Goal: Task Accomplishment & Management: Manage account settings

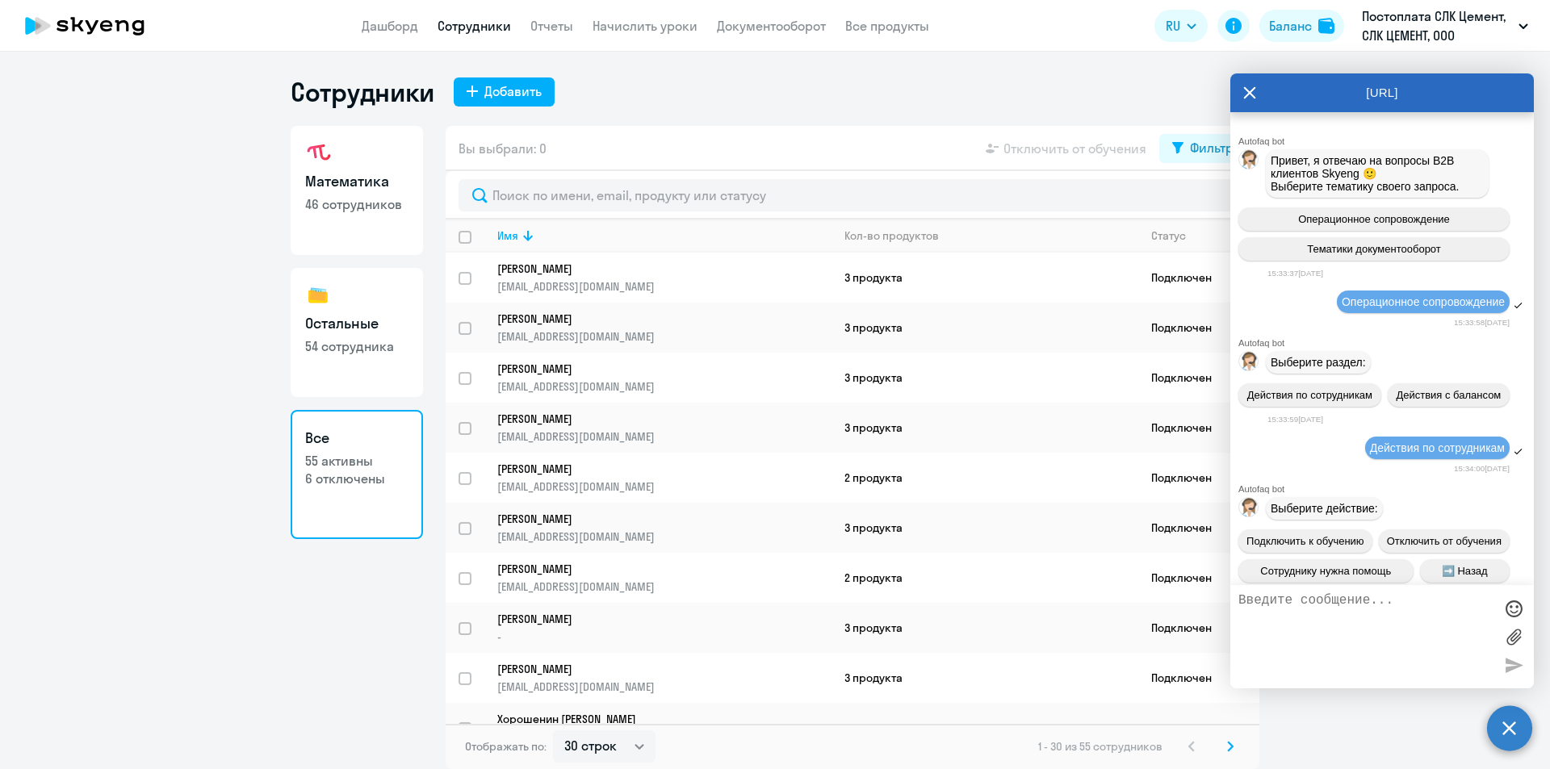
select select "30"
click at [1253, 86] on icon at bounding box center [1249, 92] width 13 height 39
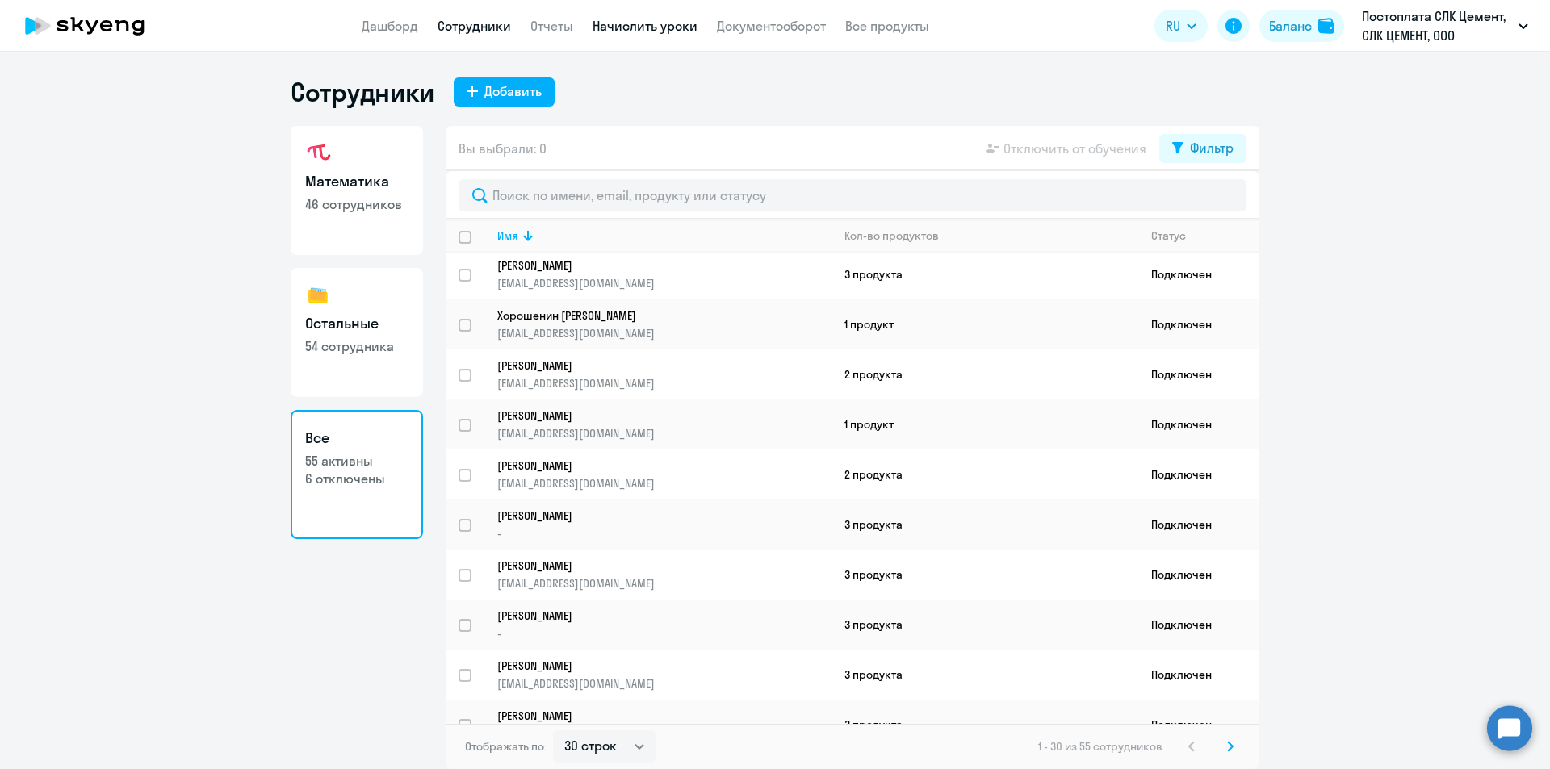
click at [624, 27] on link "Начислить уроки" at bounding box center [644, 26] width 105 height 16
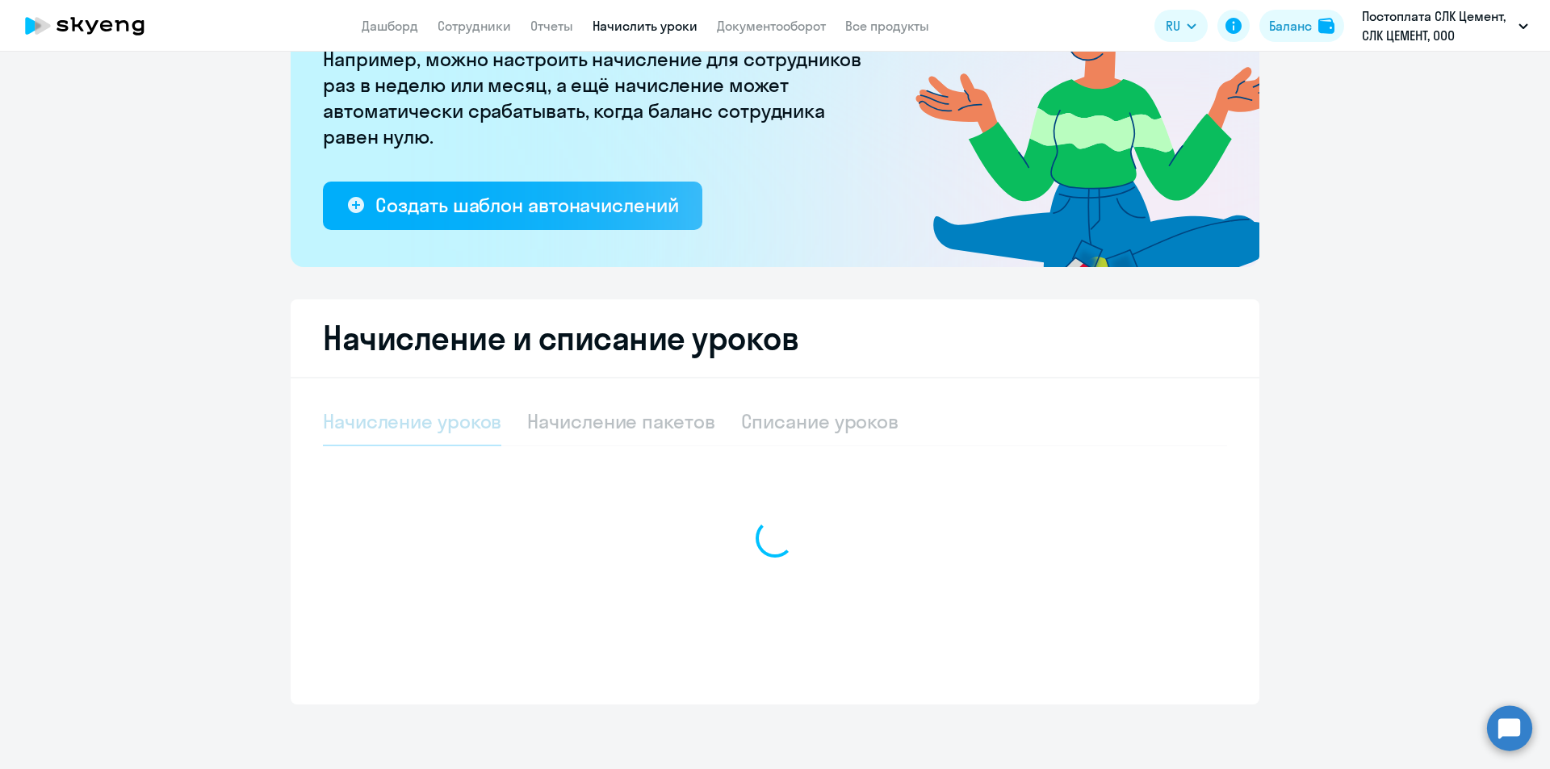
select select "10"
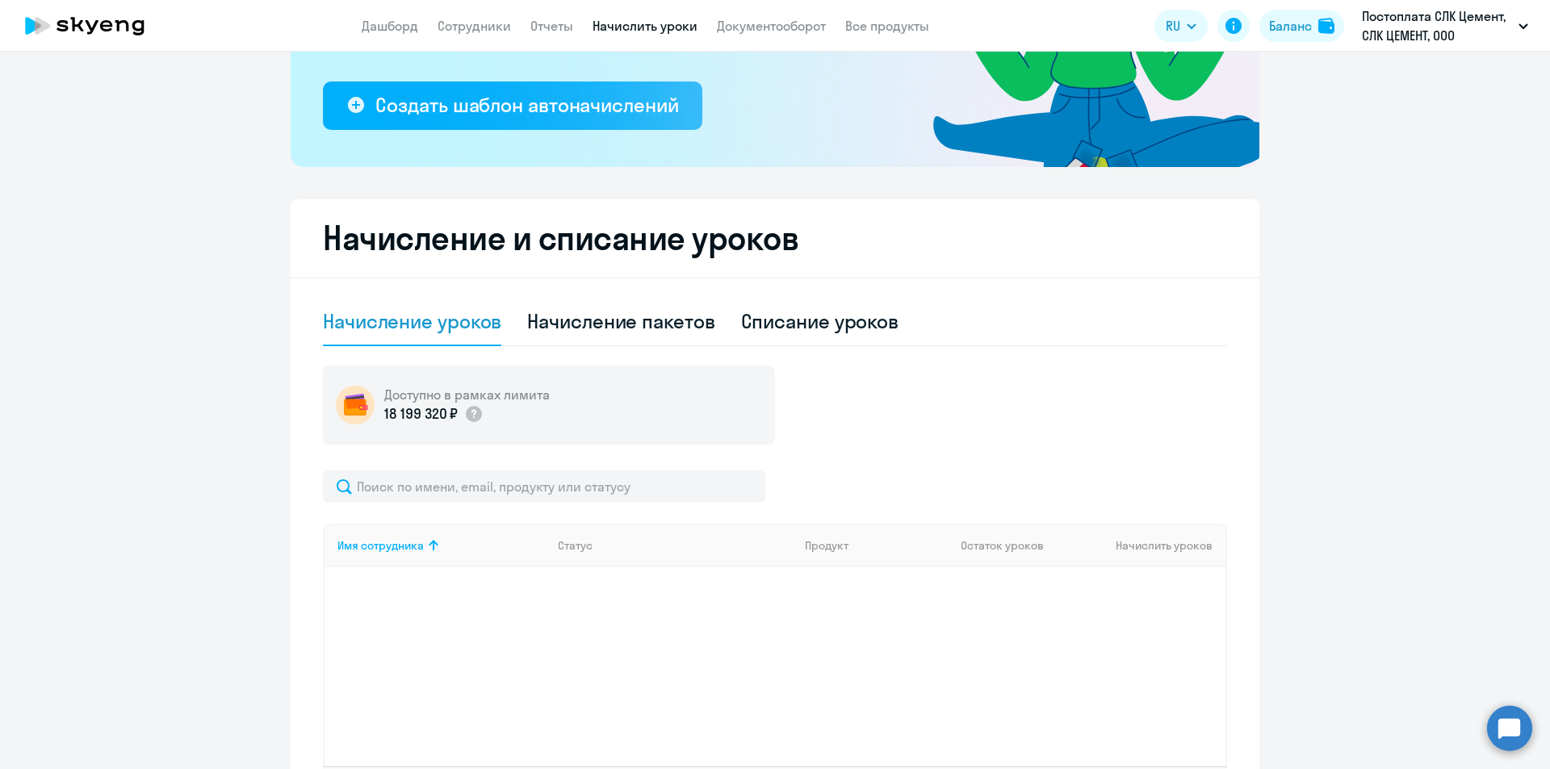
scroll to position [417, 0]
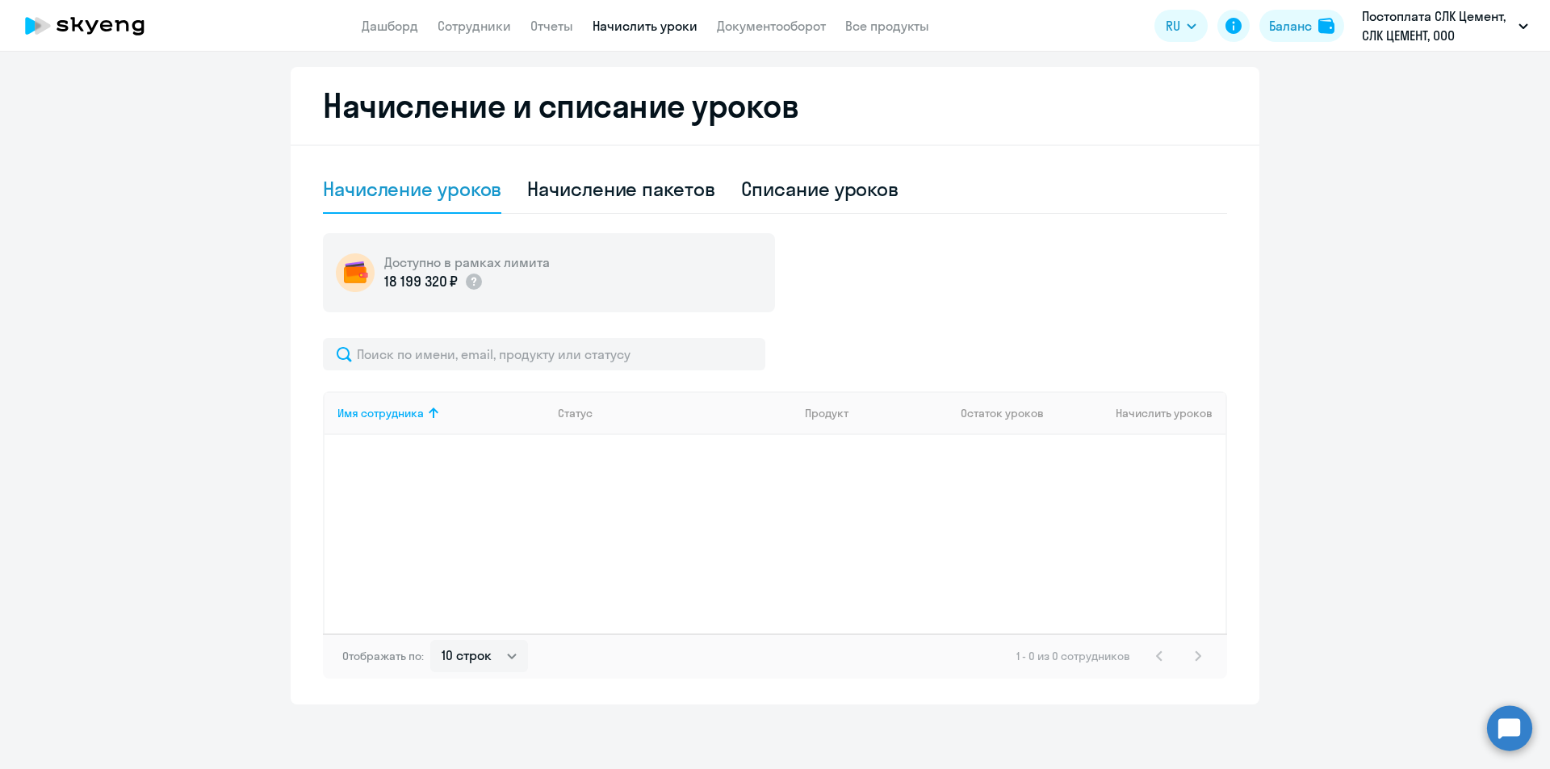
click at [810, 195] on div "Списание уроков" at bounding box center [820, 189] width 158 height 26
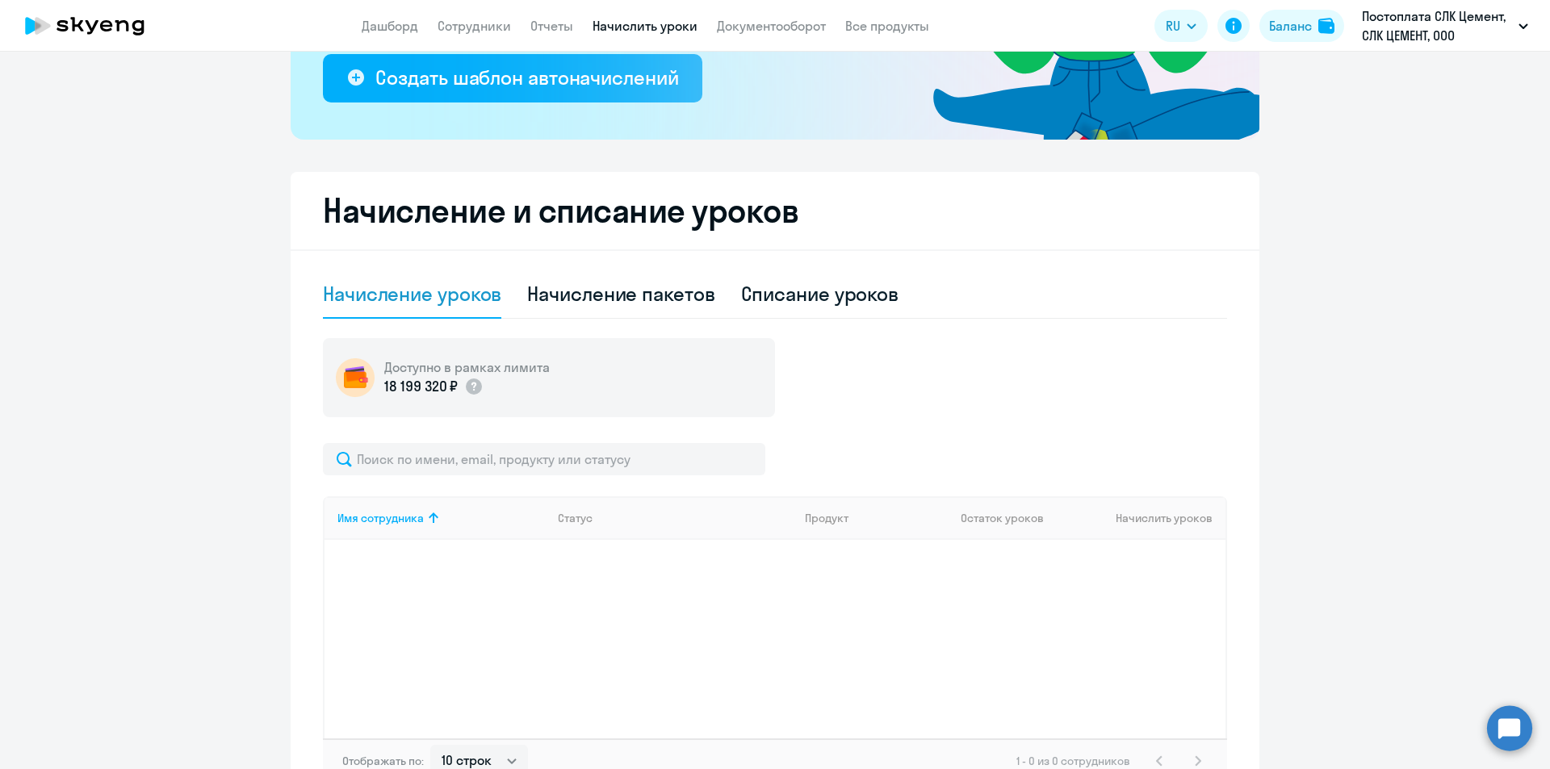
select select "10"
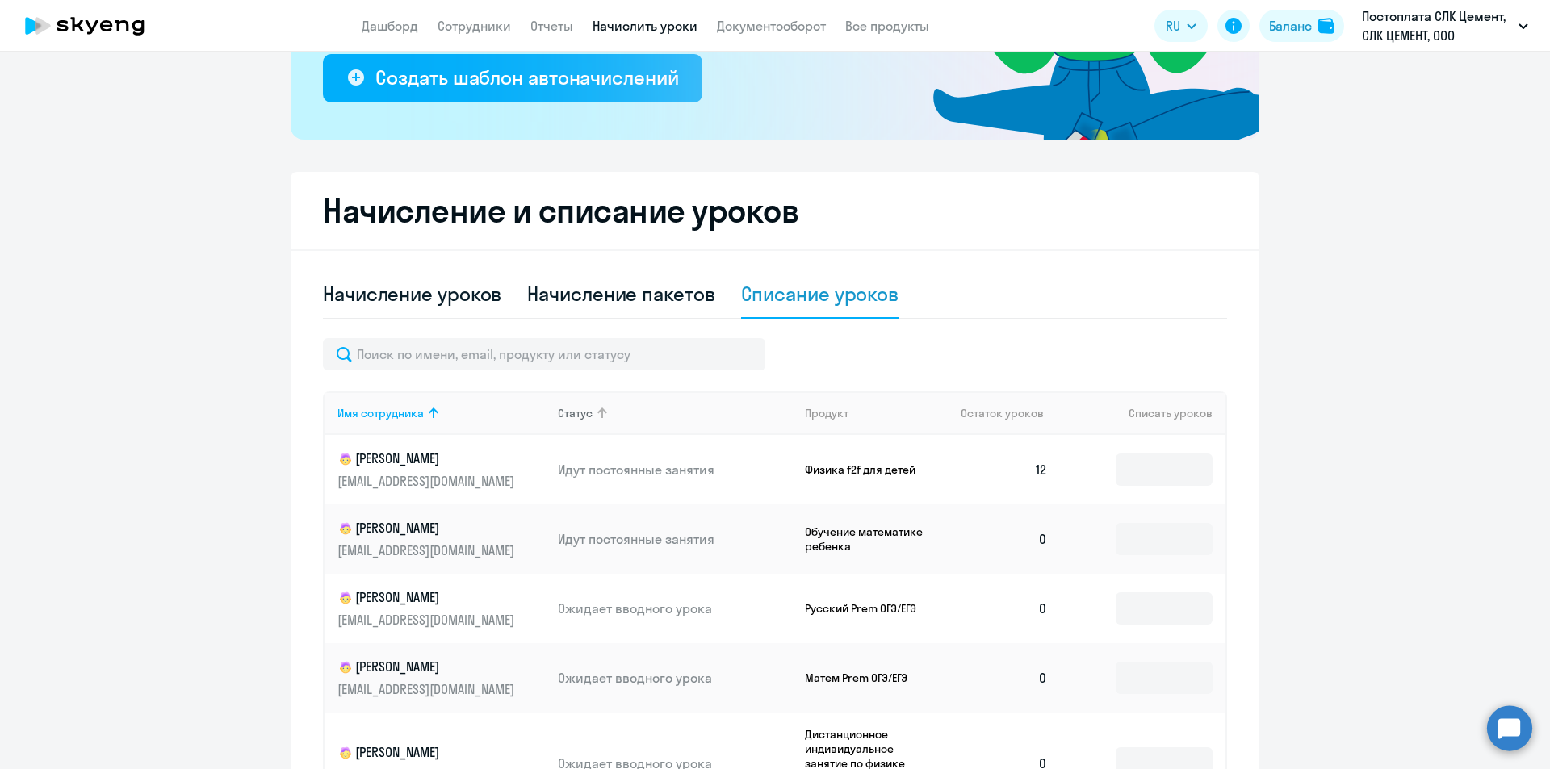
scroll to position [417, 0]
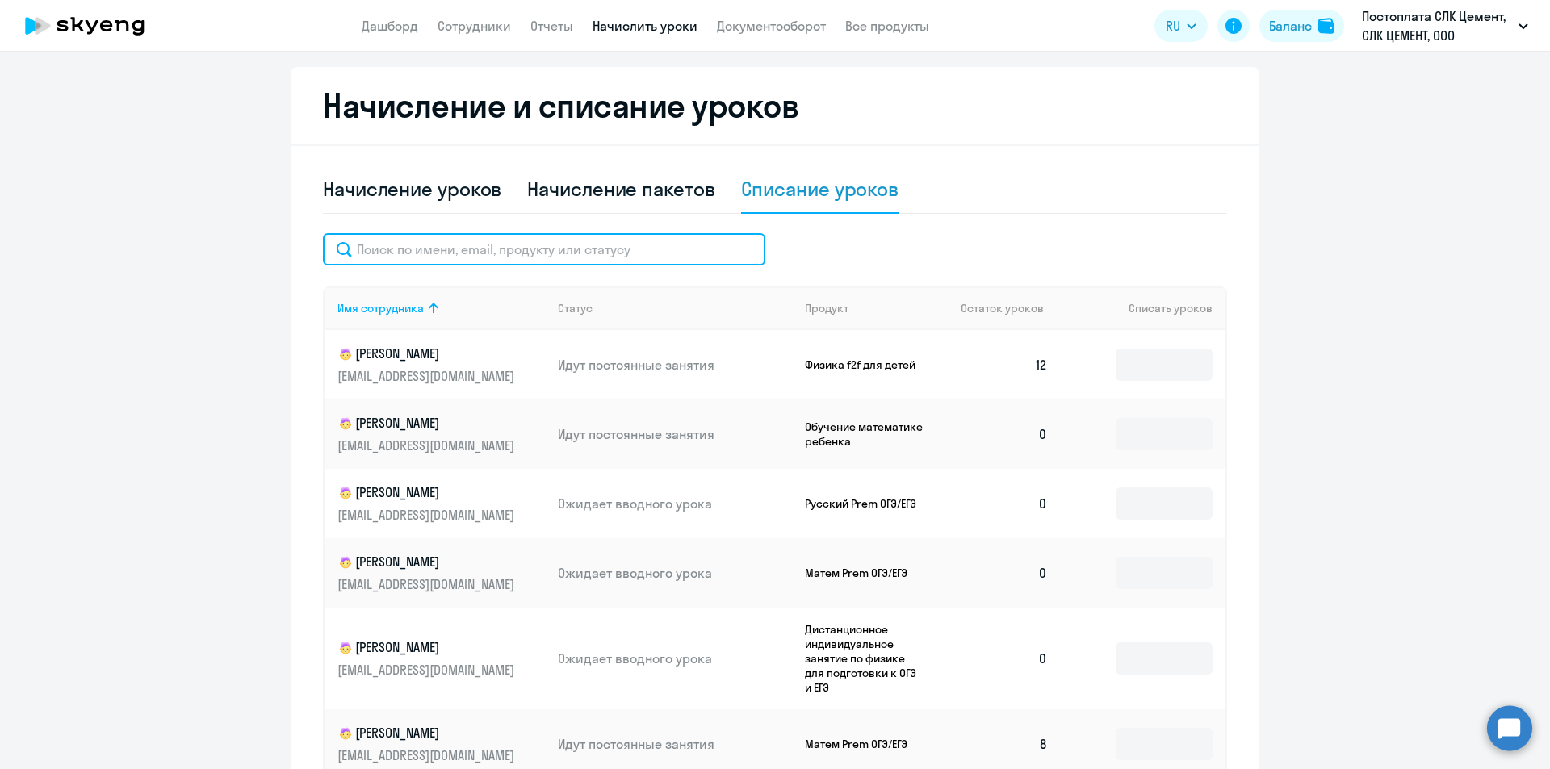
click at [508, 250] on input "text" at bounding box center [544, 249] width 442 height 32
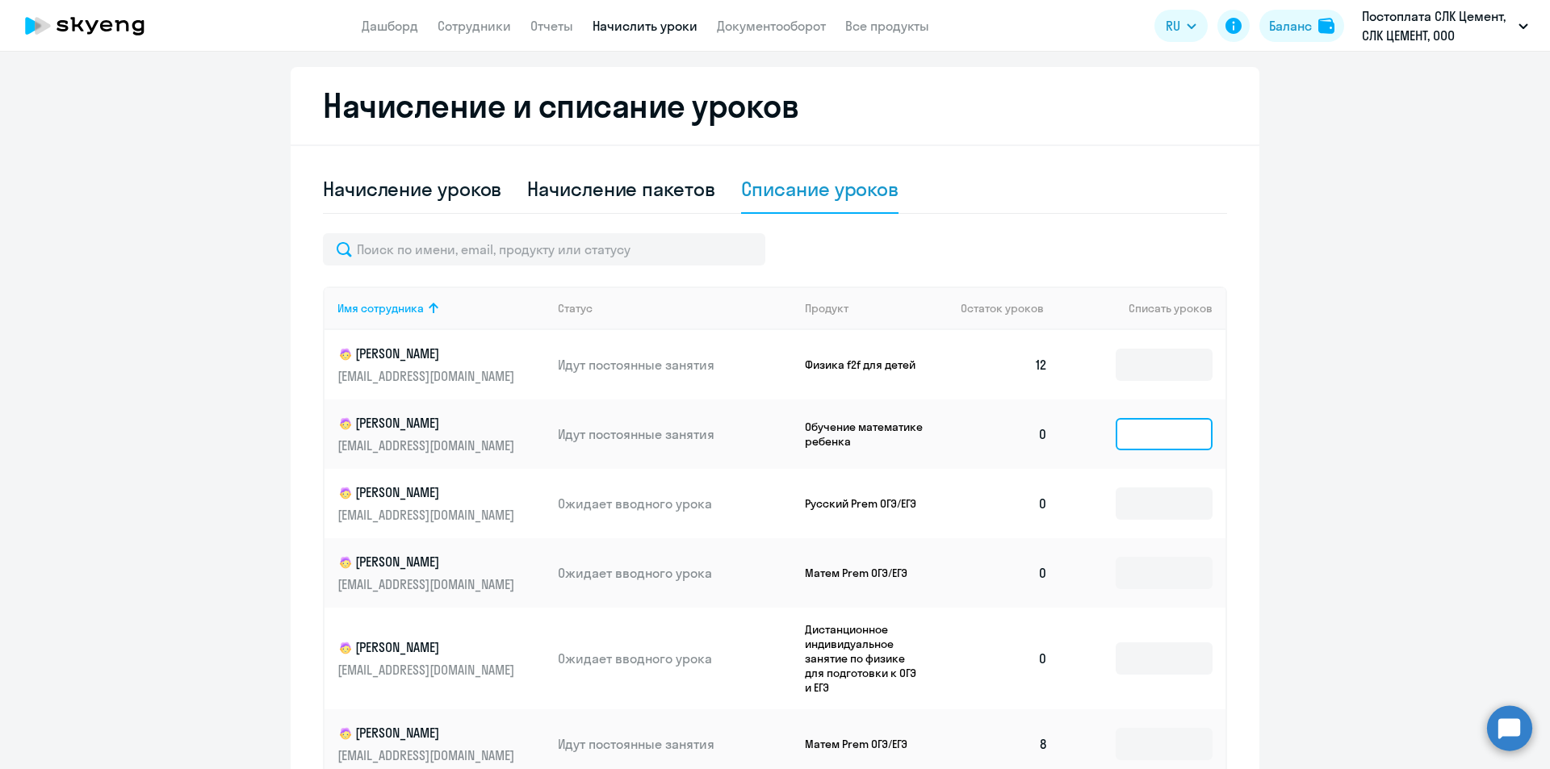
click at [1115, 423] on input at bounding box center [1163, 434] width 97 height 32
click at [568, 195] on div "Начисление пакетов" at bounding box center [620, 189] width 187 height 26
select select "10"
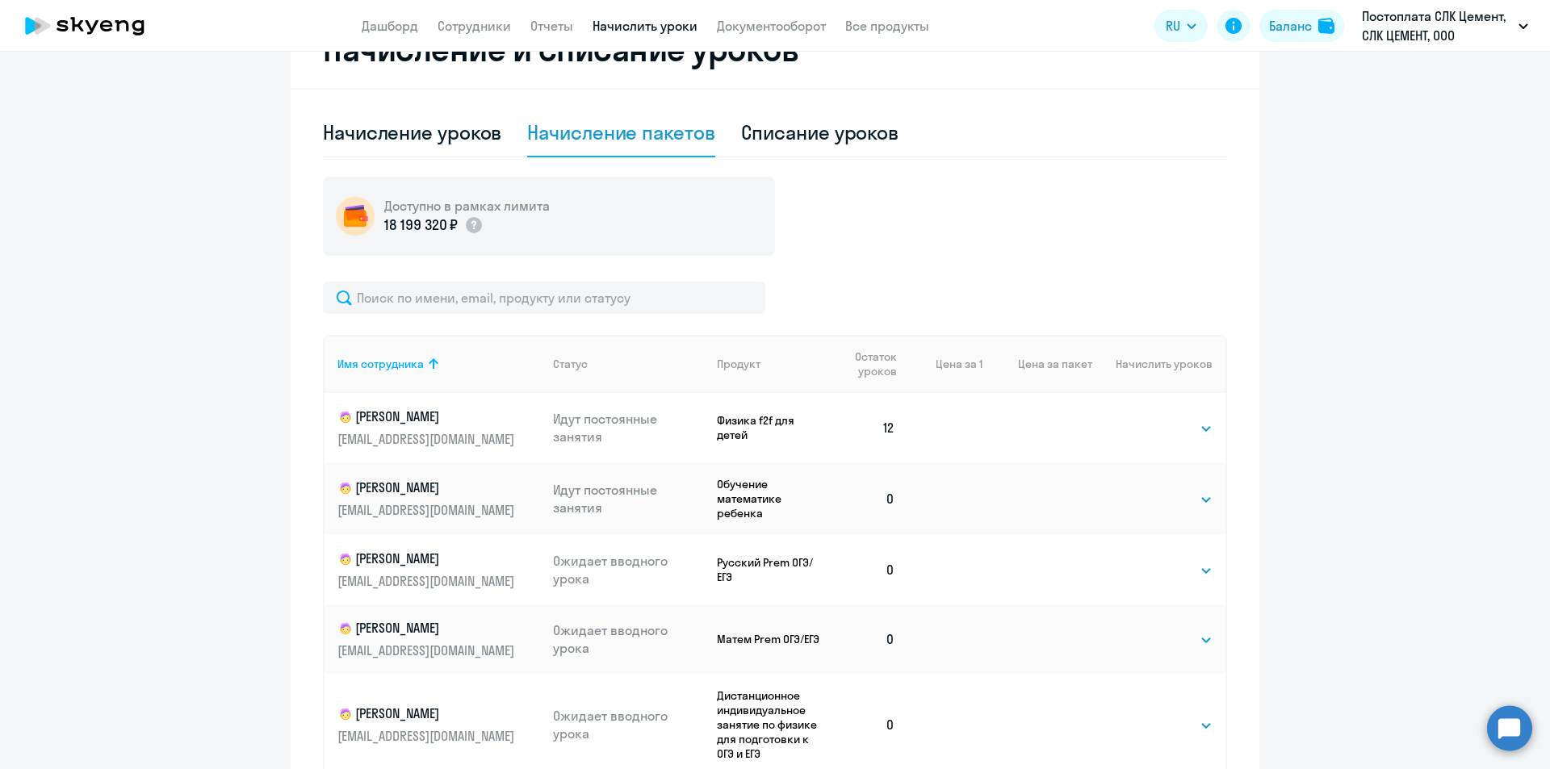
scroll to position [565, 0]
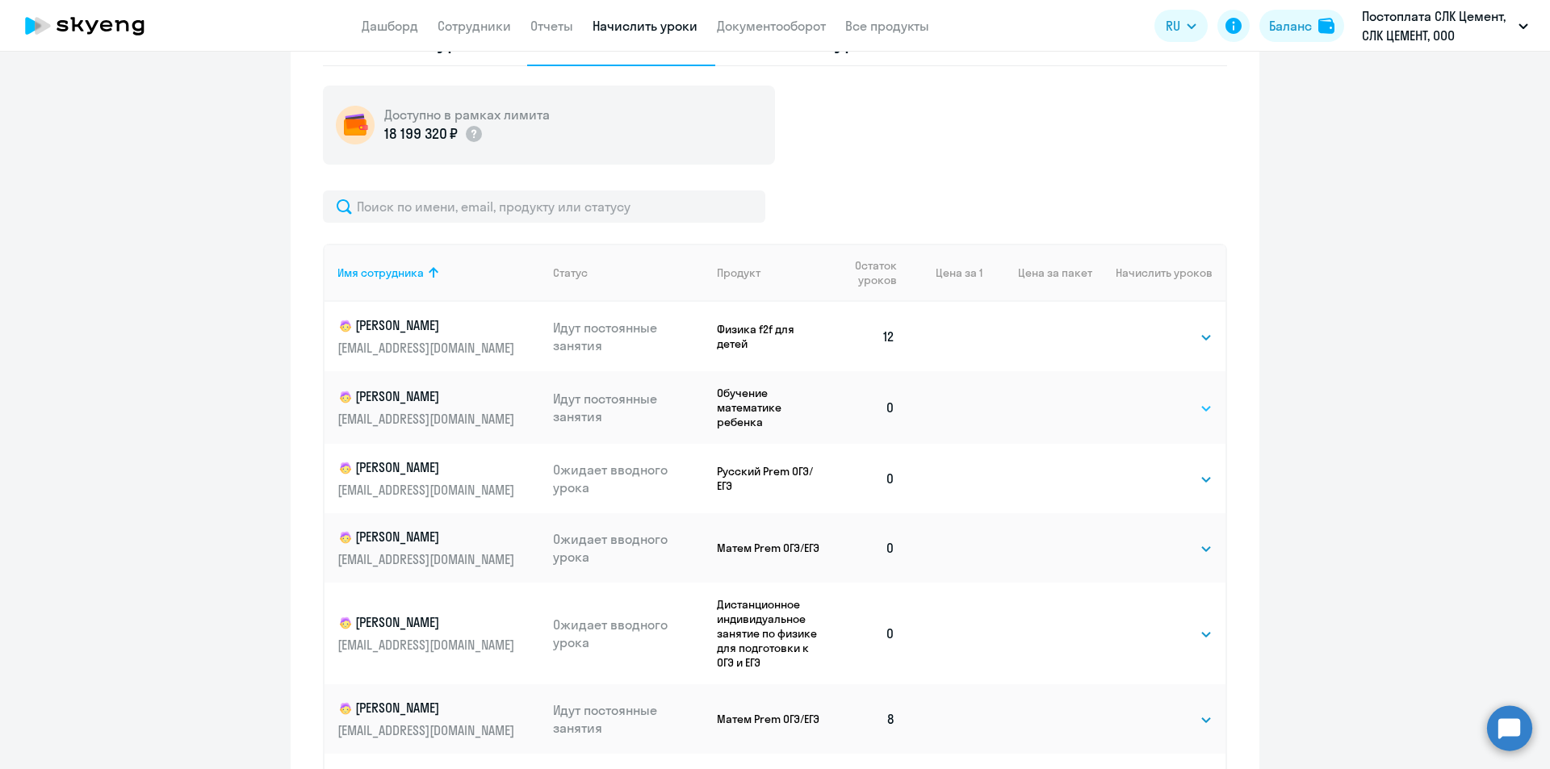
click at [1158, 413] on select "Выбрать 4 8 16 32 64 96 128" at bounding box center [1179, 408] width 66 height 19
select select "8"
click at [1146, 399] on select "Выбрать 4 8 16 32 64 96 128" at bounding box center [1179, 408] width 66 height 19
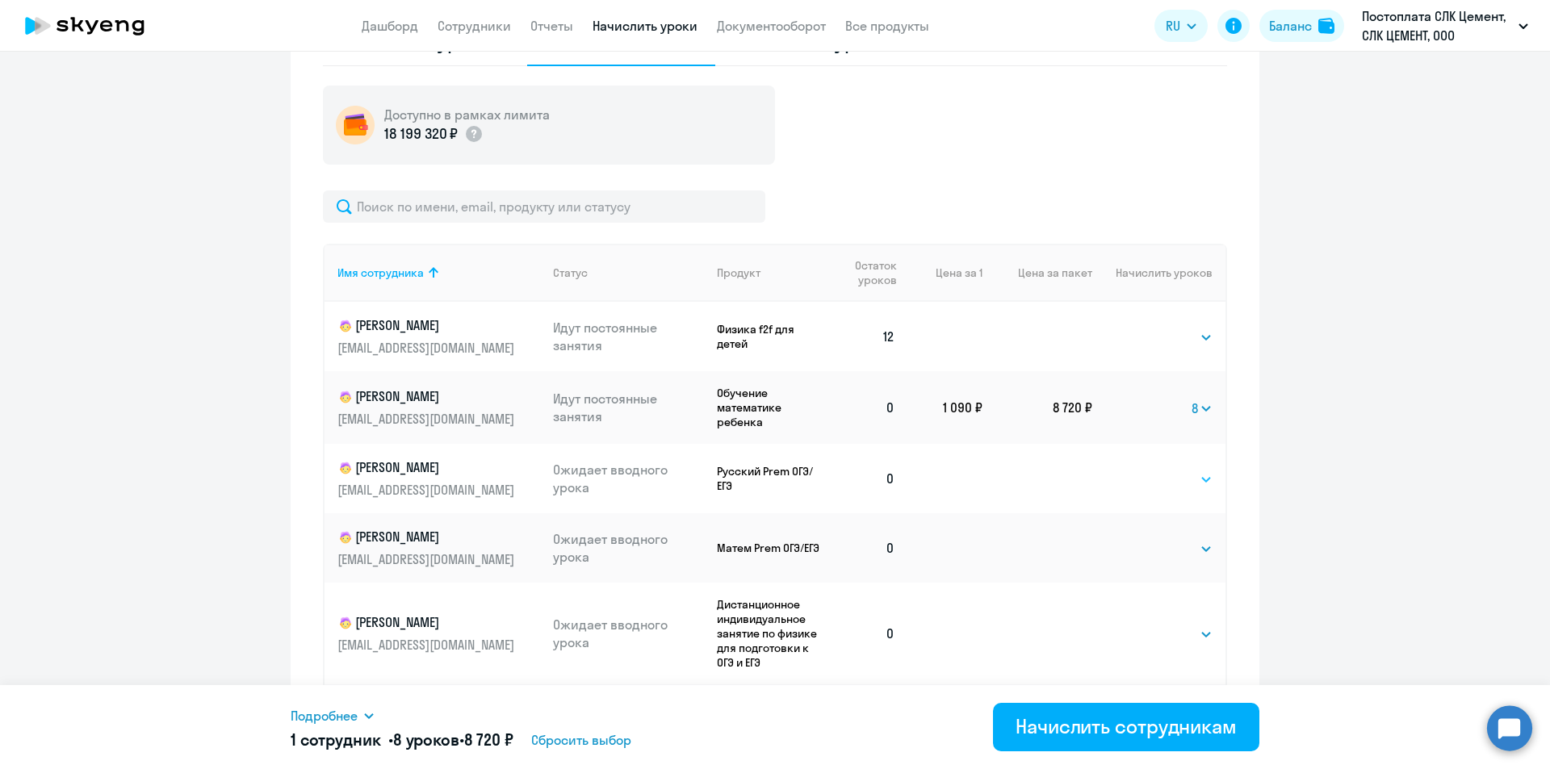
click at [1148, 480] on select "Выбрать 4 8 16 32 64 96 128" at bounding box center [1179, 479] width 66 height 19
select select "8"
click at [1146, 470] on select "Выбрать 4 8 16 32 64 96 128" at bounding box center [1179, 479] width 66 height 19
click at [1157, 550] on select "Выбрать 4 8 16 32 64 96 128" at bounding box center [1179, 548] width 66 height 19
select select "8"
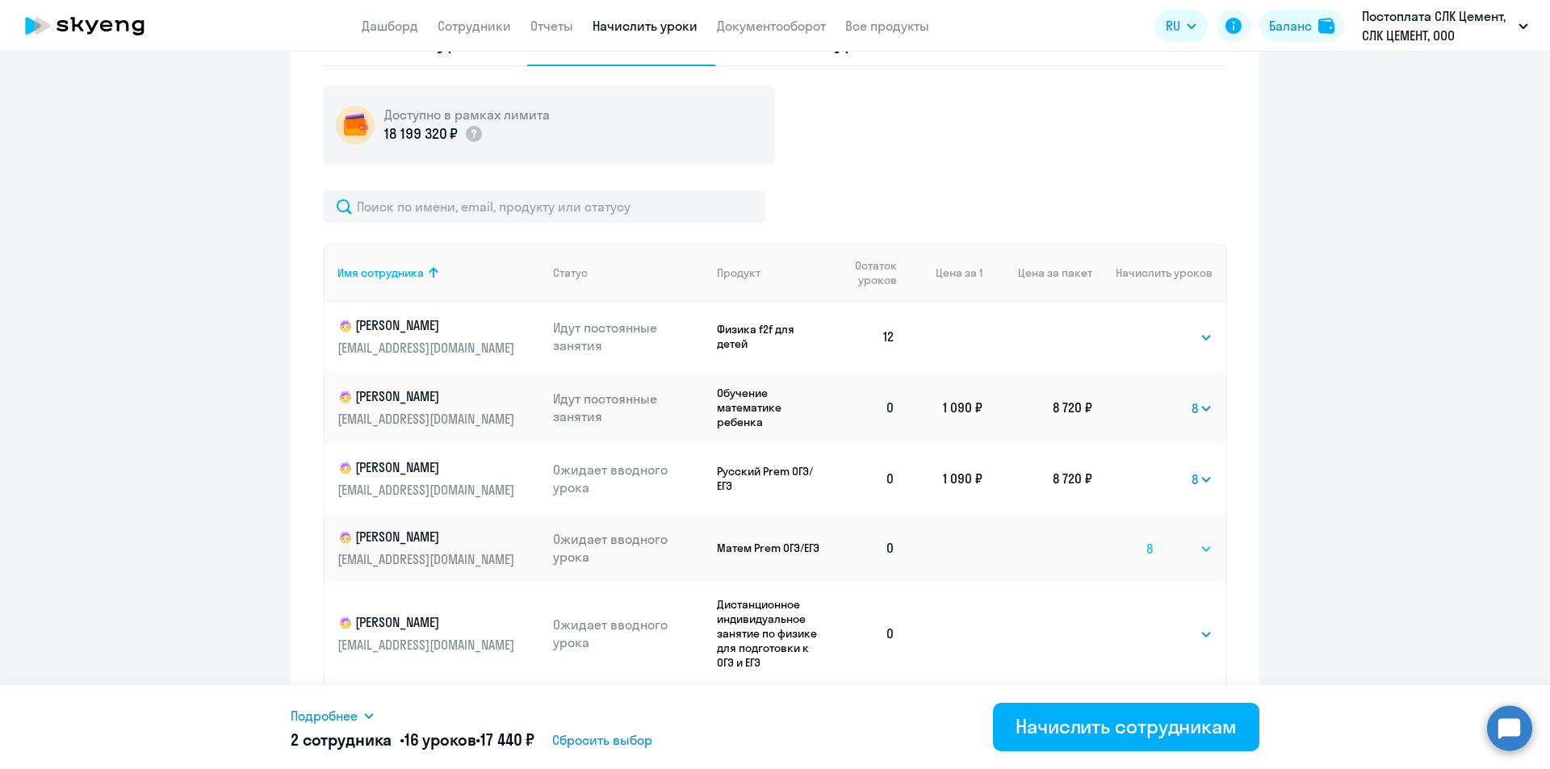
click at [1146, 539] on select "Выбрать 4 8 16 32 64 96 128" at bounding box center [1179, 548] width 66 height 19
click at [1146, 629] on select "Выбрать 4 8 16 32 64 96 128" at bounding box center [1179, 634] width 66 height 19
select select "8"
click at [1146, 625] on select "Выбрать 4 8 16 32 64 96 128" at bounding box center [1179, 634] width 66 height 19
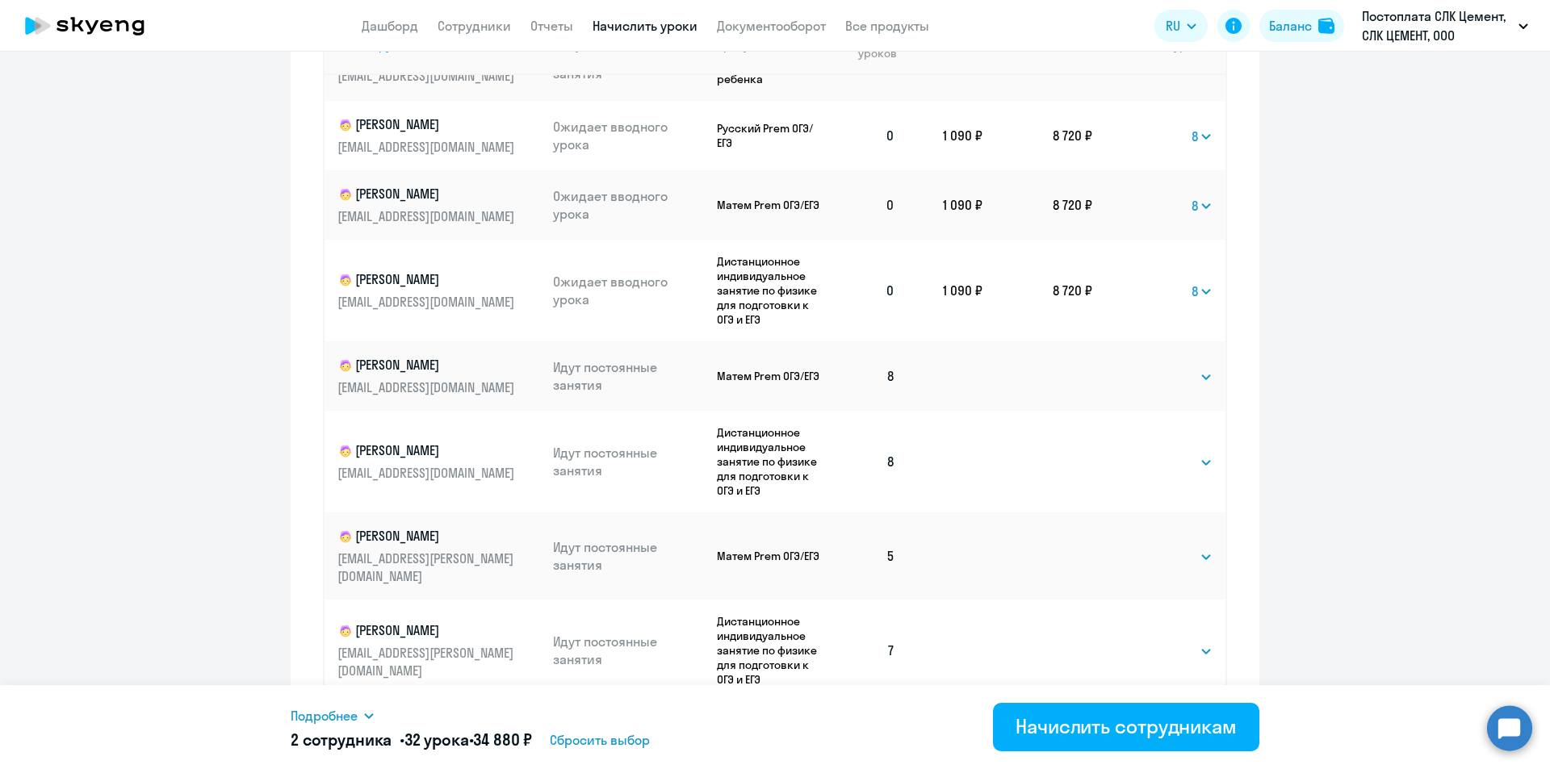
scroll to position [911, 0]
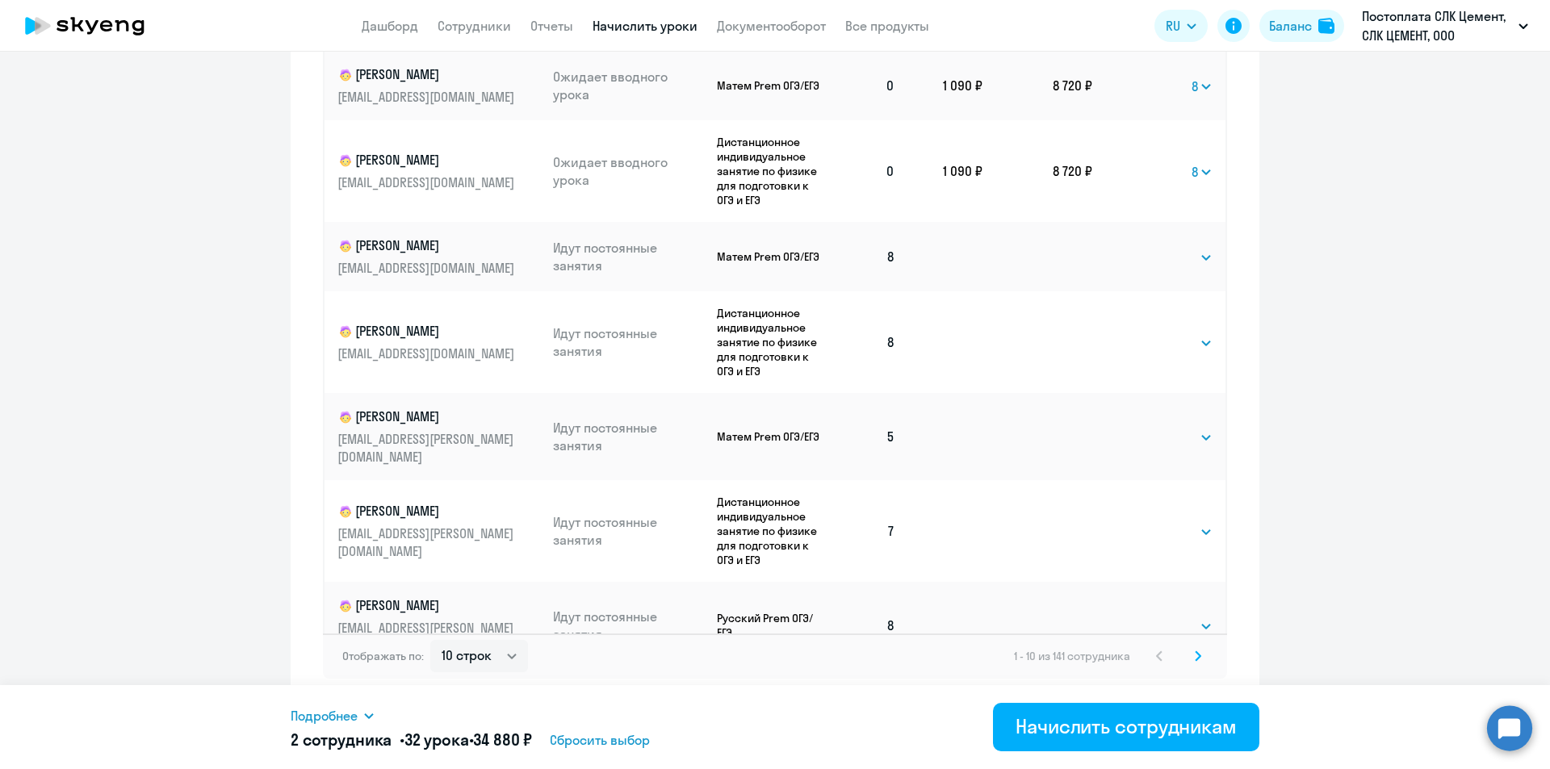
click at [1195, 659] on icon at bounding box center [1197, 655] width 5 height 9
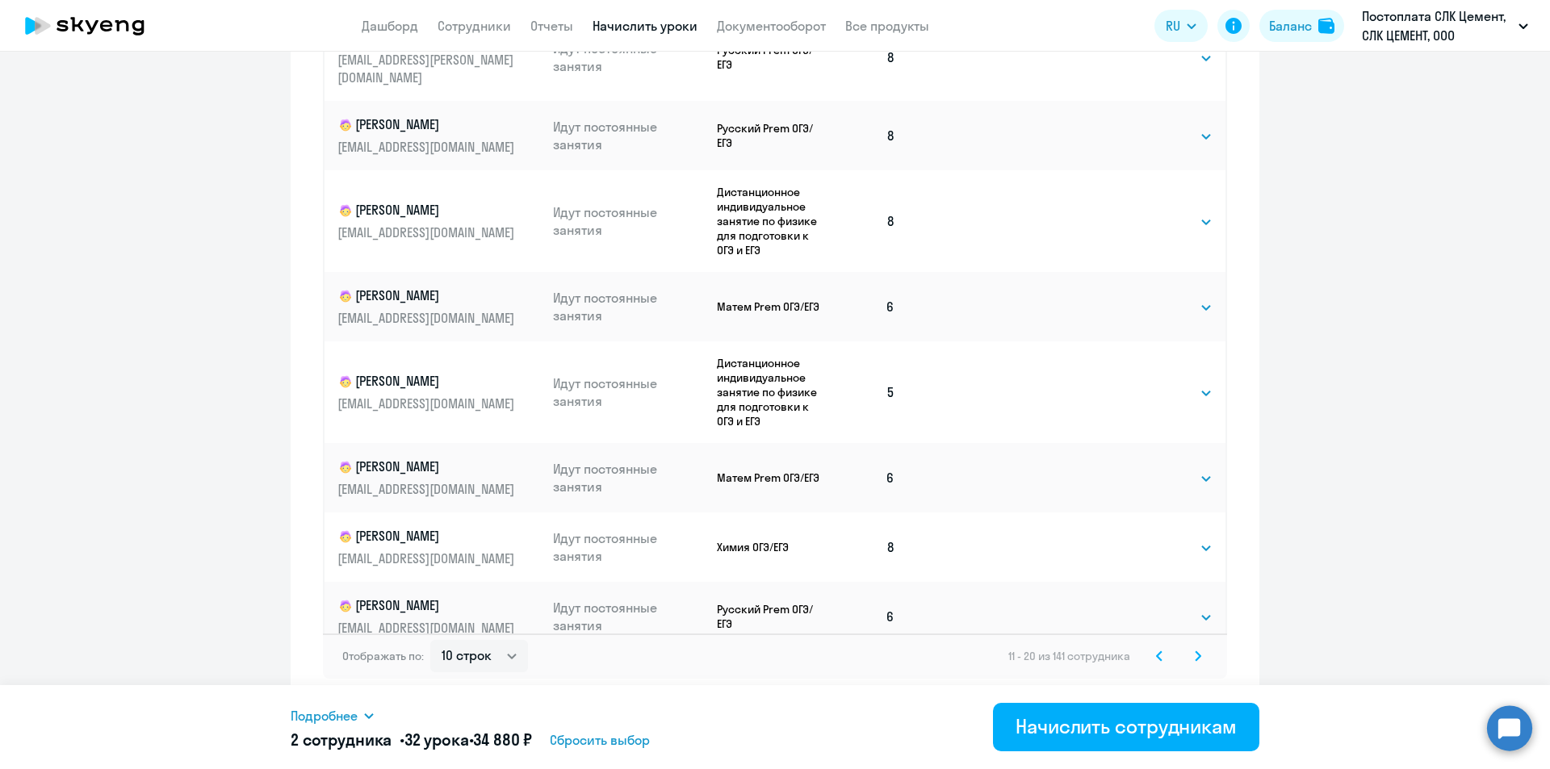
click at [1194, 655] on icon at bounding box center [1197, 656] width 6 height 11
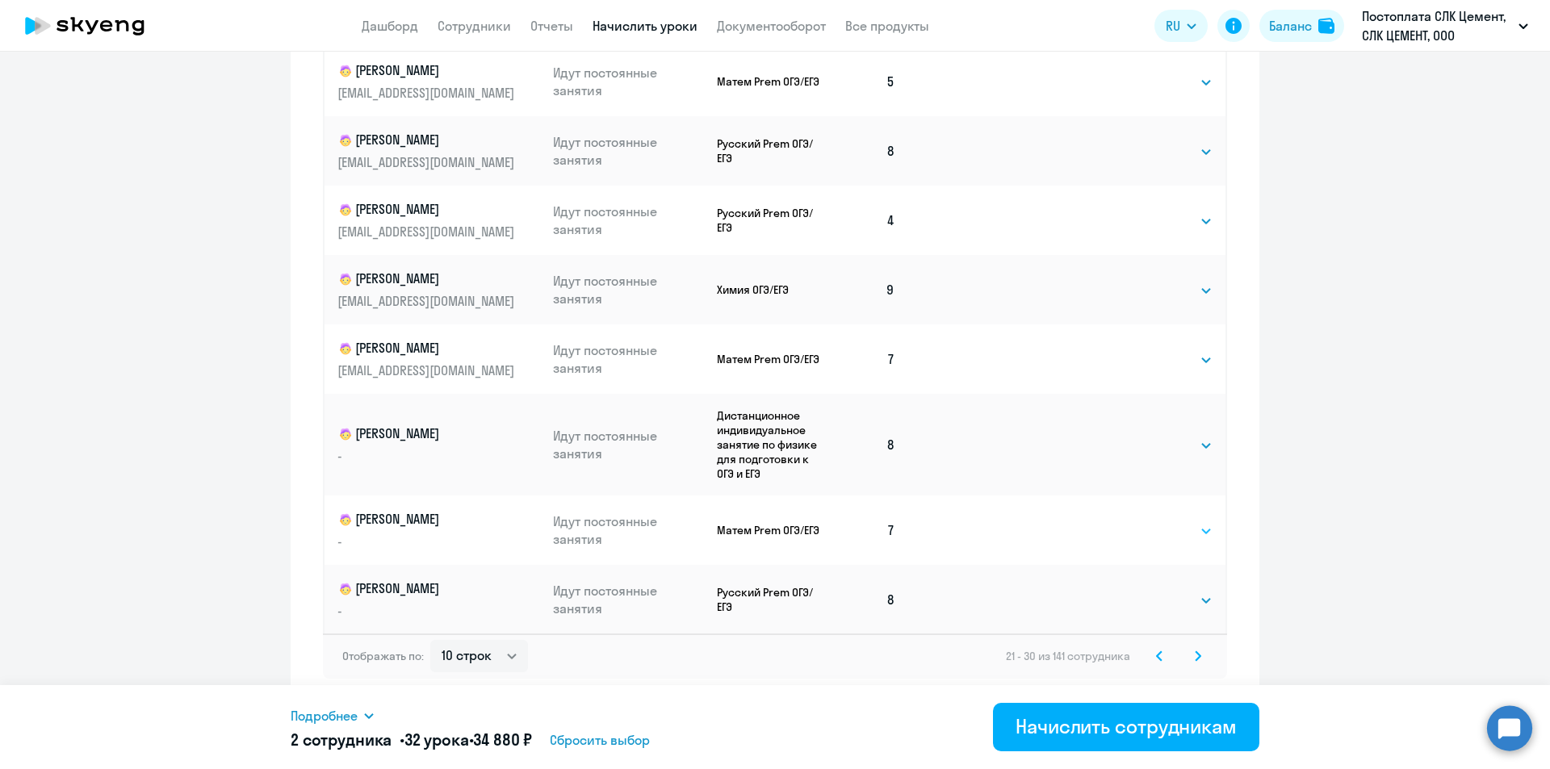
scroll to position [113, 0]
click at [1195, 654] on icon at bounding box center [1197, 655] width 5 height 9
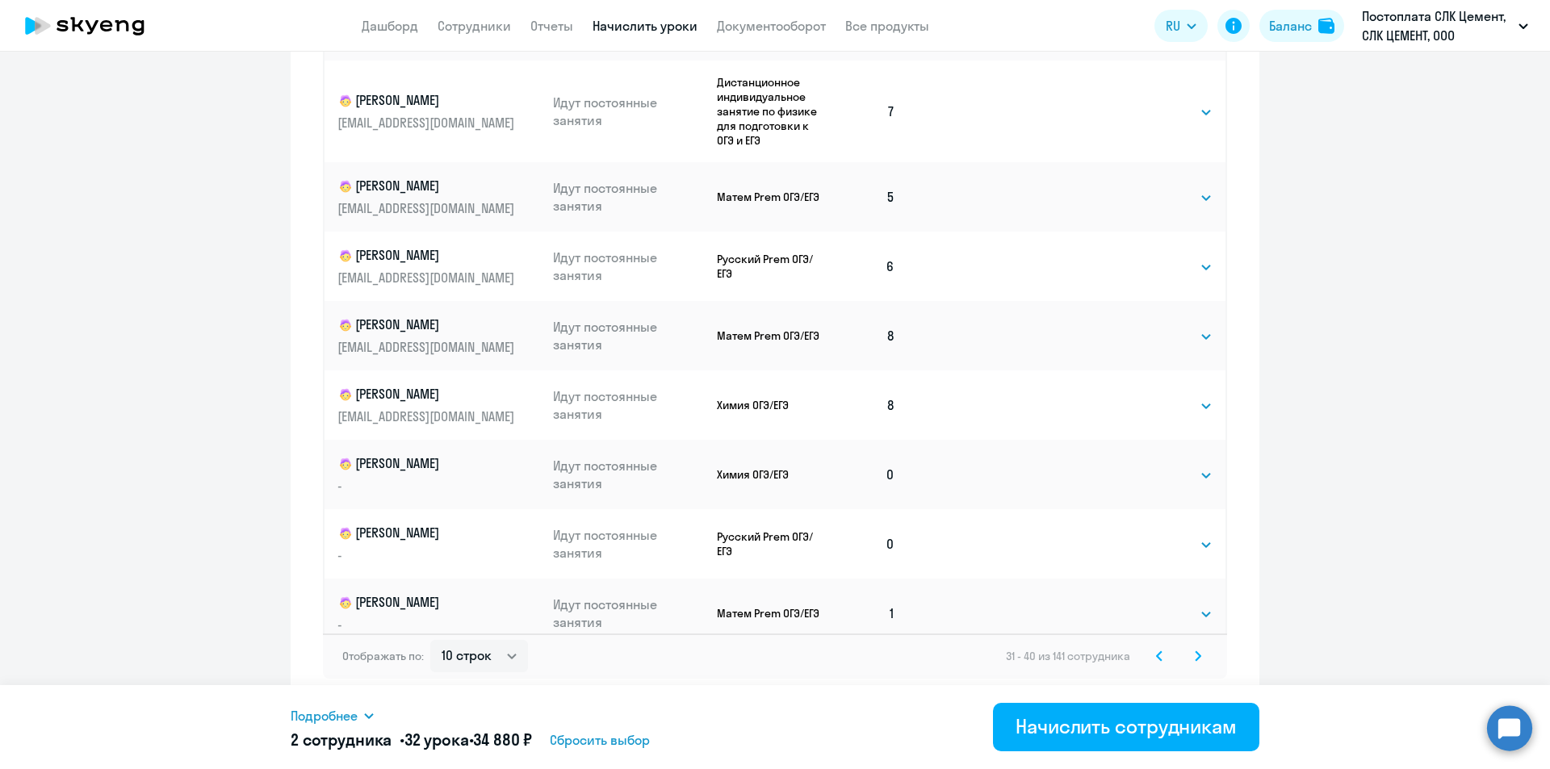
scroll to position [48, 0]
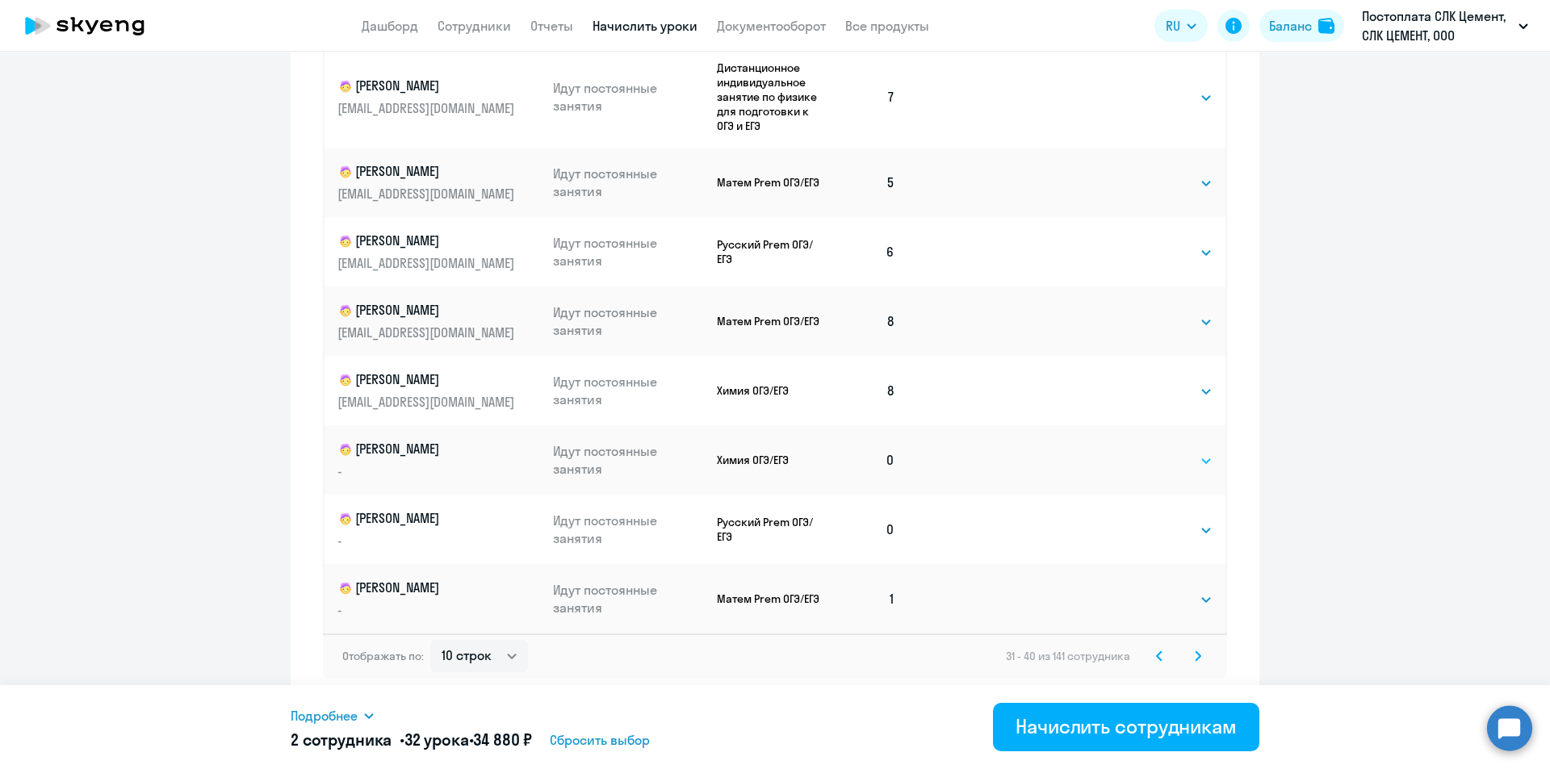
click at [1147, 458] on select "Выбрать 4 8 16 32 64 96 128" at bounding box center [1179, 460] width 66 height 19
select select "8"
click at [1146, 451] on select "Выбрать 4 8 16 32 64 96 128" at bounding box center [1179, 460] width 66 height 19
drag, startPoint x: 1156, startPoint y: 530, endPoint x: 1157, endPoint y: 538, distance: 8.1
click at [1156, 530] on select "Выбрать 4 8 16 32 64 96 128" at bounding box center [1179, 530] width 66 height 19
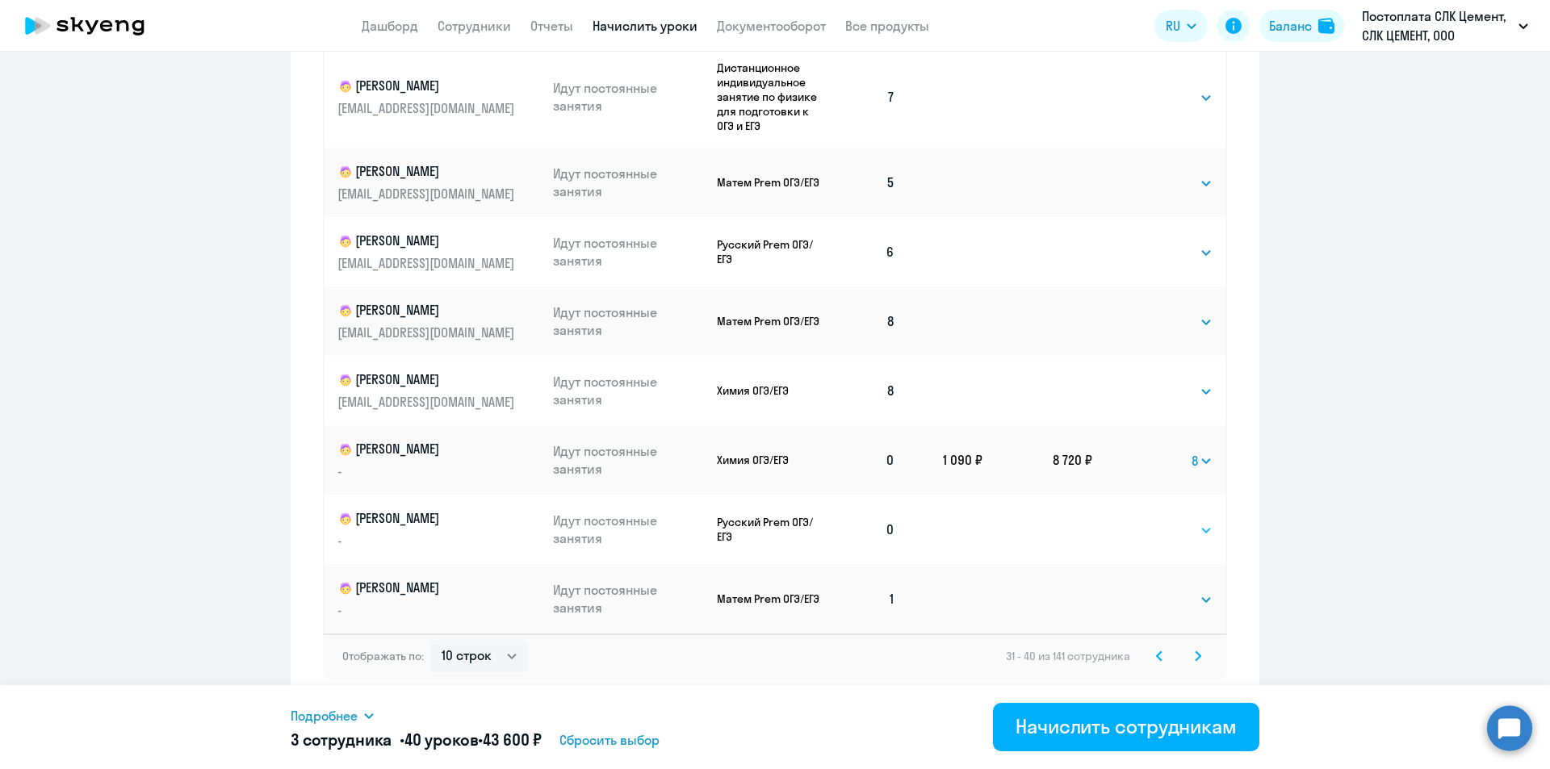
select select "8"
click at [1146, 521] on select "Выбрать 4 8 16 32 64 96 128" at bounding box center [1179, 530] width 66 height 19
click at [1160, 600] on select "Выбрать 4 8 16 32 64 96 128" at bounding box center [1179, 599] width 66 height 19
select select "8"
click at [1146, 590] on select "Выбрать 4 8 16 32 64 96 128" at bounding box center [1179, 599] width 66 height 19
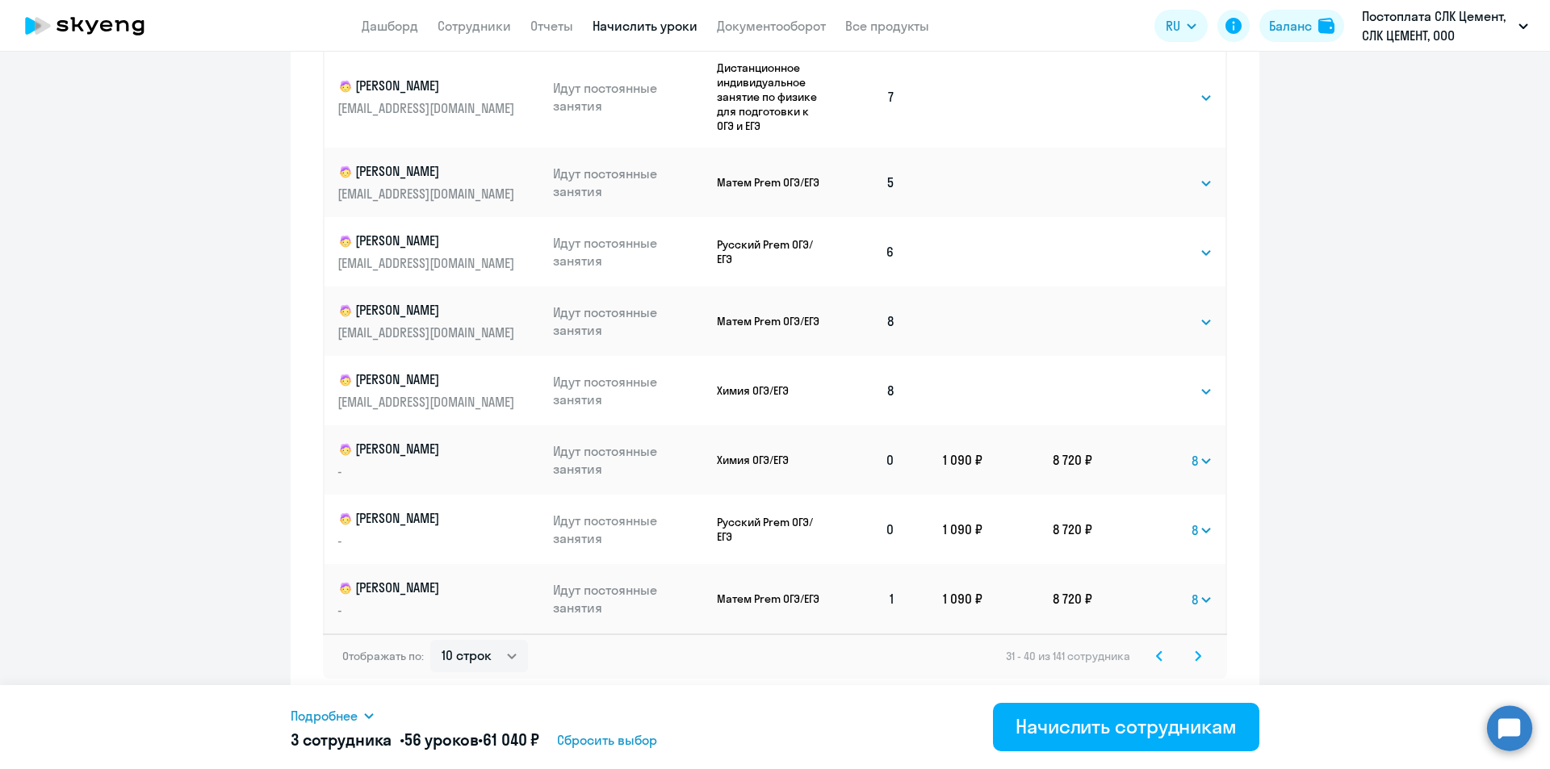
click at [1194, 649] on svg-icon at bounding box center [1197, 655] width 19 height 19
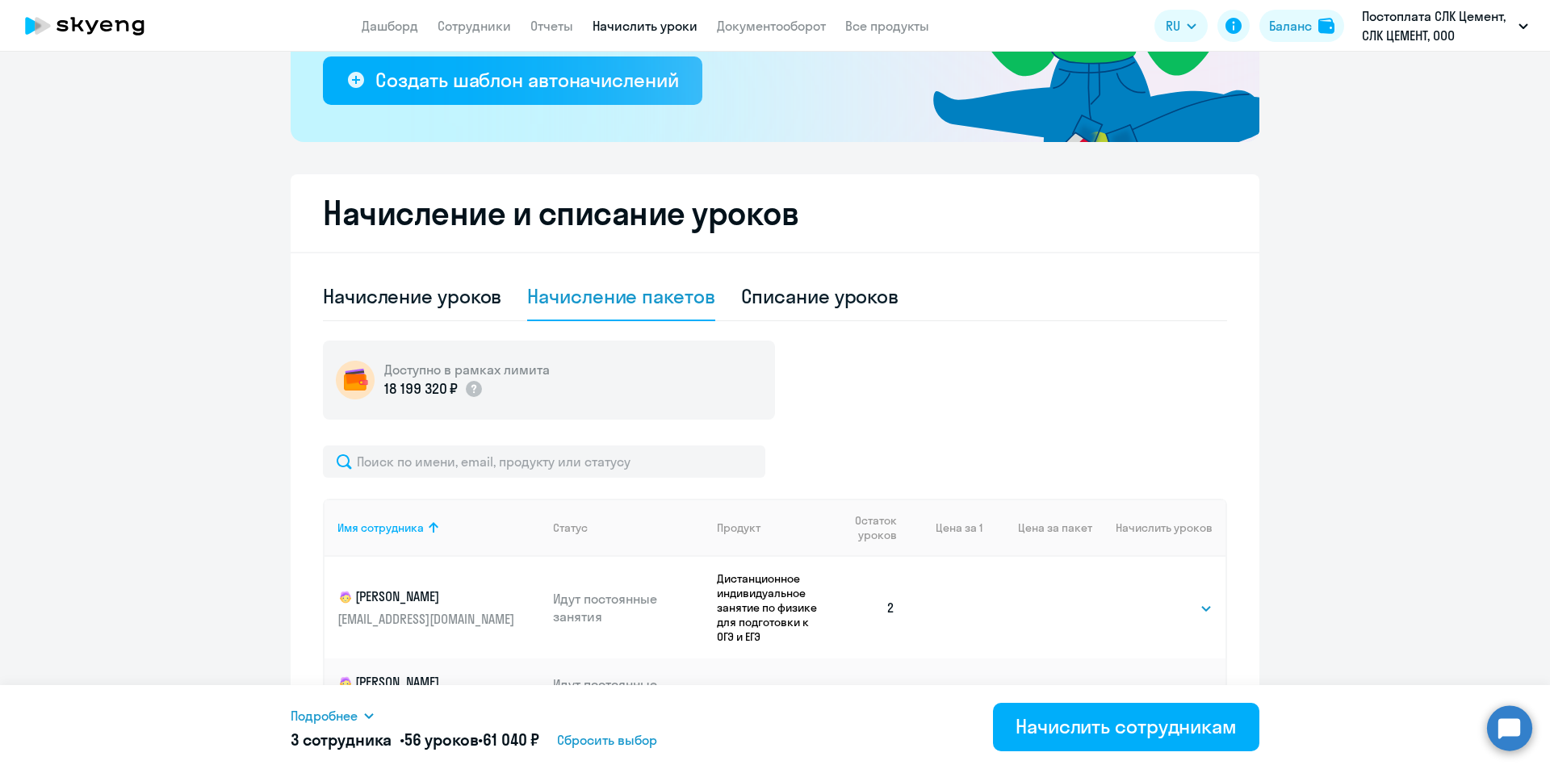
scroll to position [508, 0]
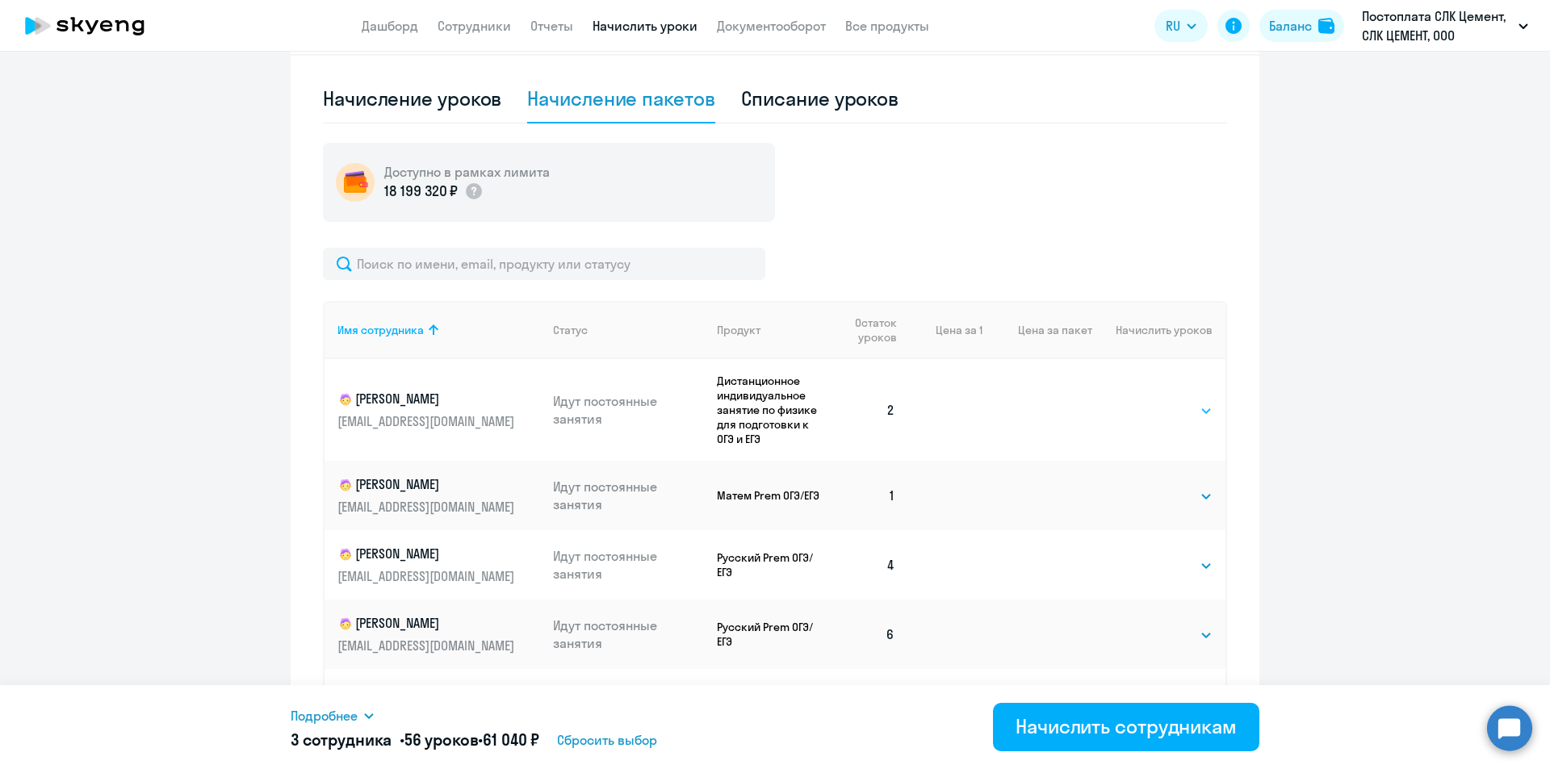
drag, startPoint x: 1147, startPoint y: 406, endPoint x: 1148, endPoint y: 416, distance: 10.5
click at [1147, 406] on select "Выбрать 4 8 16 32 64 96 128" at bounding box center [1179, 410] width 66 height 19
select select "8"
click at [1146, 401] on select "Выбрать 4 8 16 32 64 96 128" at bounding box center [1179, 410] width 66 height 19
drag, startPoint x: 1164, startPoint y: 500, endPoint x: 1148, endPoint y: 505, distance: 17.1
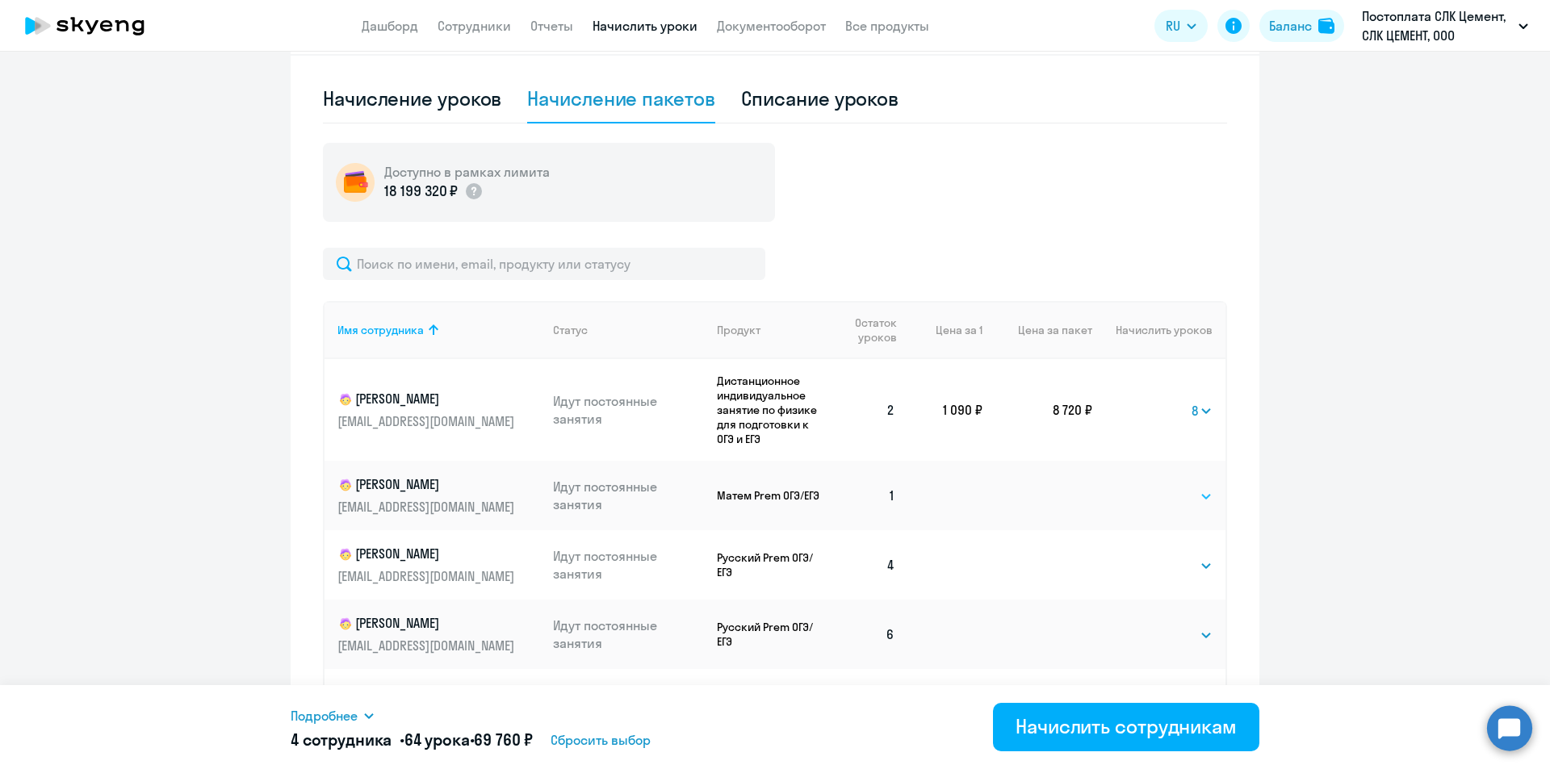
click at [1164, 500] on select "Выбрать 4 8 16 32 64 96 128" at bounding box center [1179, 496] width 66 height 19
select select "8"
click at [1146, 487] on select "Выбрать 4 8 16 32 64 96 128" at bounding box center [1179, 496] width 66 height 19
click at [1158, 574] on select "Выбрать 4 8 16 32 64 96 128" at bounding box center [1179, 565] width 66 height 19
select select "4"
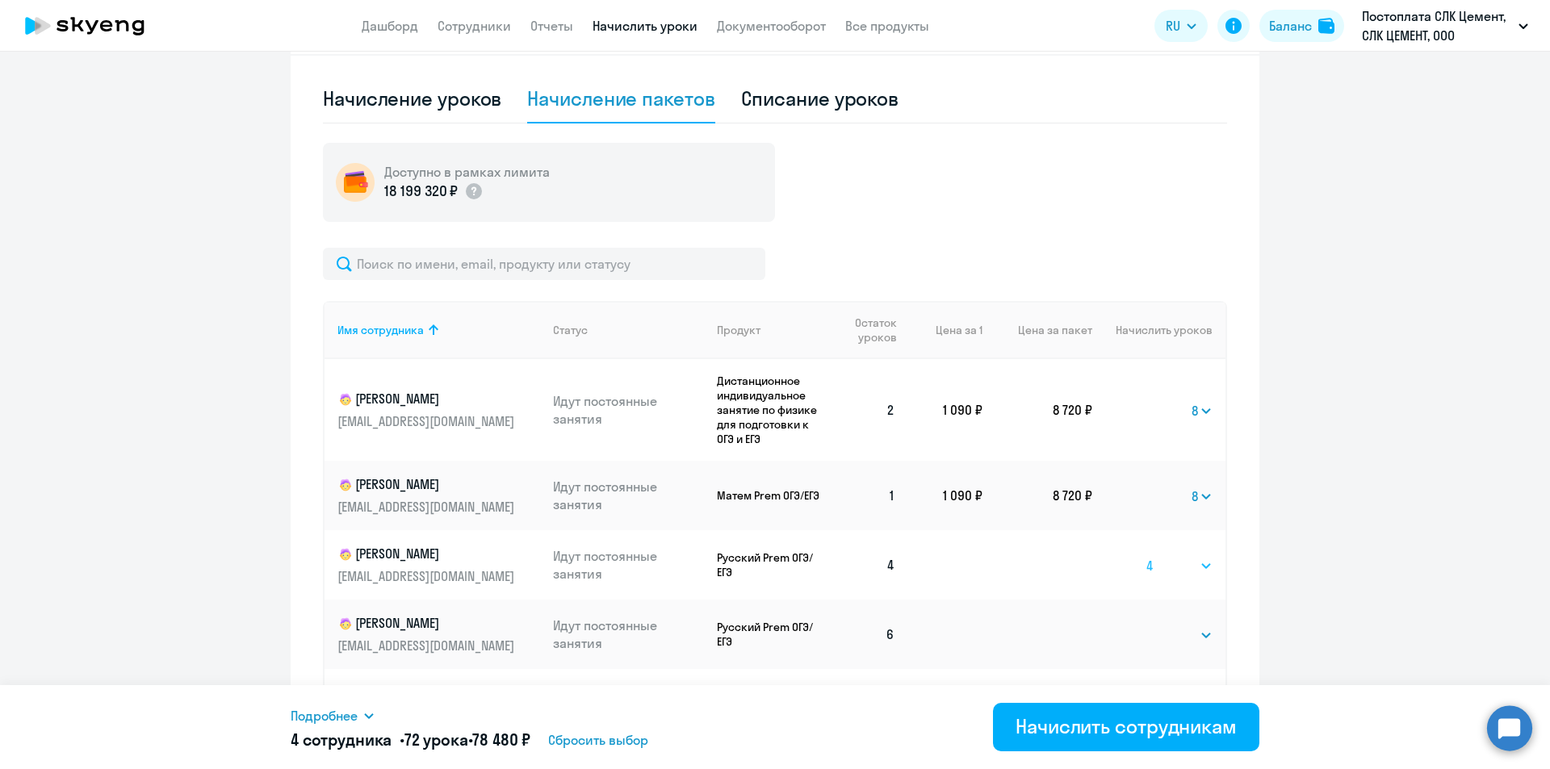
click at [1146, 556] on select "Выбрать 4 8 16 32 64 96 128" at bounding box center [1179, 565] width 66 height 19
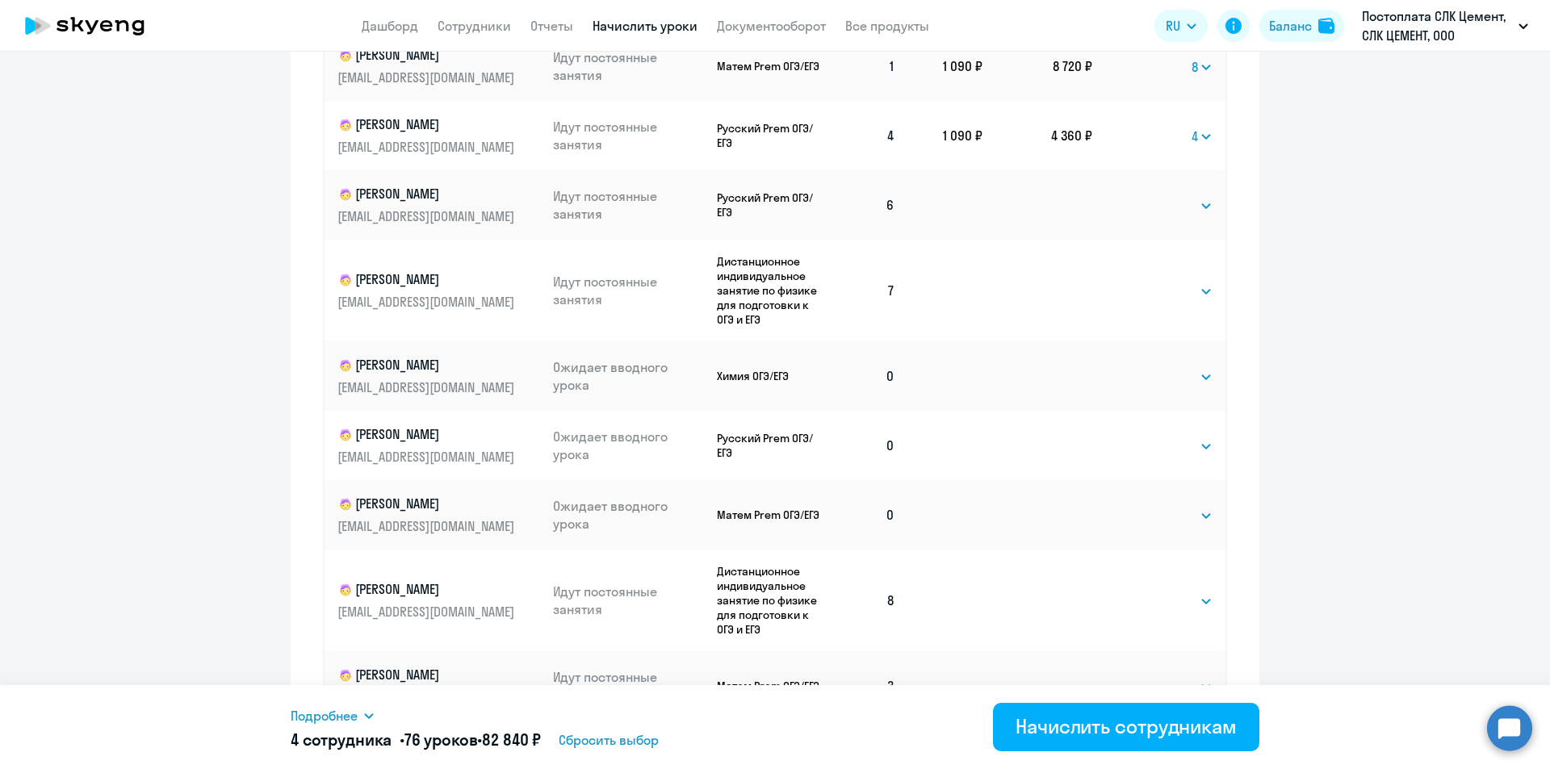
scroll to position [830, 0]
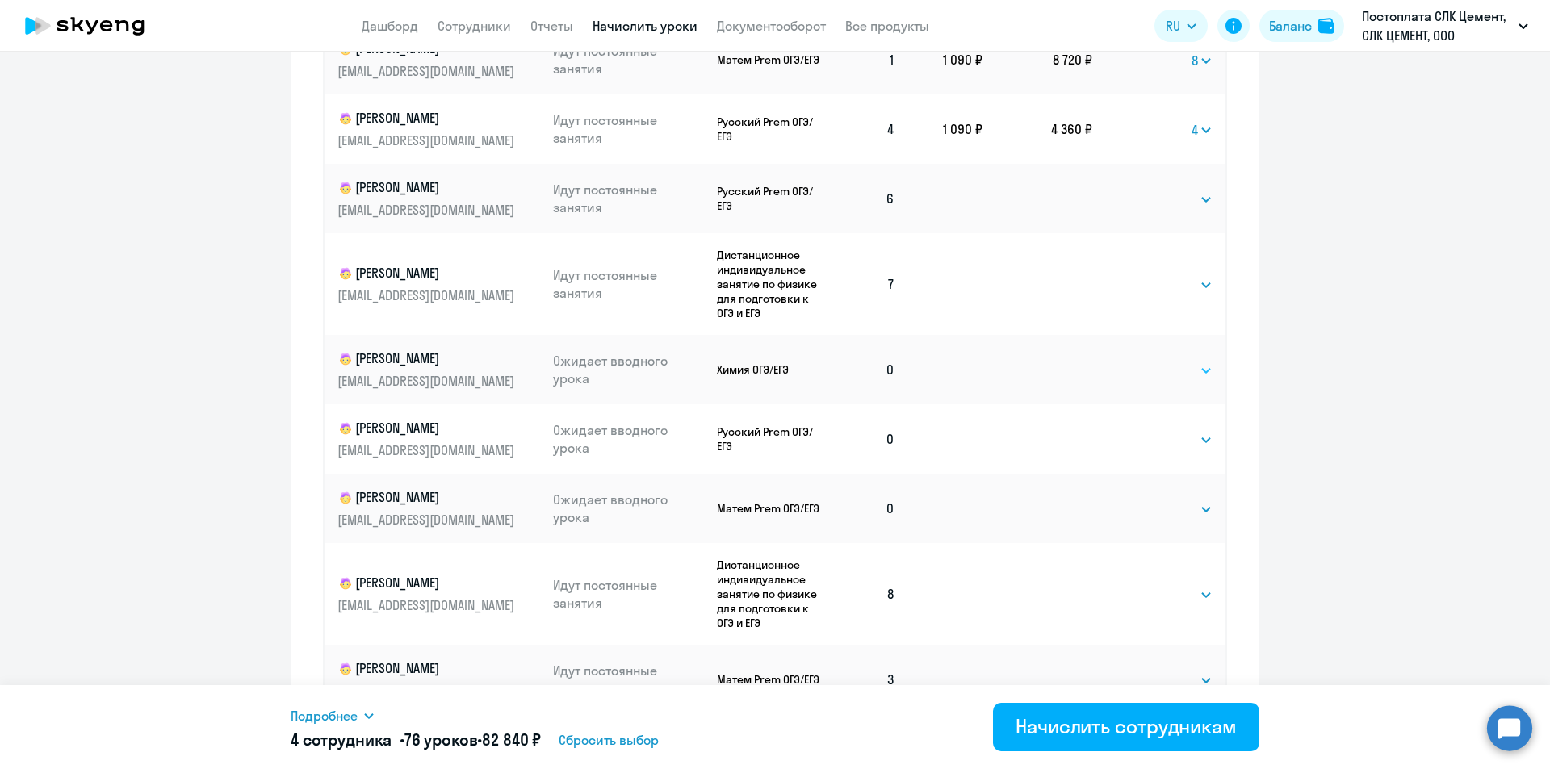
click at [1153, 371] on select "Выбрать 4 8 16 32 64 96 128" at bounding box center [1179, 370] width 66 height 19
select select "8"
click at [1146, 361] on select "Выбрать 4 8 16 32 64 96 128" at bounding box center [1179, 370] width 66 height 19
click at [1155, 437] on select "Выбрать 4 8 16 32 64 96 128" at bounding box center [1179, 439] width 66 height 19
select select "8"
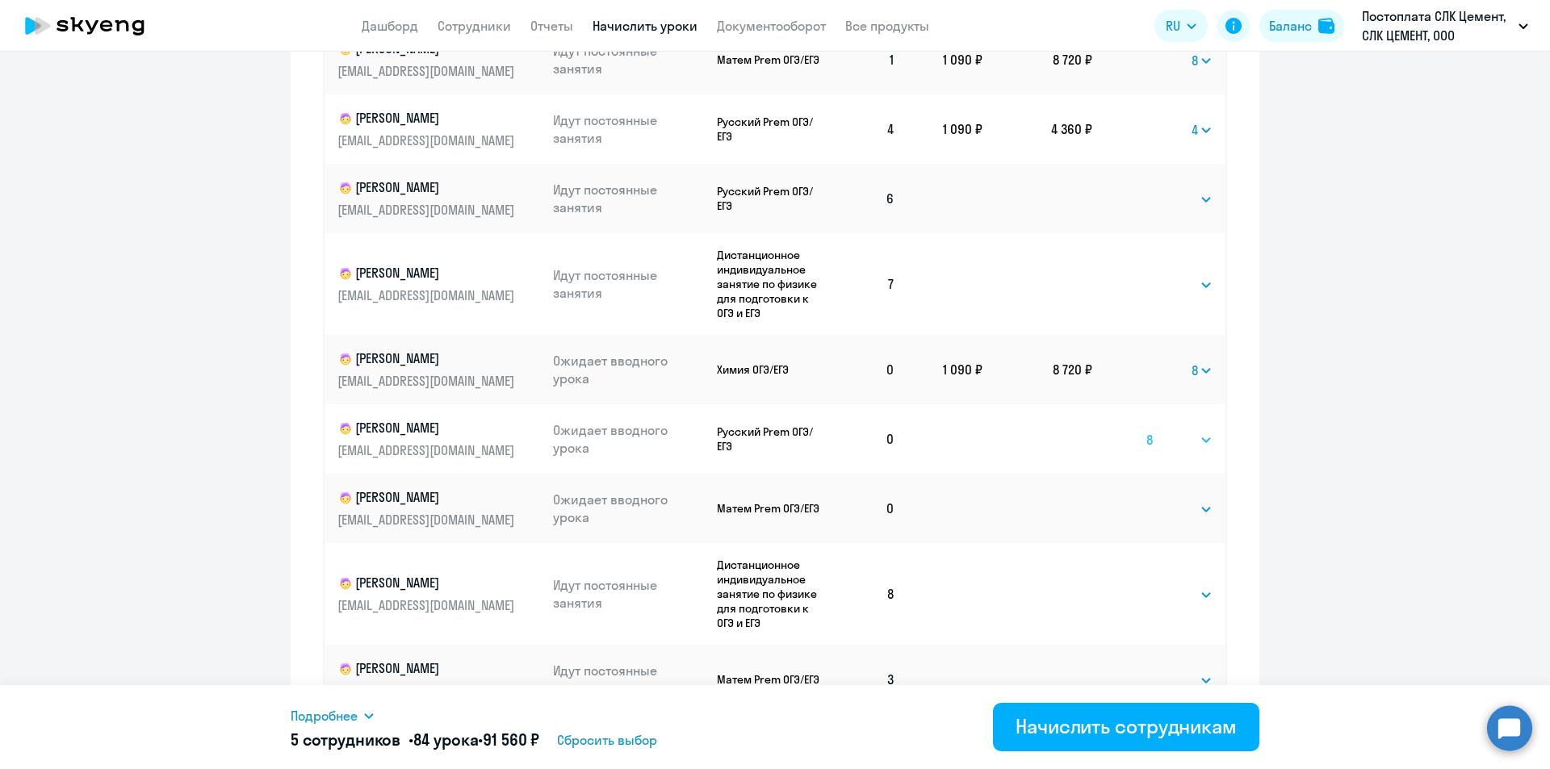
click at [1146, 430] on select "Выбрать 4 8 16 32 64 96 128" at bounding box center [1179, 439] width 66 height 19
click at [1157, 512] on select "Выбрать 4 8 16 32 64 96 128" at bounding box center [1179, 509] width 66 height 19
select select "8"
click at [1146, 500] on select "Выбрать 4 8 16 32 64 96 128" at bounding box center [1179, 509] width 66 height 19
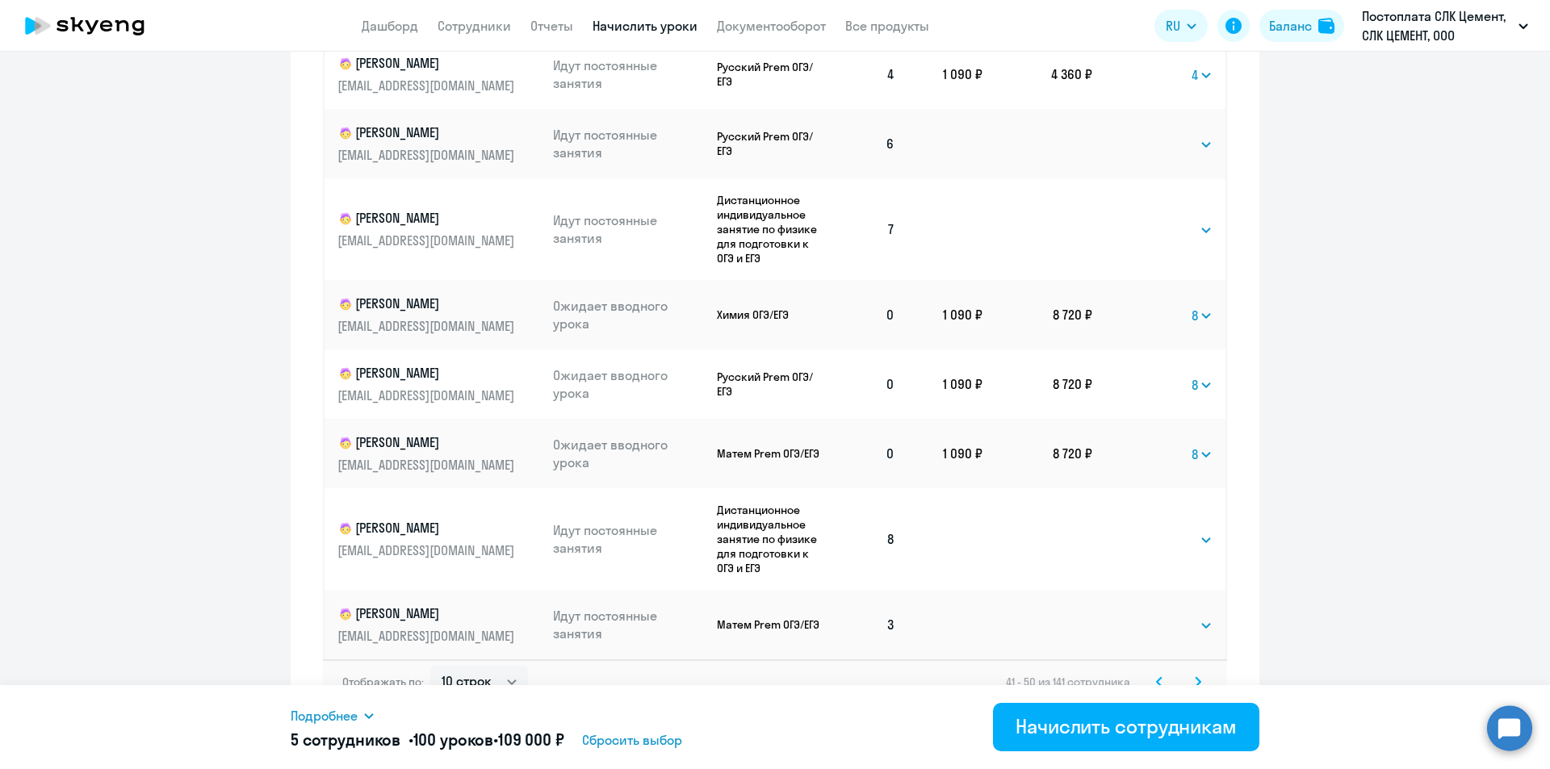
scroll to position [911, 0]
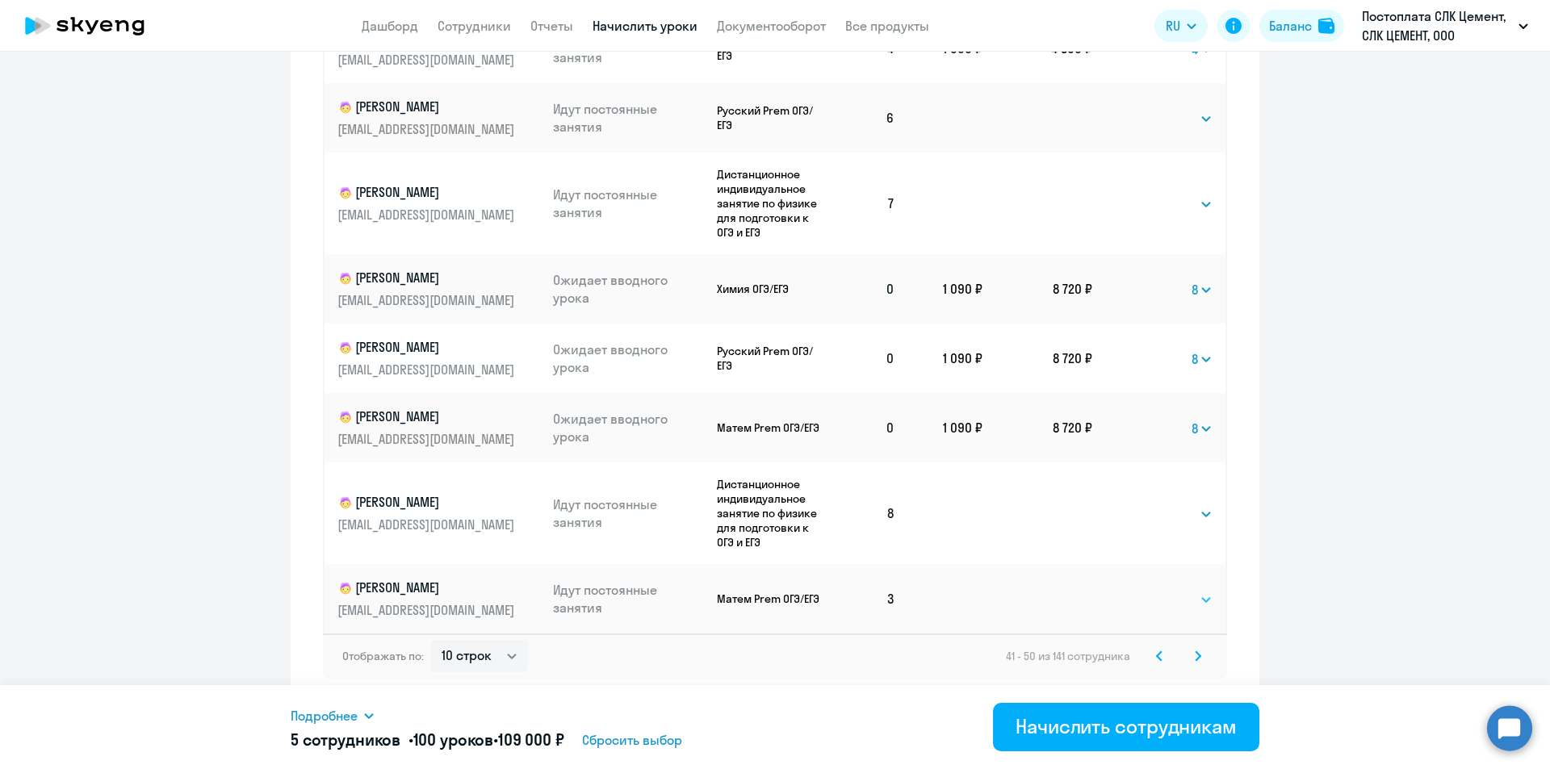
drag, startPoint x: 1157, startPoint y: 599, endPoint x: 1157, endPoint y: 590, distance: 8.9
click at [1157, 599] on select "Выбрать 4 8 16 32 64 96 128" at bounding box center [1179, 599] width 66 height 19
select select "8"
click at [1146, 590] on select "Выбрать 4 8 16 32 64 96 128" at bounding box center [1179, 599] width 66 height 19
click at [1194, 651] on icon at bounding box center [1197, 656] width 6 height 11
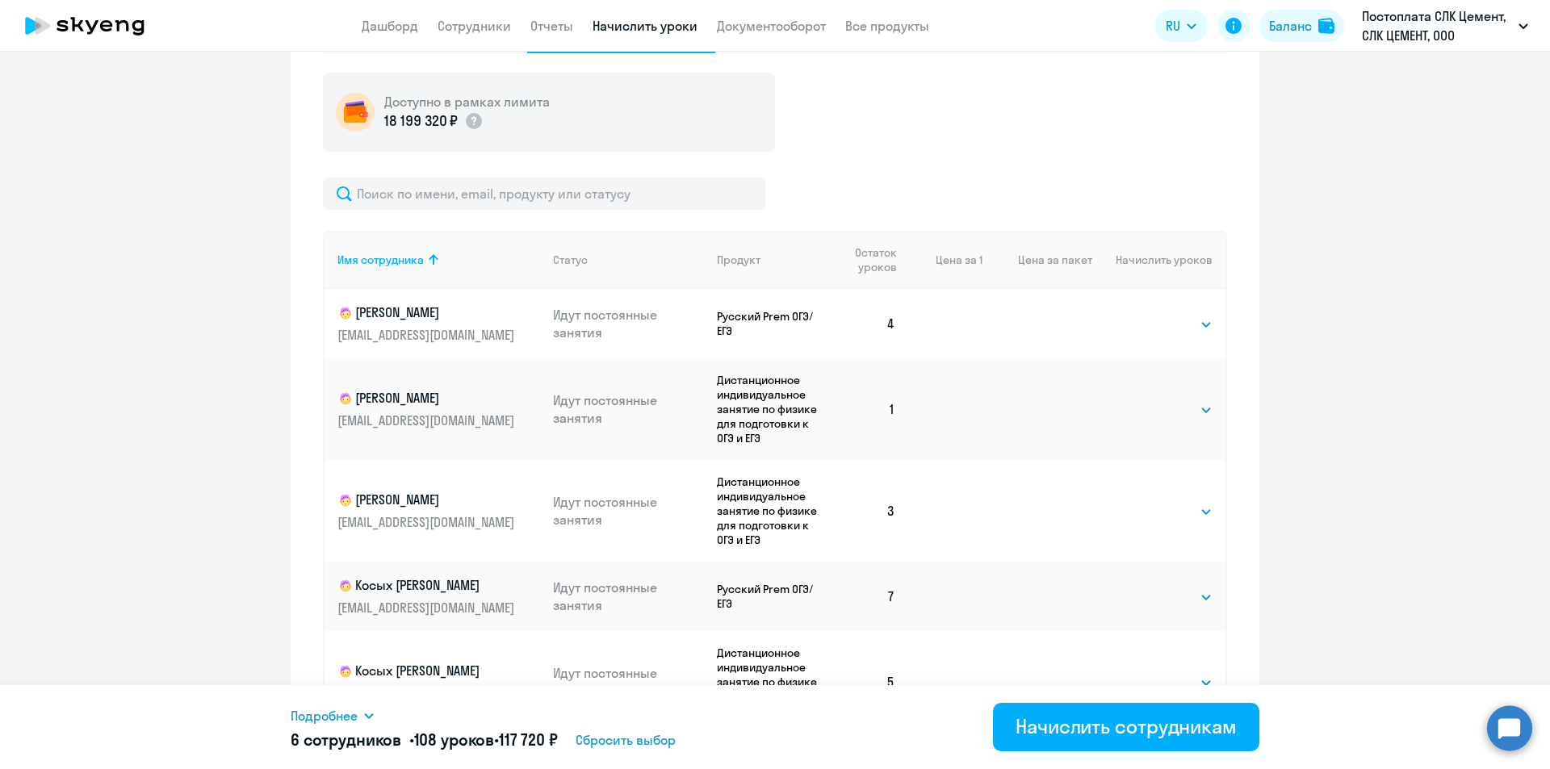
scroll to position [605, 0]
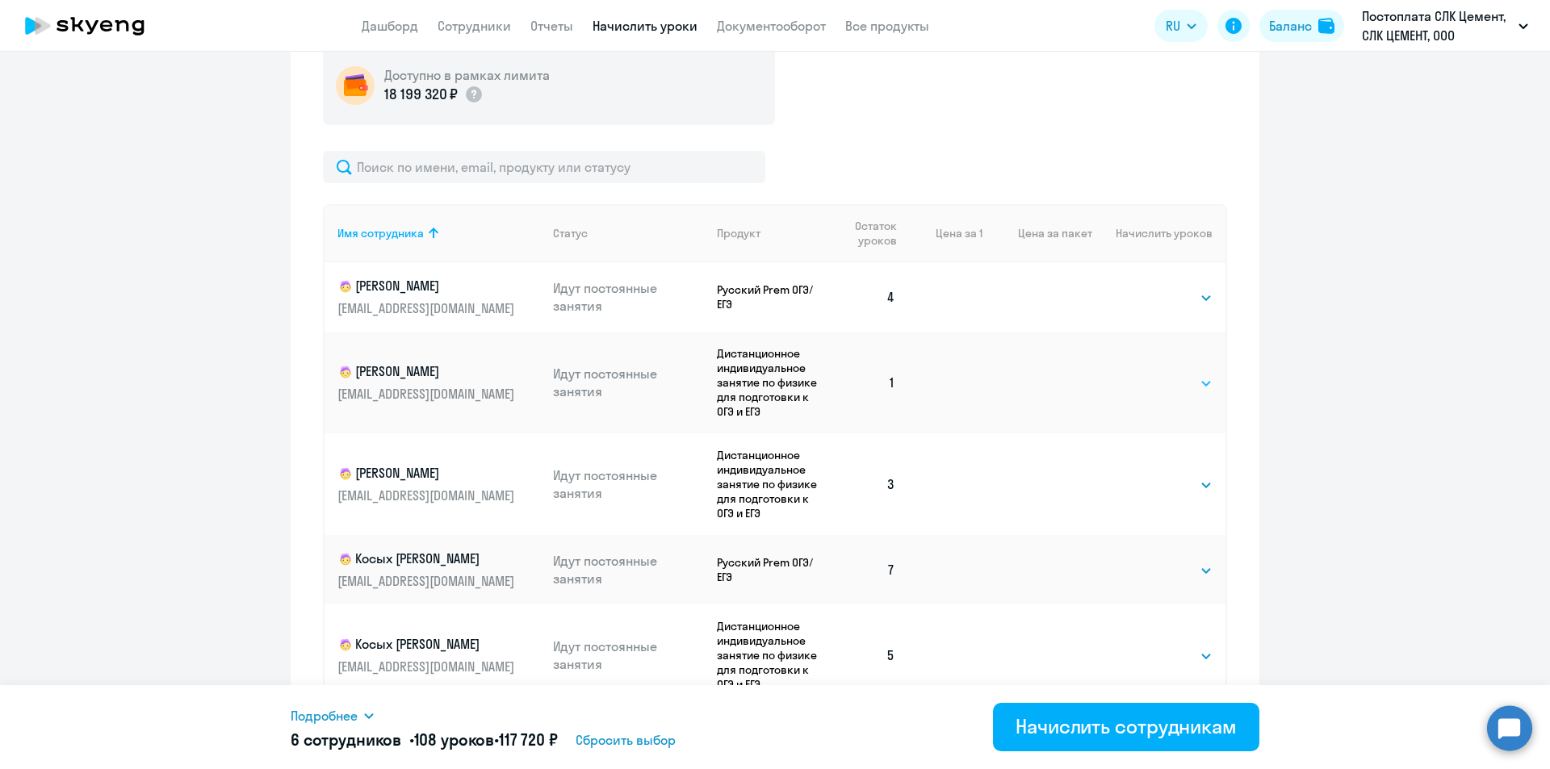
click at [1161, 379] on select "Выбрать 4 8 16 32 64 96 128" at bounding box center [1179, 383] width 66 height 19
select select "4"
click at [1146, 374] on select "Выбрать 4 8 16 32 64 96 128" at bounding box center [1179, 383] width 66 height 19
drag, startPoint x: 1154, startPoint y: 483, endPoint x: 1154, endPoint y: 494, distance: 11.3
click at [1154, 483] on select "Выбрать 4 8 16 32 64 96 128" at bounding box center [1179, 484] width 66 height 19
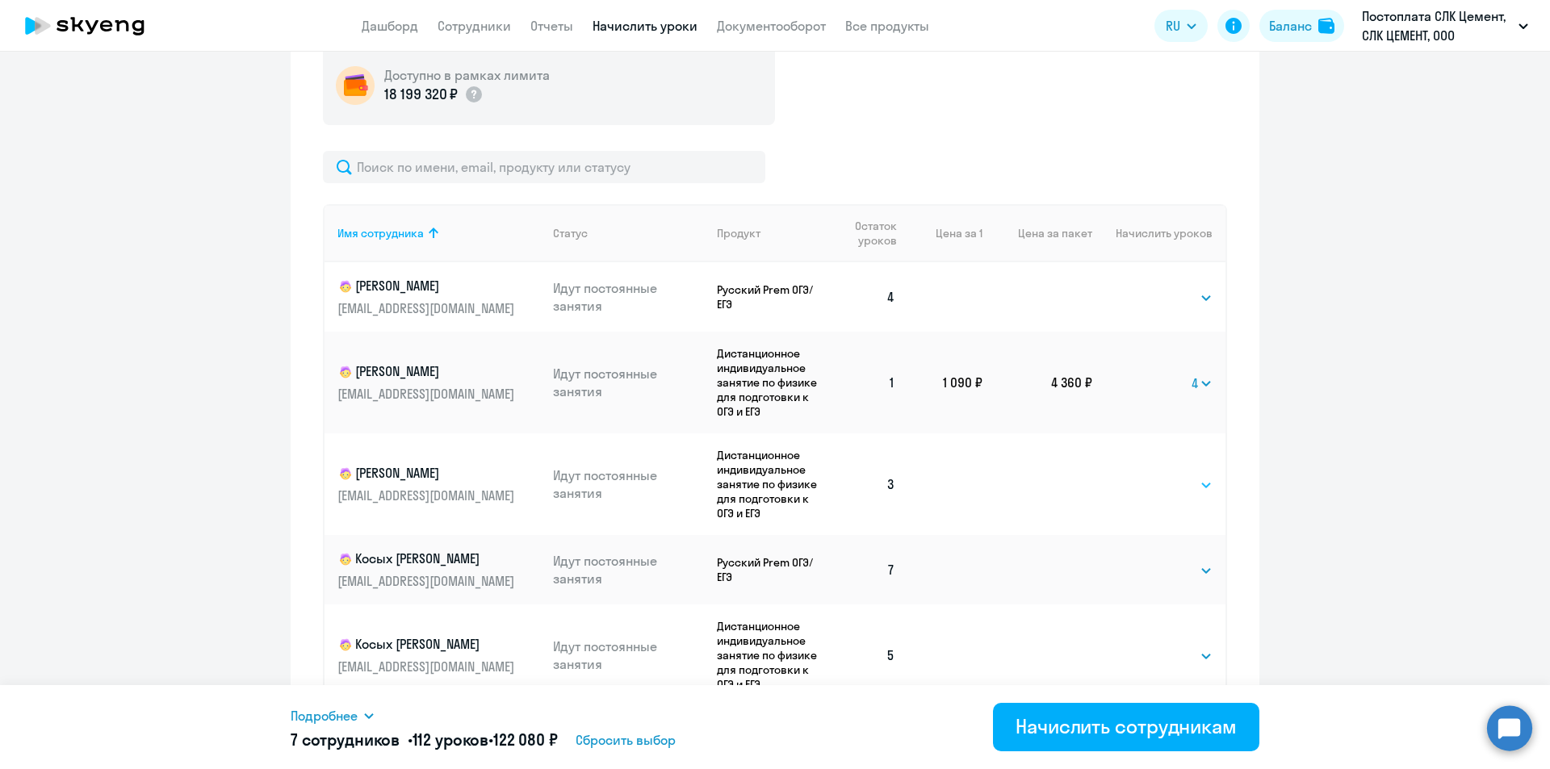
select select "4"
click at [1146, 475] on select "Выбрать 4 8 16 32 64 96 128" at bounding box center [1179, 484] width 66 height 19
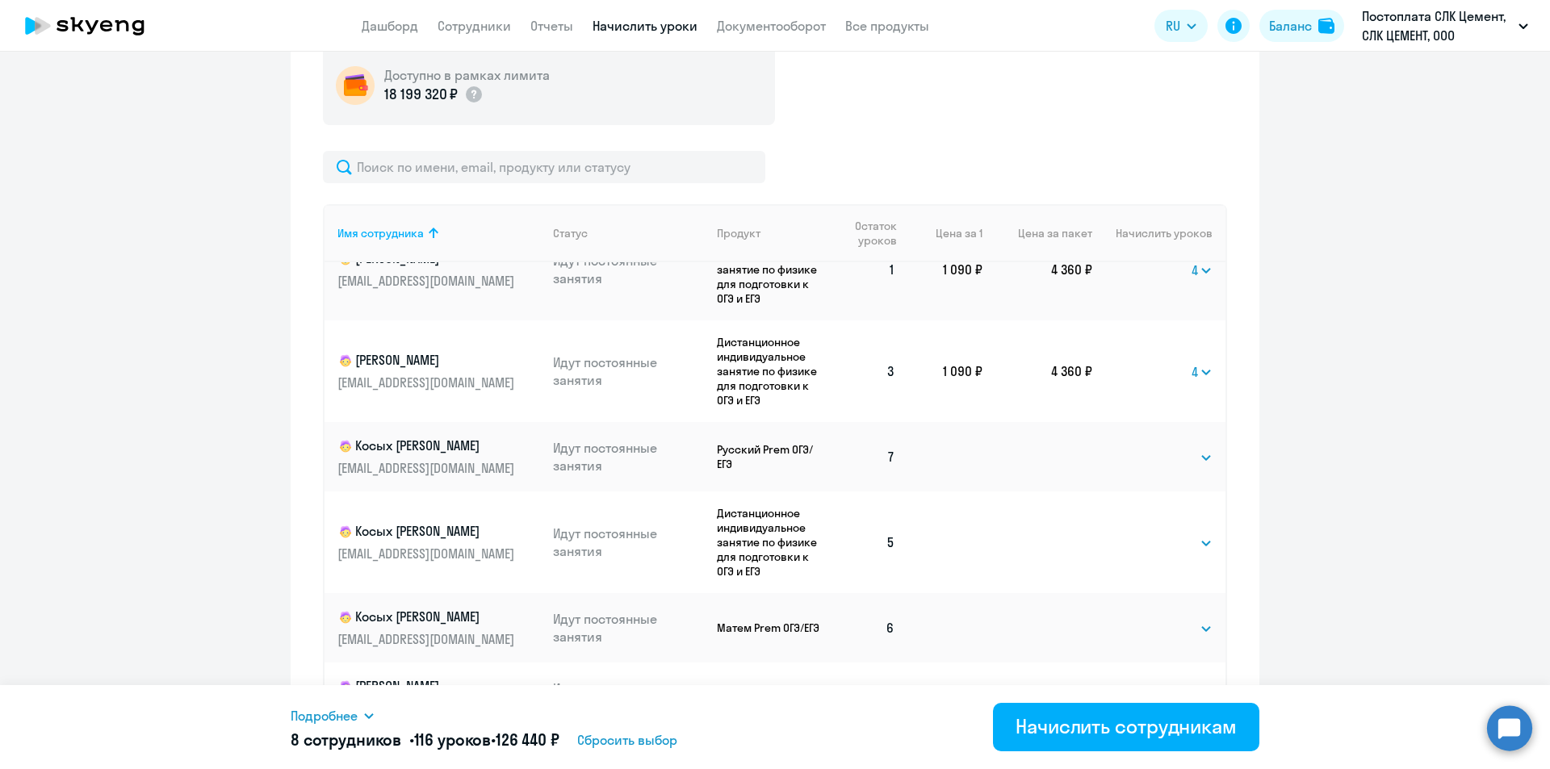
scroll to position [911, 0]
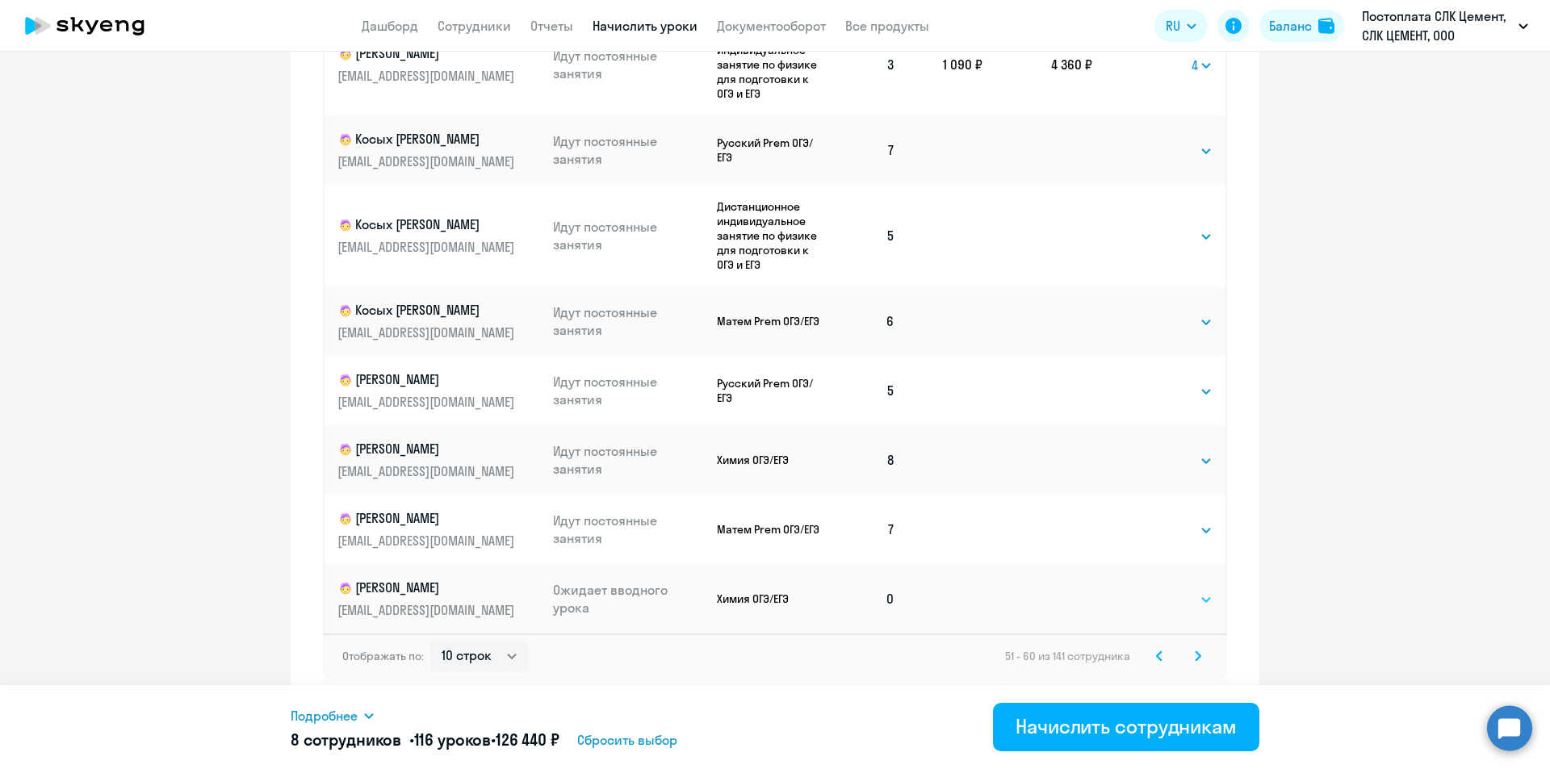
click at [1149, 600] on select "Выбрать 4 8 16 32 64 96 128" at bounding box center [1179, 599] width 66 height 19
select select "4"
click at [1146, 590] on select "Выбрать 4 8 16 32 64 96 128" at bounding box center [1179, 599] width 66 height 19
click at [1195, 659] on icon at bounding box center [1197, 655] width 5 height 9
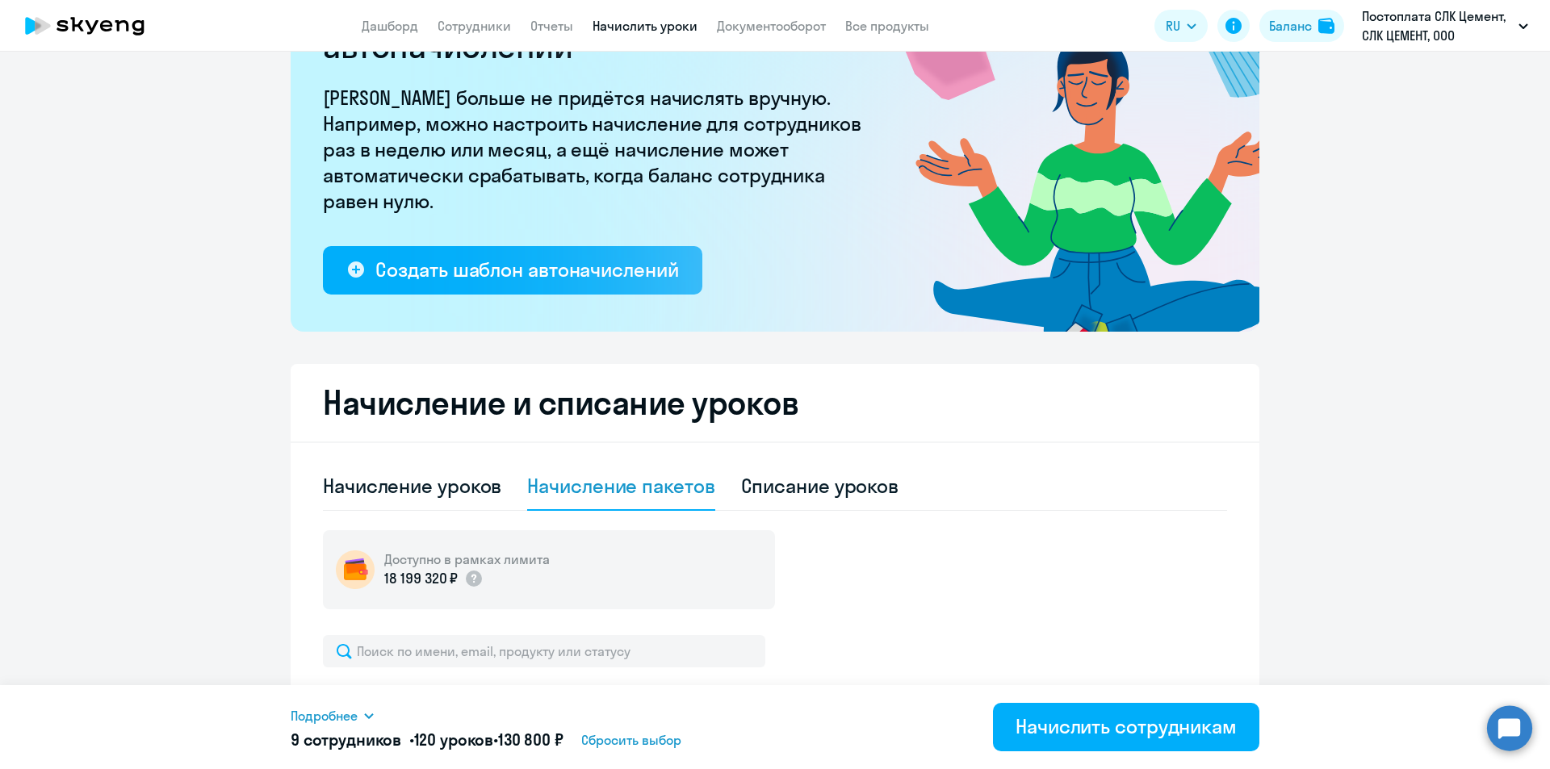
scroll to position [443, 0]
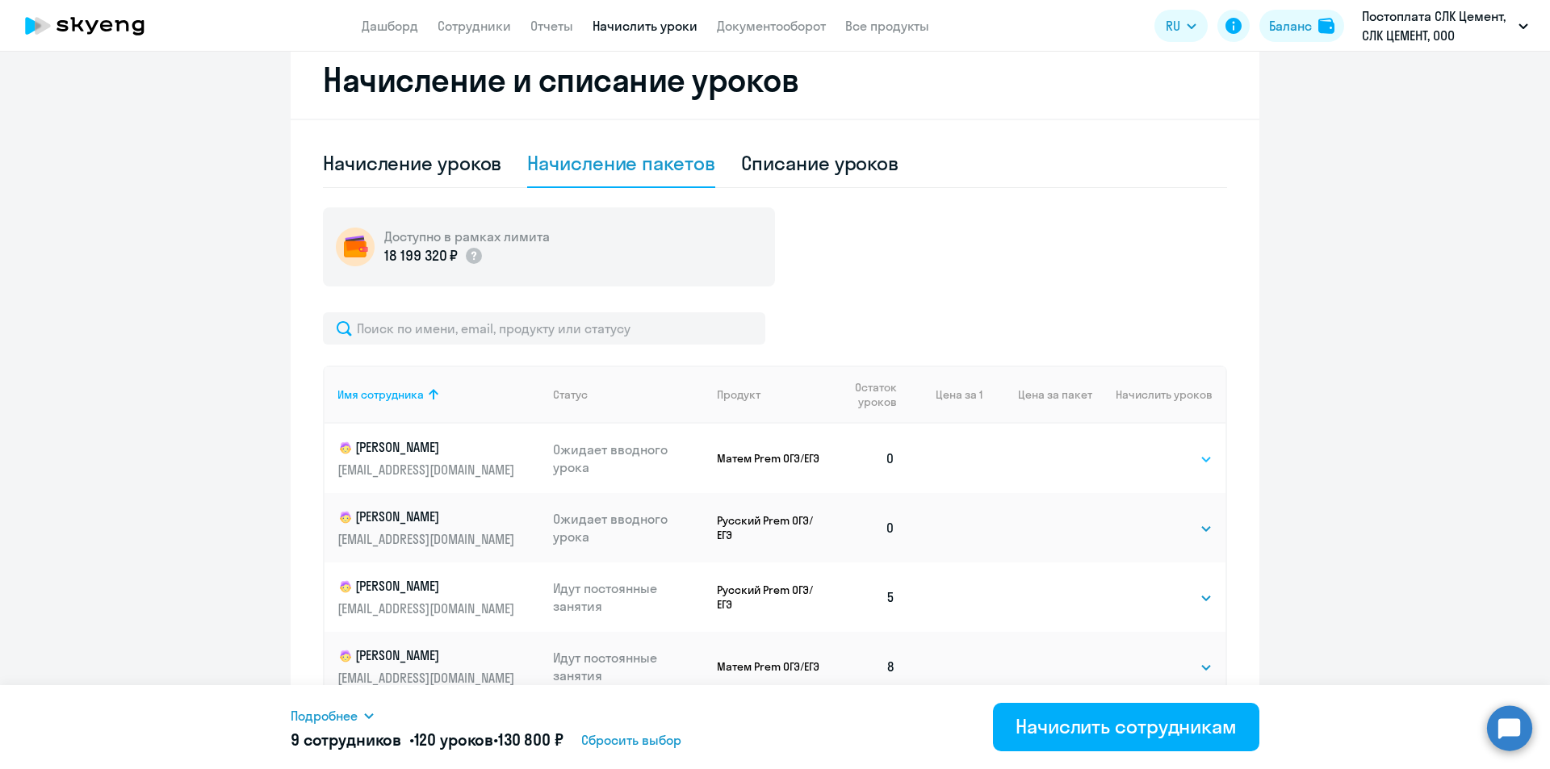
click at [1153, 465] on select "Выбрать 4 8 16 32 64 96 128" at bounding box center [1179, 459] width 66 height 19
select select "4"
click at [1146, 450] on select "Выбрать 4 8 16 32 64 96 128" at bounding box center [1179, 459] width 66 height 19
drag, startPoint x: 1152, startPoint y: 528, endPoint x: 1153, endPoint y: 538, distance: 9.7
click at [1152, 528] on select "Выбрать 4 8 16 32 64 96 128" at bounding box center [1179, 528] width 66 height 19
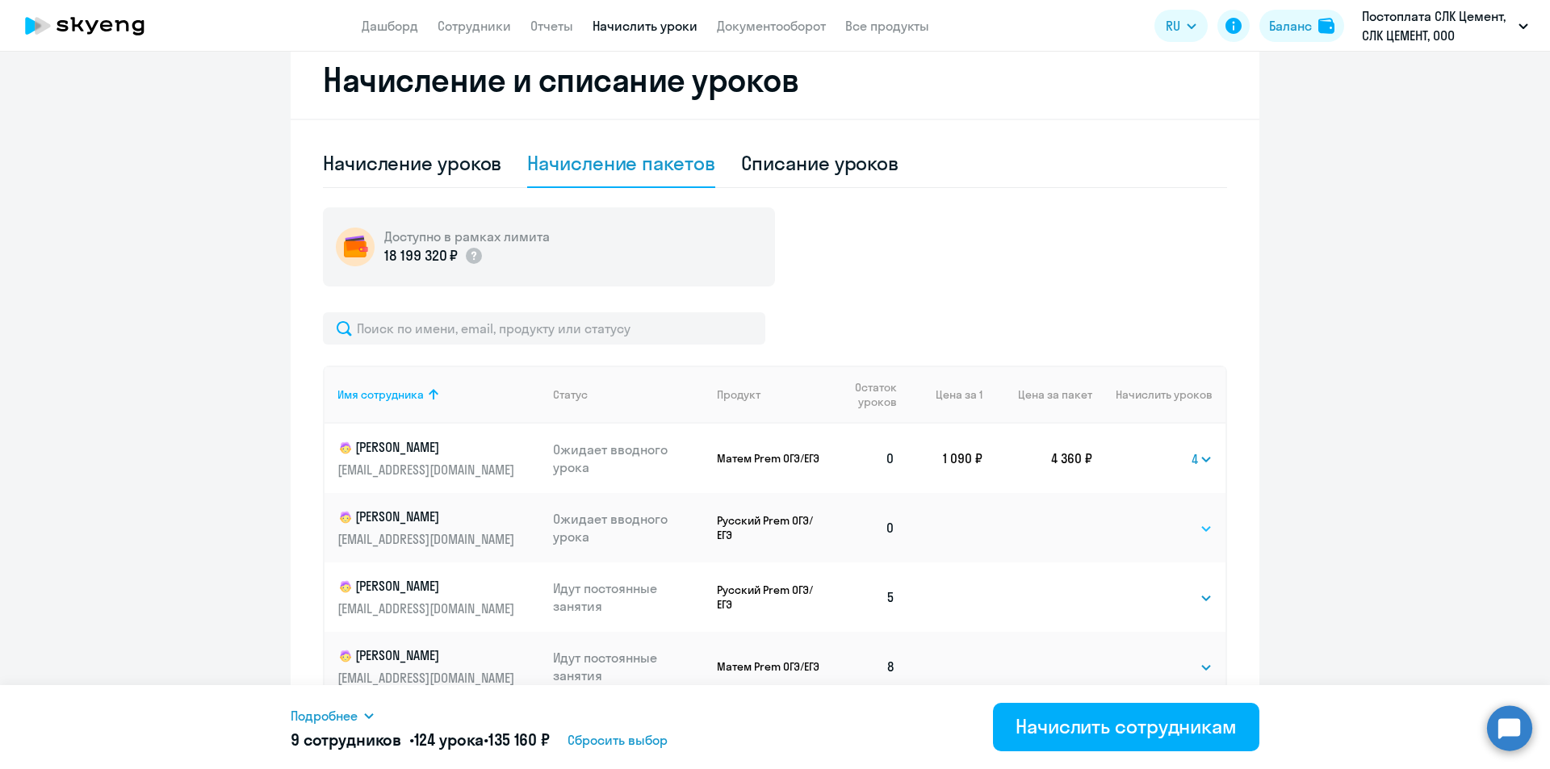
select select "4"
click at [1146, 519] on select "Выбрать 4 8 16 32 64 96 128" at bounding box center [1179, 528] width 66 height 19
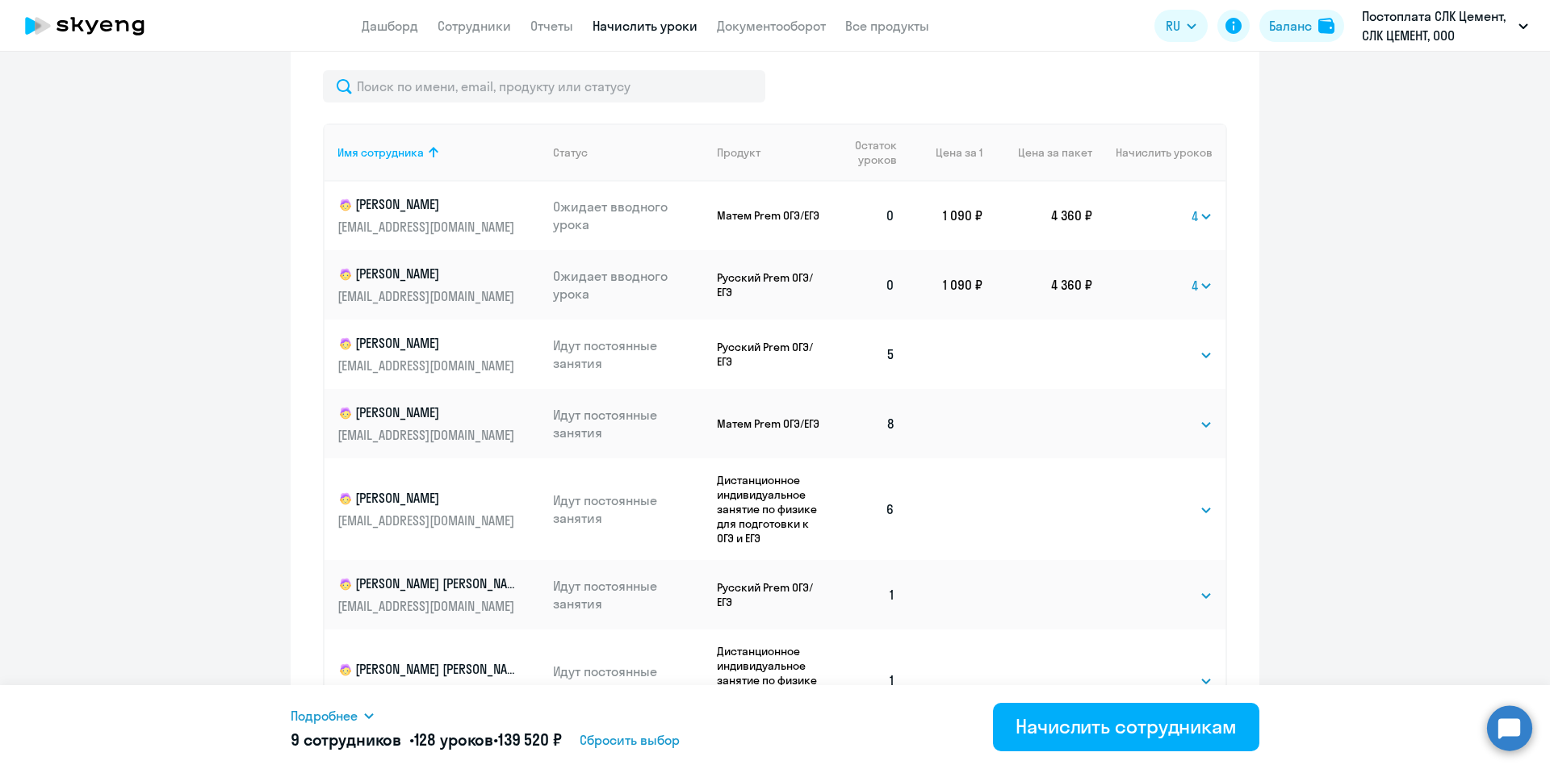
scroll to position [0, 0]
click at [1191, 214] on select "Выбрать 4 8 16 32 64 96 128" at bounding box center [1201, 216] width 21 height 19
select select "8"
click at [1191, 207] on select "Выбрать 4 8 16 32 64 96 128" at bounding box center [1201, 216] width 21 height 19
click at [1191, 288] on select "Выбрать 4 8 16 32 64 96 128" at bounding box center [1201, 286] width 21 height 19
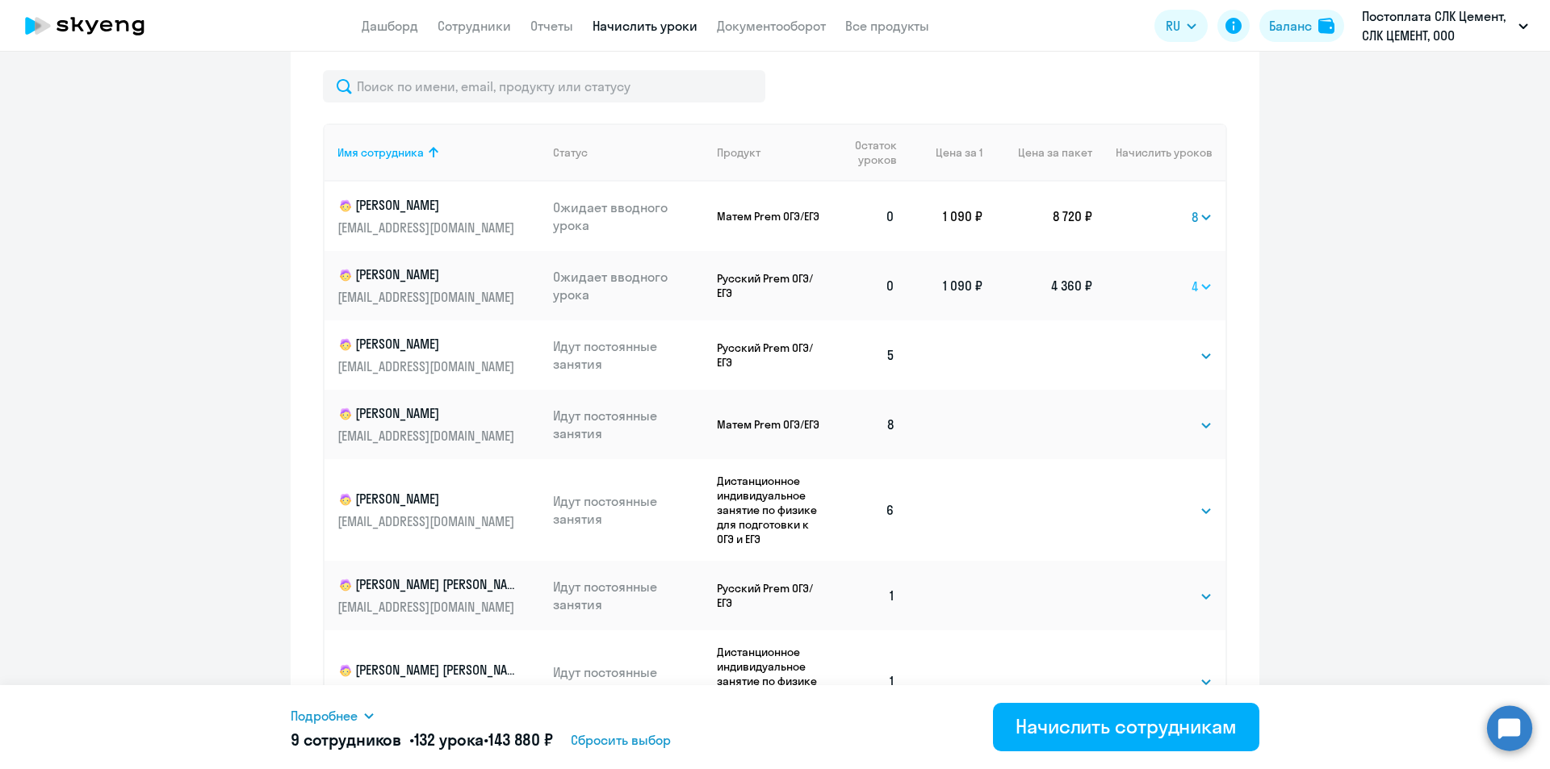
select select "8"
click at [1191, 277] on select "Выбрать 4 8 16 32 64 96 128" at bounding box center [1201, 286] width 21 height 19
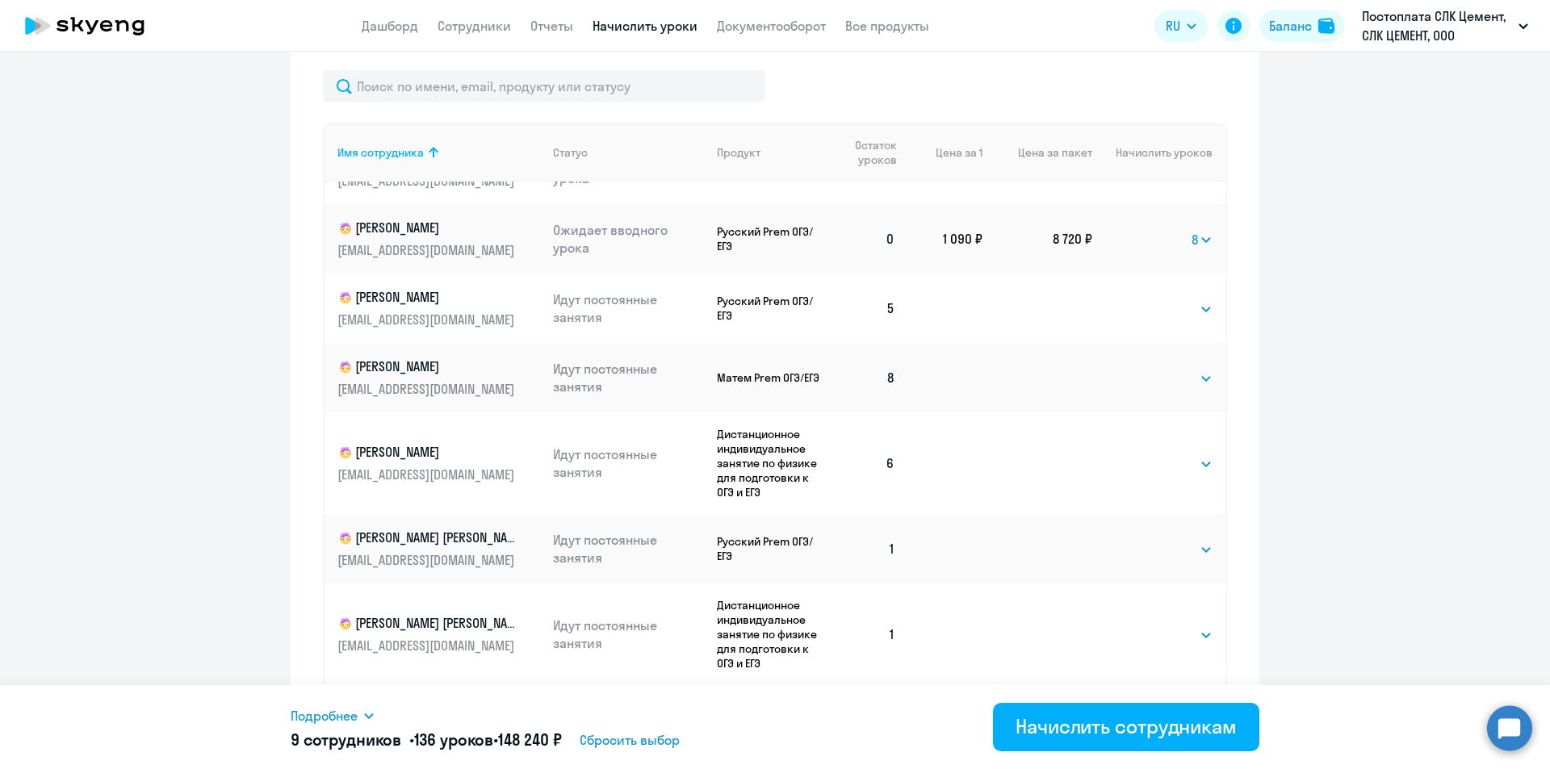
scroll to position [116, 0]
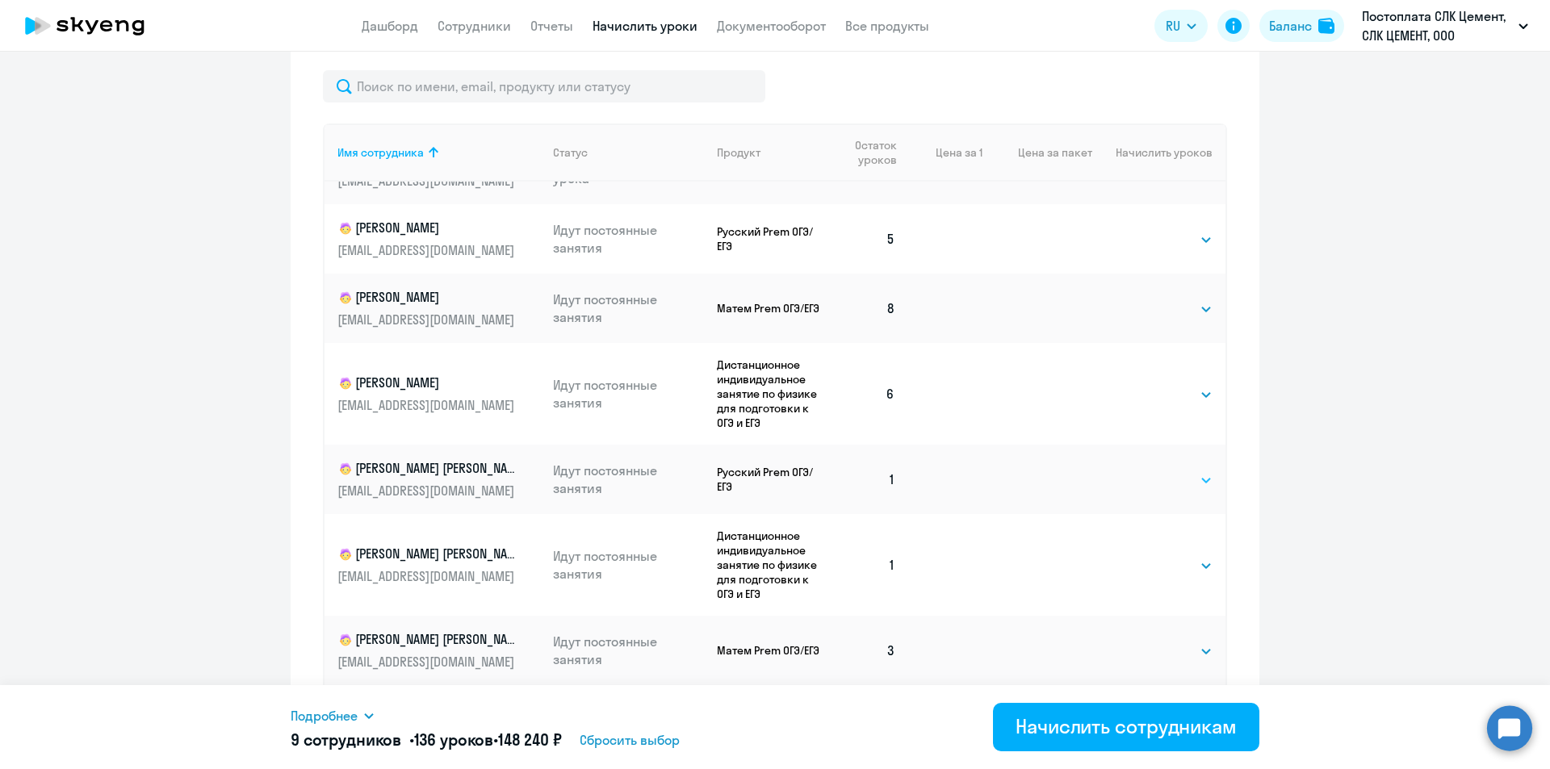
click at [1149, 482] on select "Выбрать 4 8 16 32 64 96 128" at bounding box center [1179, 480] width 66 height 19
select select "8"
click at [1146, 471] on select "Выбрать 4 8 16 32 64 96 128" at bounding box center [1179, 480] width 66 height 19
click at [1146, 566] on select "Выбрать 4 8 16 32 64 96 128" at bounding box center [1179, 565] width 66 height 19
select select "8"
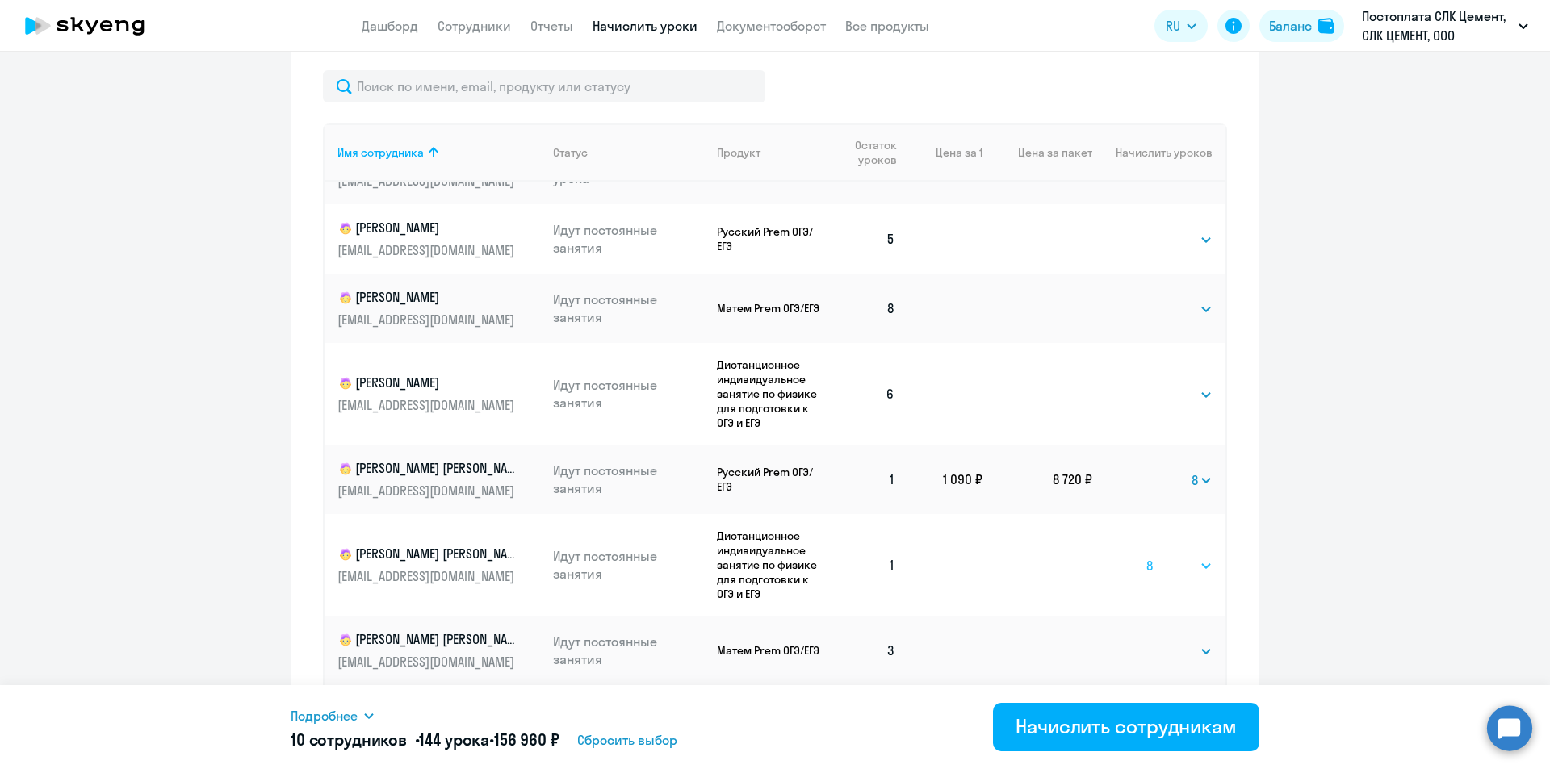
click at [1146, 556] on select "Выбрать 4 8 16 32 64 96 128" at bounding box center [1179, 565] width 66 height 19
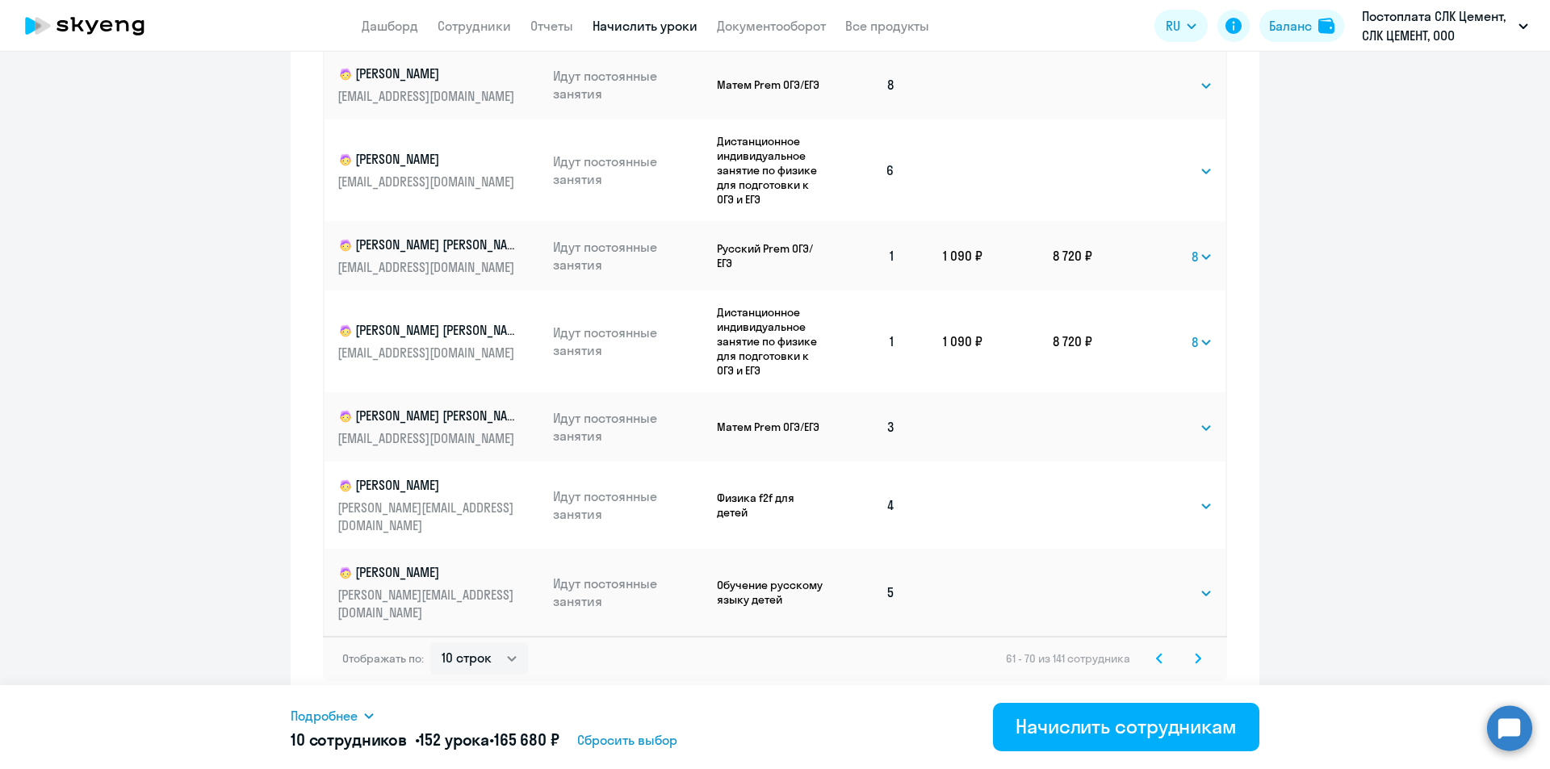
scroll to position [911, 0]
click at [1172, 425] on select "Выбрать 4 8 16 32 64 96 128" at bounding box center [1179, 425] width 66 height 19
select select "4"
click at [1146, 416] on select "Выбрать 4 8 16 32 64 96 128" at bounding box center [1179, 425] width 66 height 19
click at [1195, 656] on svg-icon at bounding box center [1197, 655] width 19 height 19
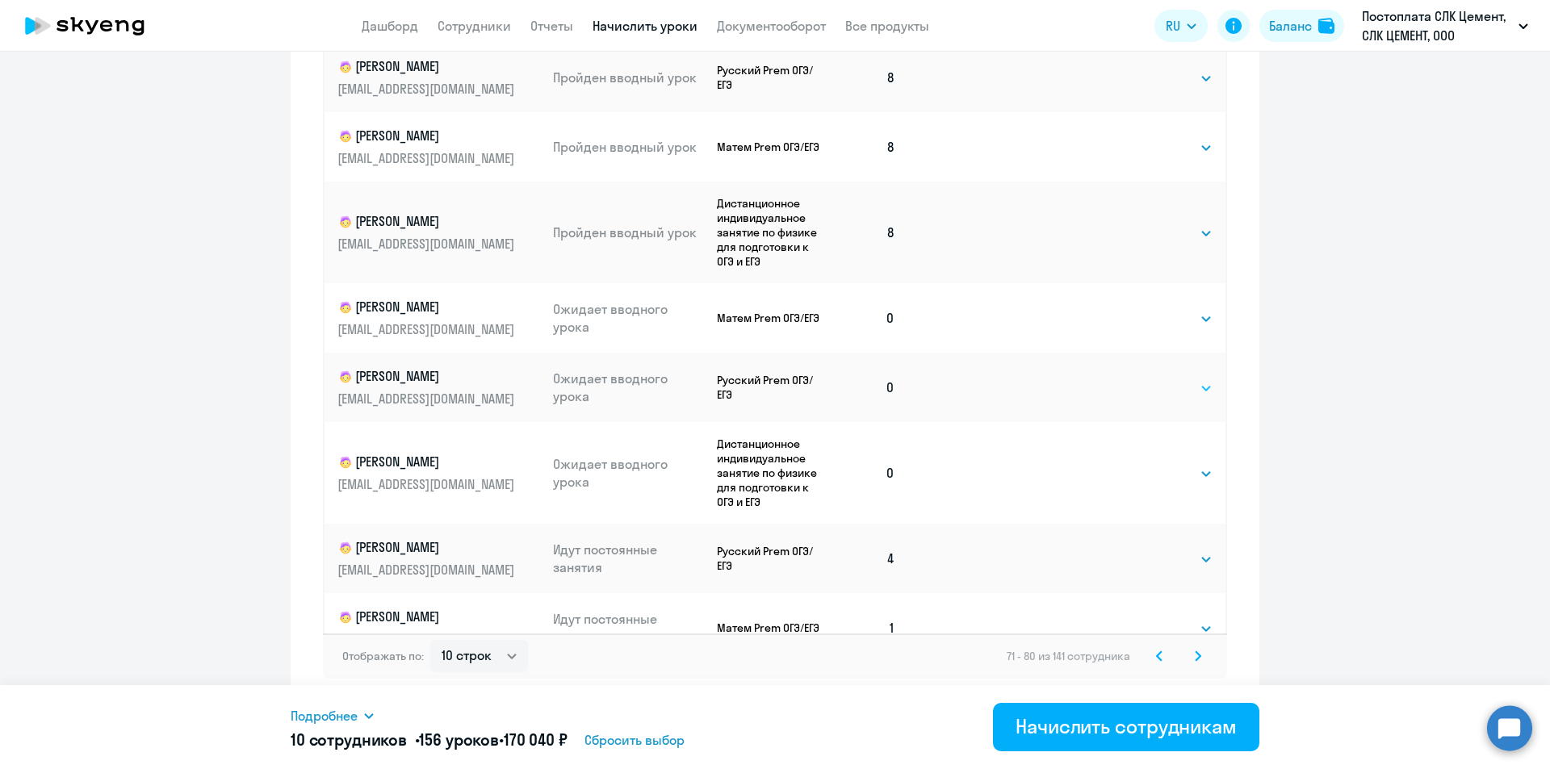
drag, startPoint x: 1132, startPoint y: 386, endPoint x: 1138, endPoint y: 395, distance: 10.5
click at [1146, 386] on select "Выбрать 4 8 16 32 64 96 128" at bounding box center [1179, 388] width 66 height 19
select select "8"
click at [1146, 379] on select "Выбрать 4 8 16 32 64 96 128" at bounding box center [1179, 388] width 66 height 19
click at [1161, 480] on select "Выбрать 4 8 16 32 64 96 128" at bounding box center [1179, 473] width 66 height 19
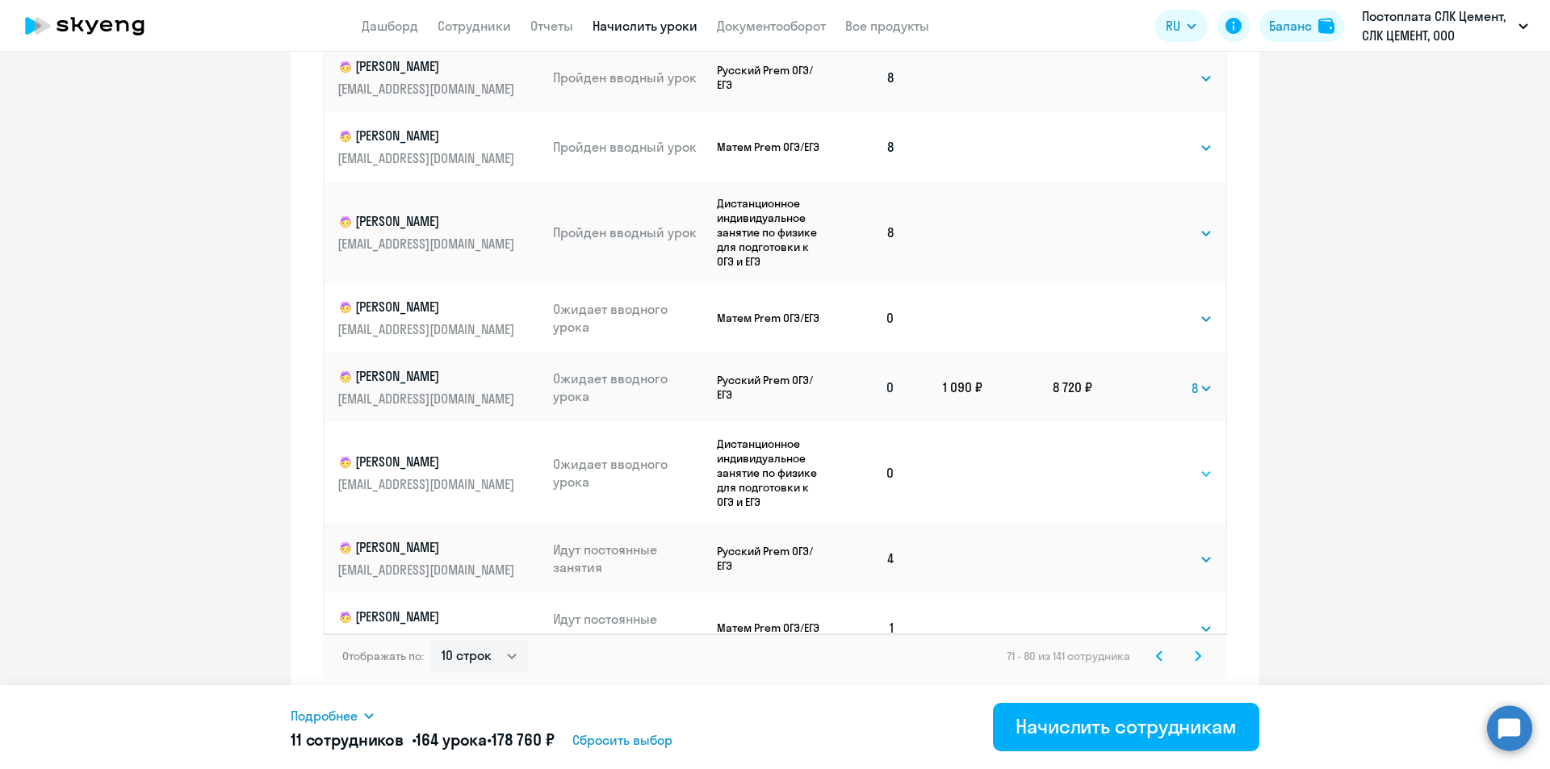
select select "8"
click at [1146, 464] on select "Выбрать 4 8 16 32 64 96 128" at bounding box center [1179, 473] width 66 height 19
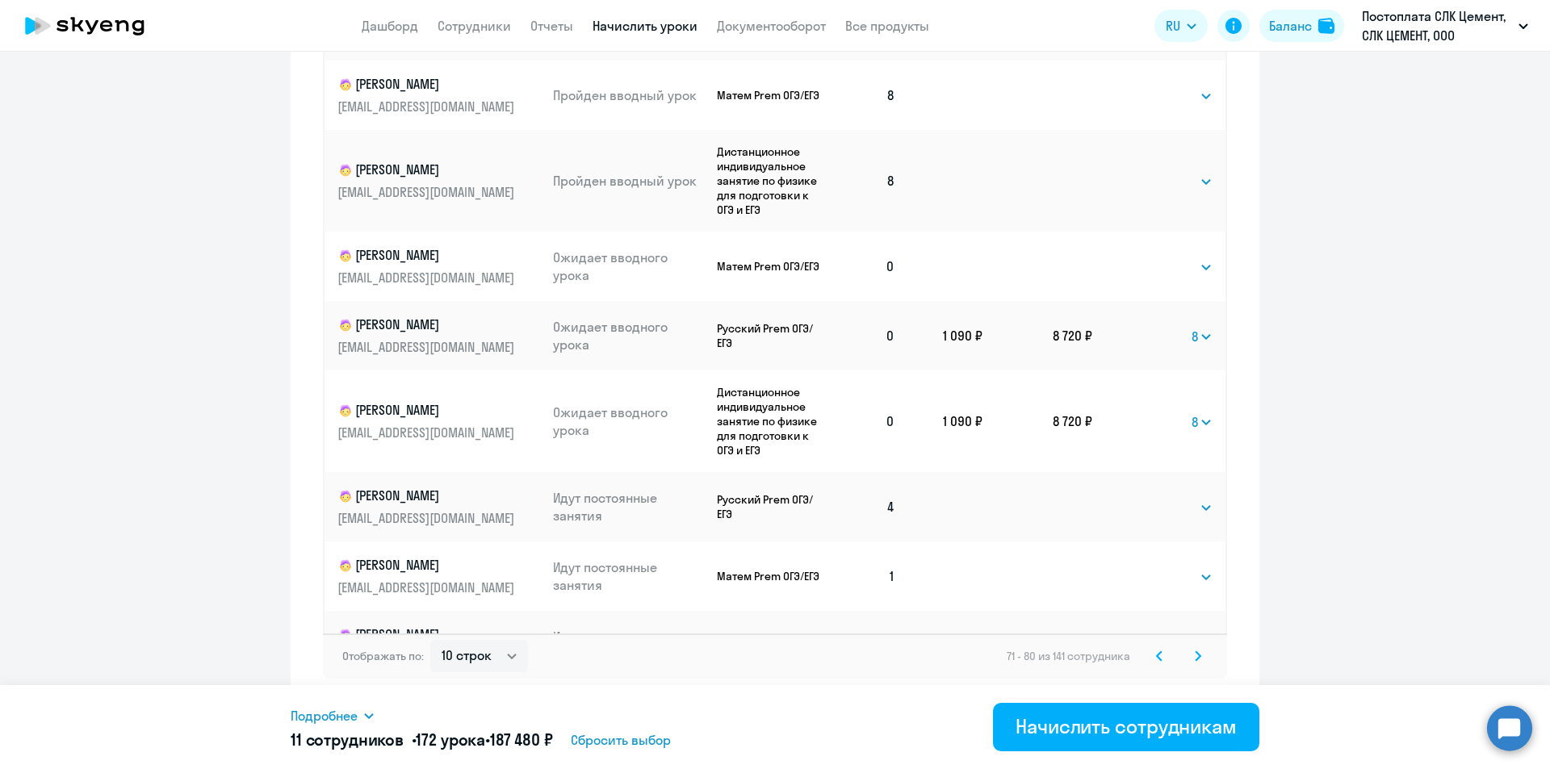
scroll to position [98, 0]
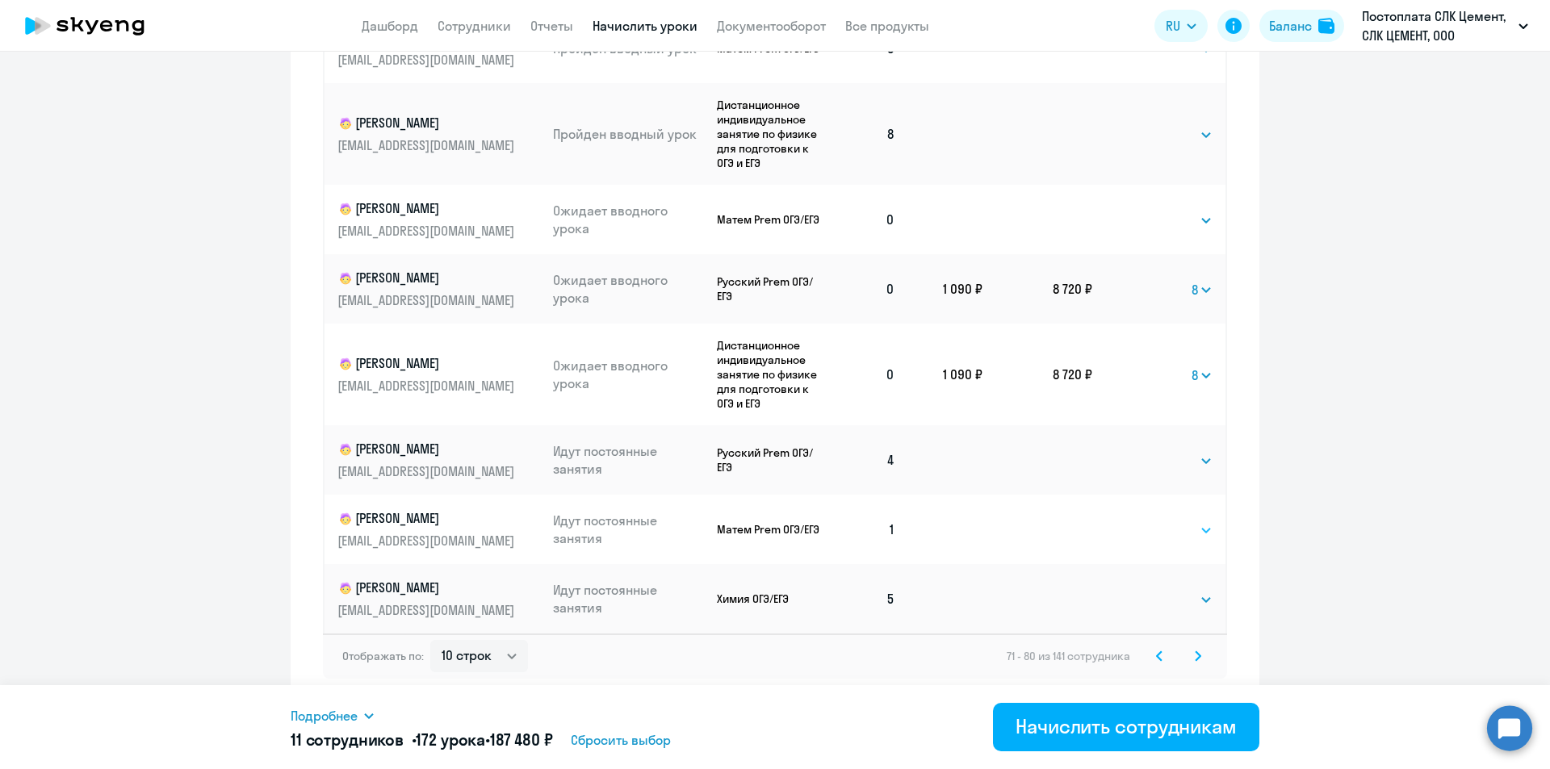
click at [1170, 531] on select "Выбрать 4 8 16 32 64 96 128" at bounding box center [1179, 530] width 66 height 19
select select "8"
click at [1146, 521] on select "Выбрать 4 8 16 32 64 96 128" at bounding box center [1179, 530] width 66 height 19
click at [1199, 656] on svg-icon at bounding box center [1197, 655] width 19 height 19
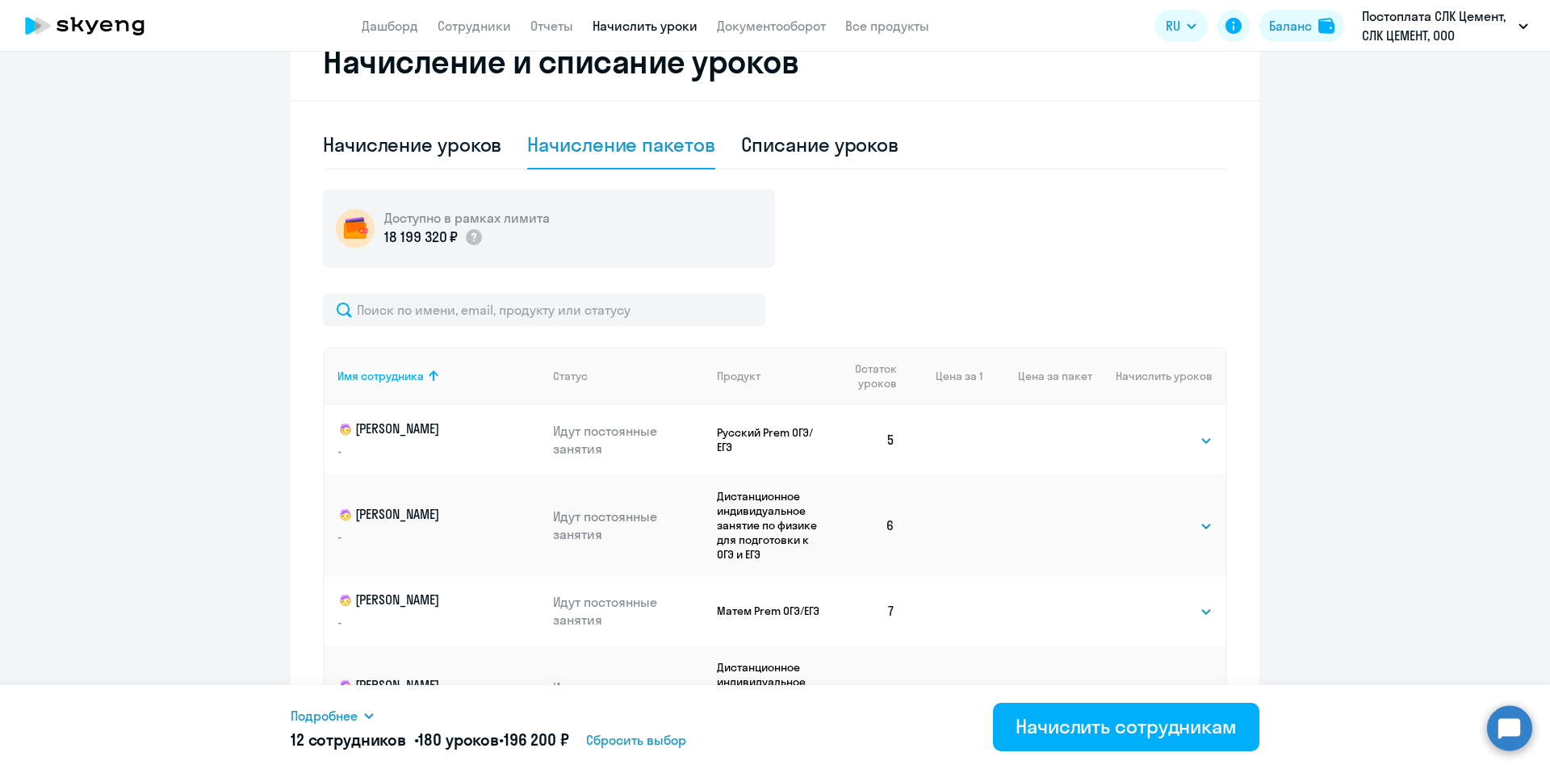
scroll to position [619, 0]
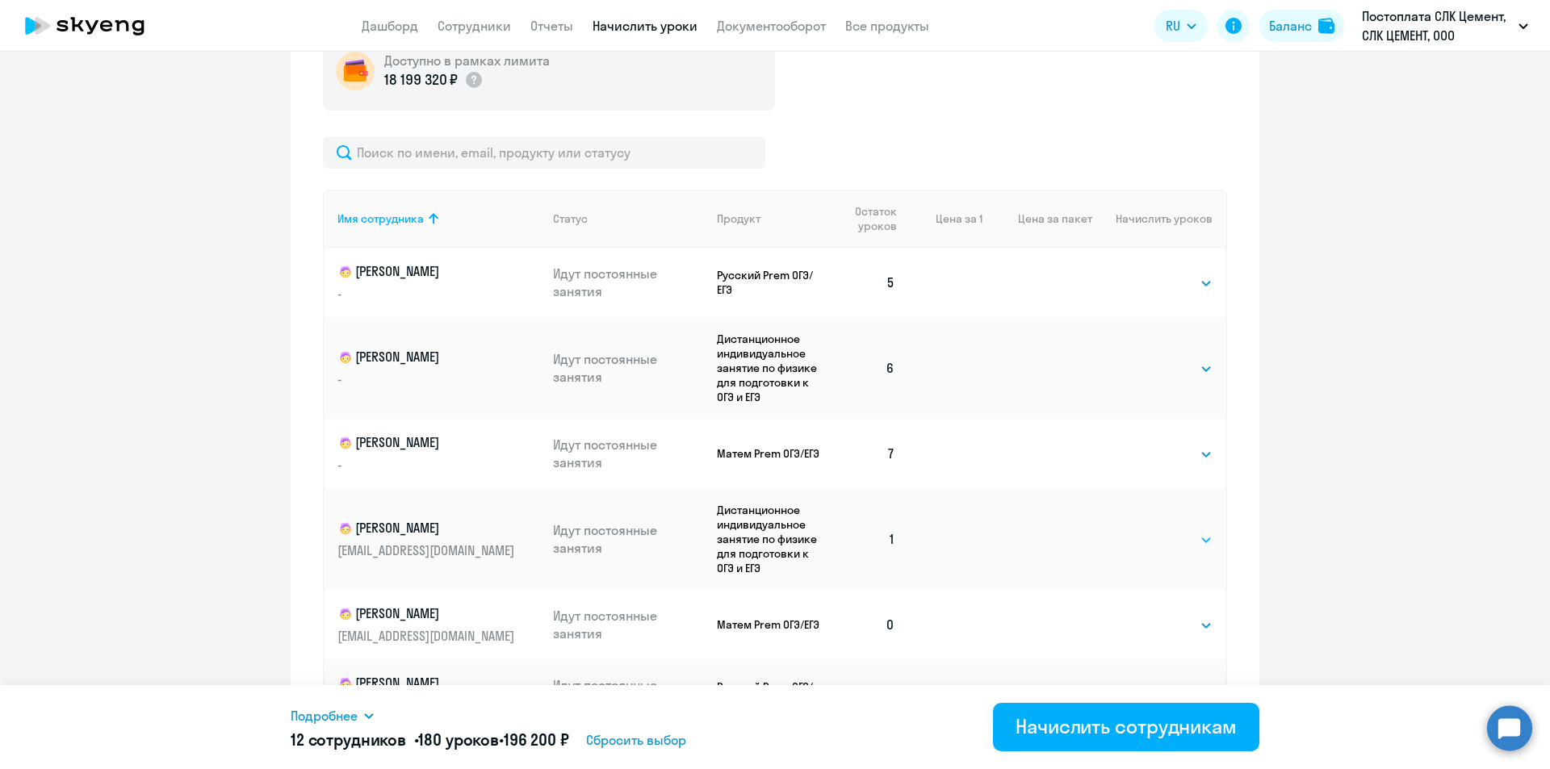
click at [1170, 529] on div "Выбрать 4 8 16 32 64 96 128 Выбрать" at bounding box center [1179, 539] width 66 height 21
click at [1169, 547] on select "Выбрать 4 8 16 32 64 96 128" at bounding box center [1179, 539] width 66 height 19
select select "4"
click at [1146, 530] on select "Выбрать 4 8 16 32 64 96 128" at bounding box center [1179, 539] width 66 height 19
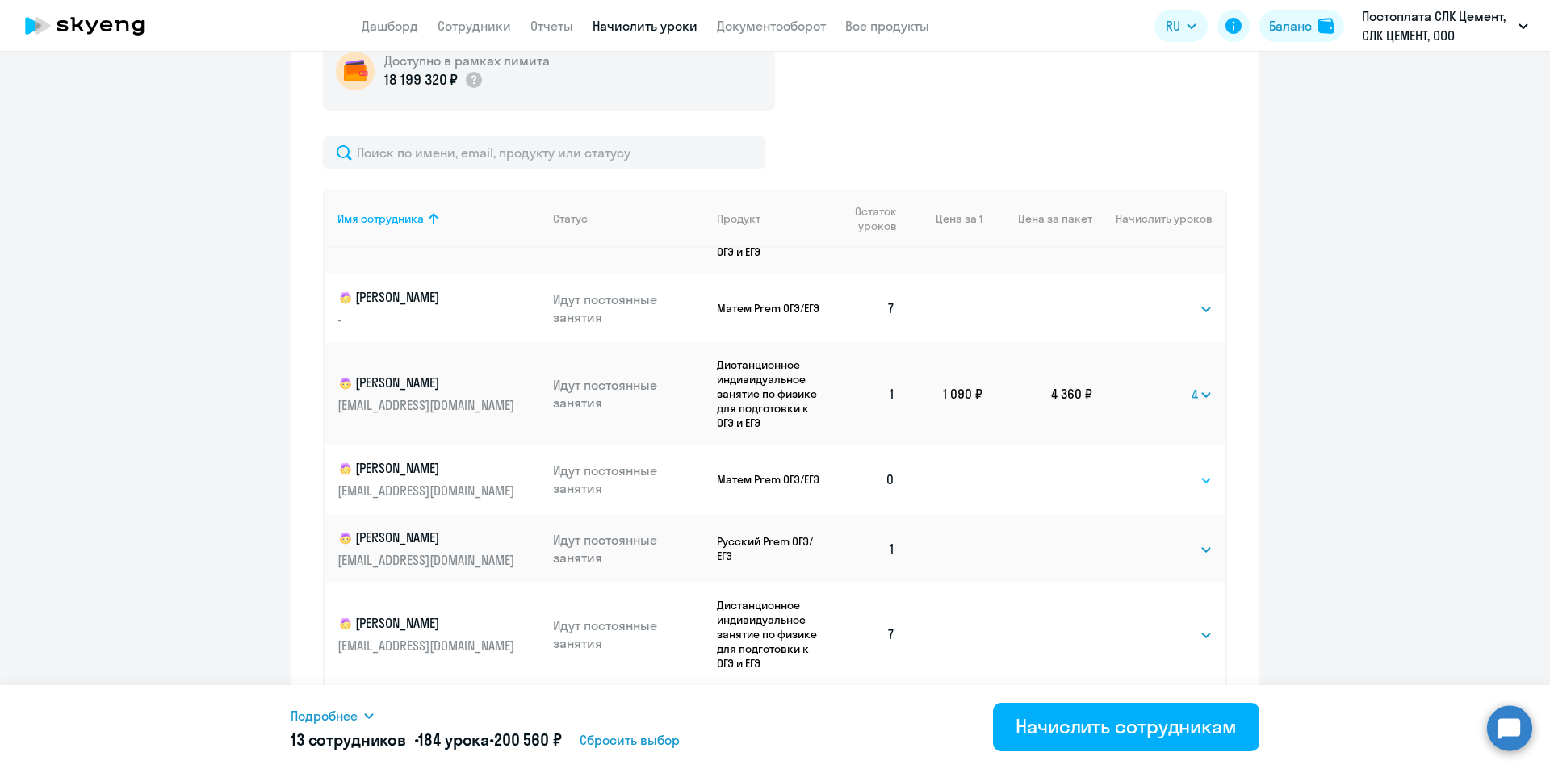
click at [1167, 479] on select "Выбрать 4 8 16 32 64 96 128" at bounding box center [1179, 480] width 66 height 19
select select "8"
click at [1146, 471] on select "Выбрать 4 8 16 32 64 96 128" at bounding box center [1179, 480] width 66 height 19
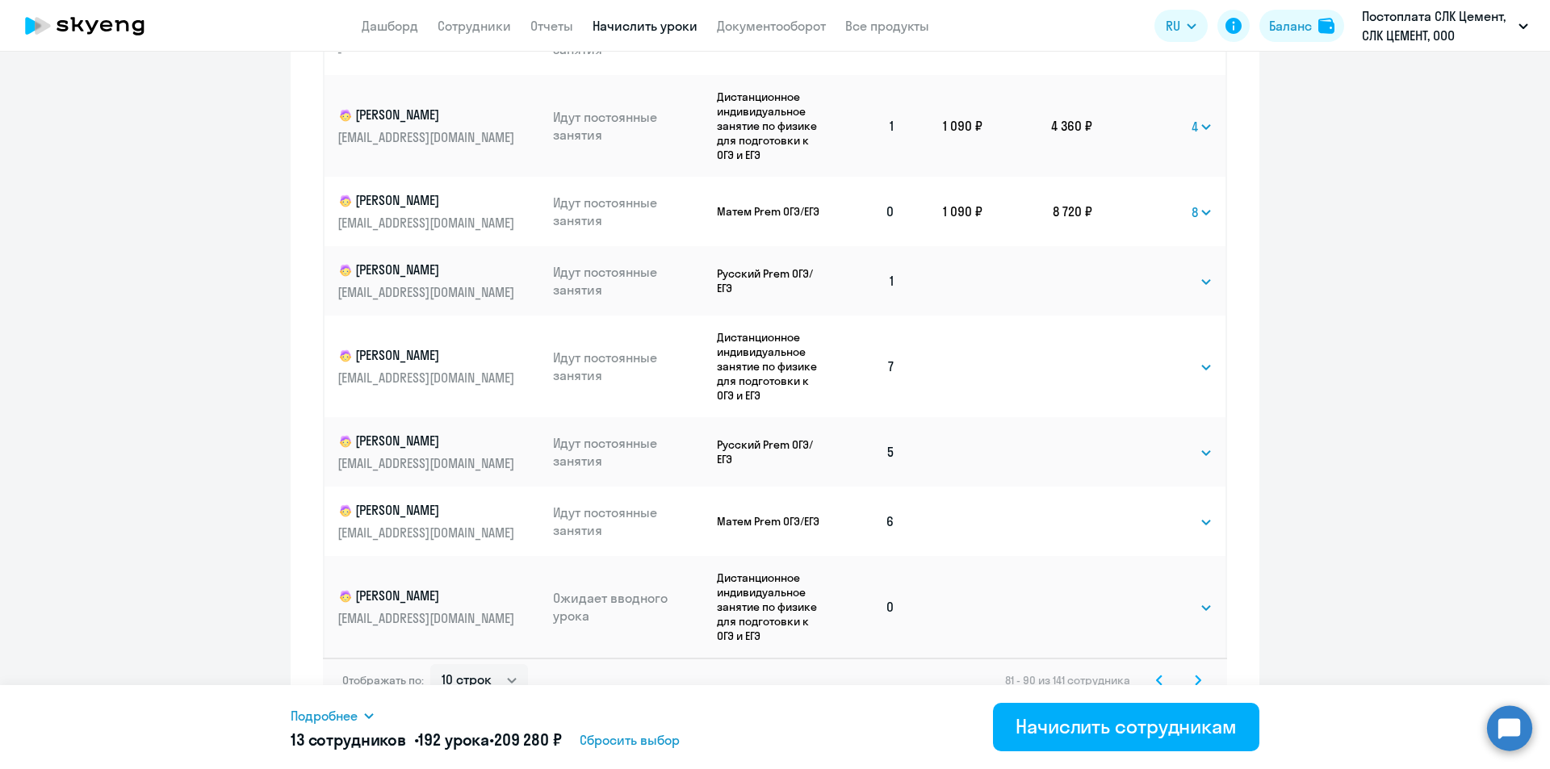
scroll to position [911, 0]
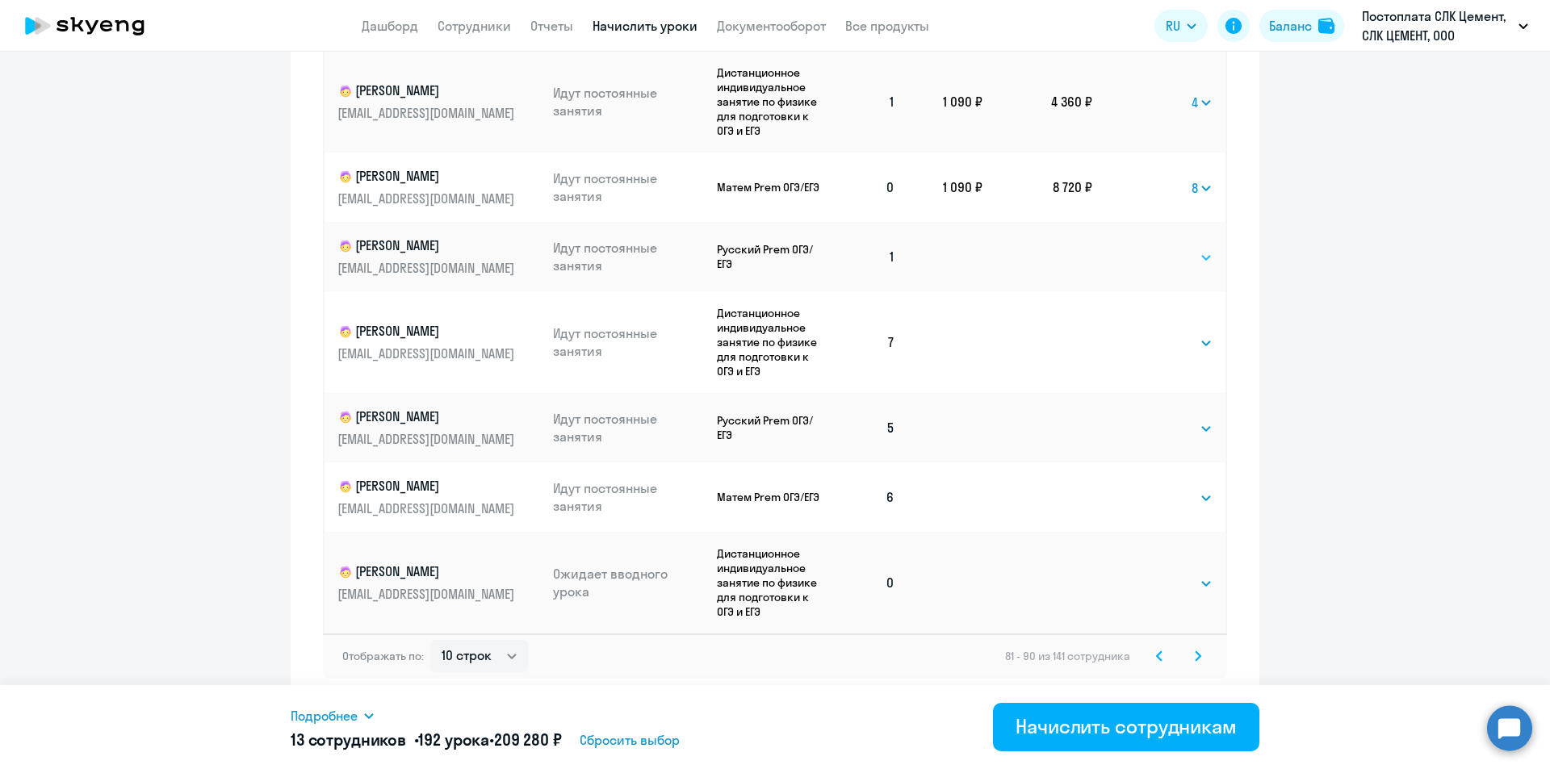
click at [1158, 257] on select "Выбрать 4 8 16 32 64 96 128" at bounding box center [1179, 257] width 66 height 19
select select "8"
click at [1146, 248] on select "Выбрать 4 8 16 32 64 96 128" at bounding box center [1179, 257] width 66 height 19
click at [1151, 589] on select "Выбрать 4 8 16 32 64 96 128" at bounding box center [1179, 583] width 66 height 19
select select "8"
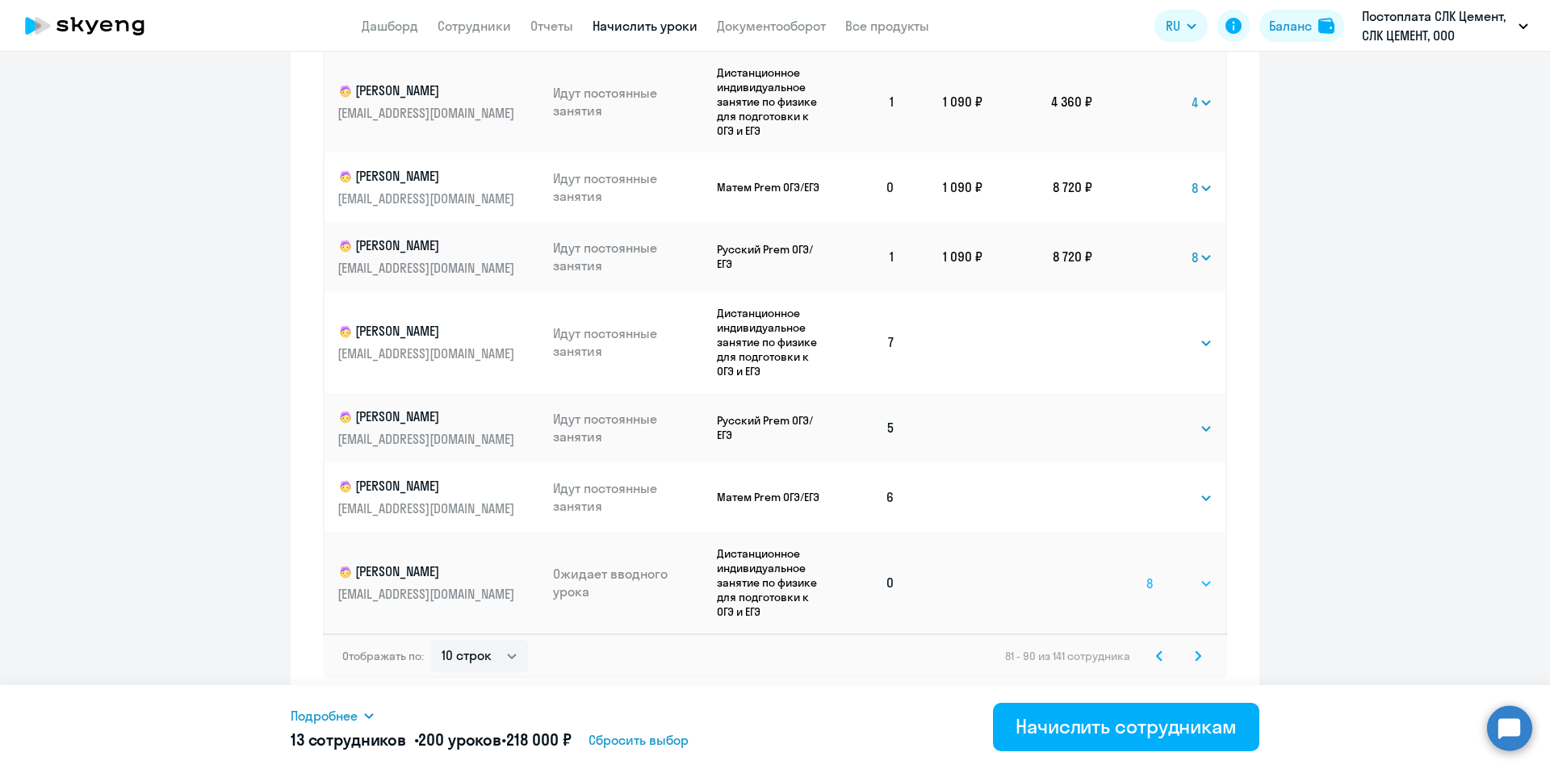
click at [1146, 574] on select "Выбрать 4 8 16 32 64 96 128" at bounding box center [1179, 583] width 66 height 19
click at [1194, 661] on icon at bounding box center [1197, 656] width 6 height 11
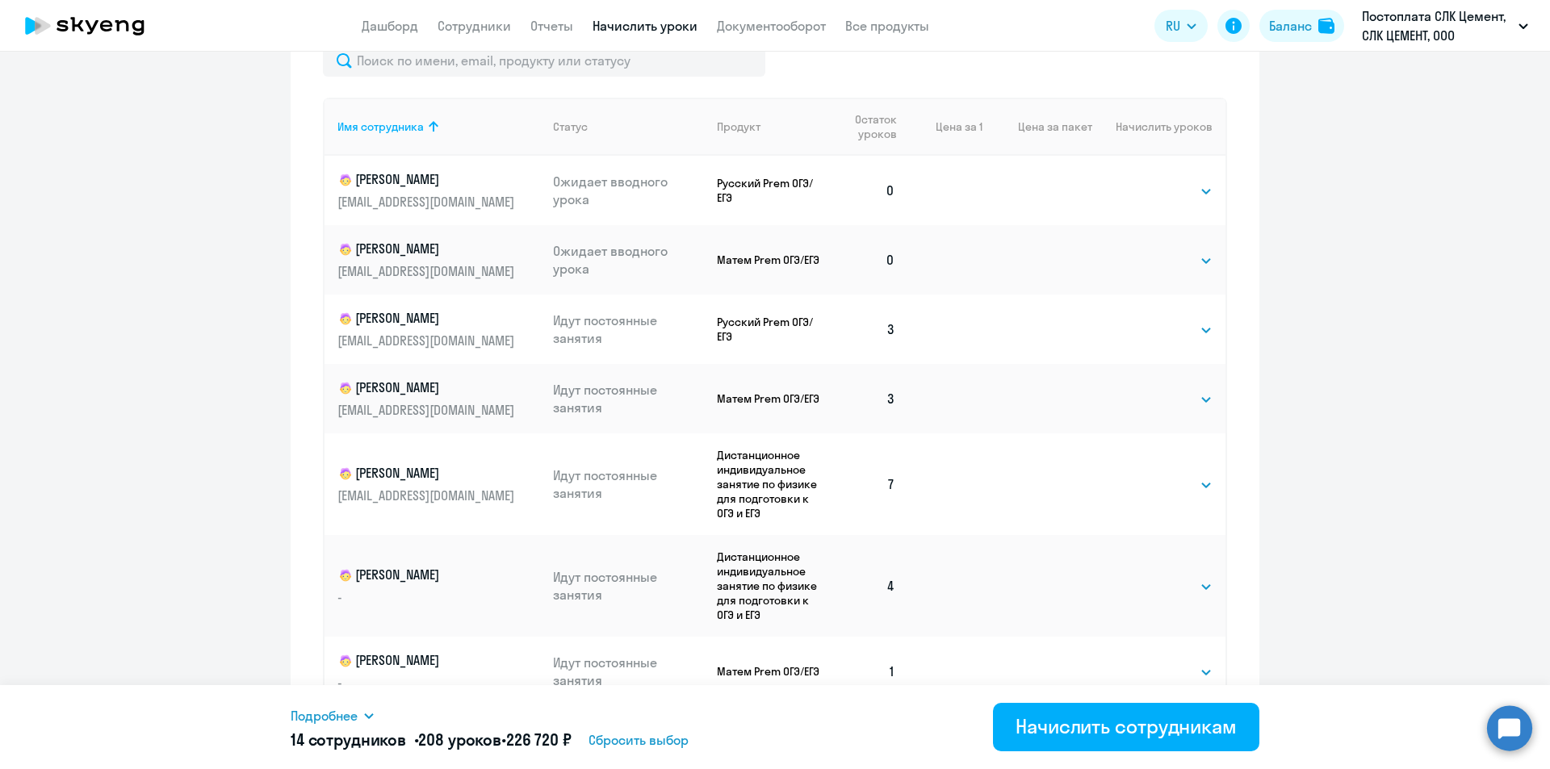
scroll to position [669, 0]
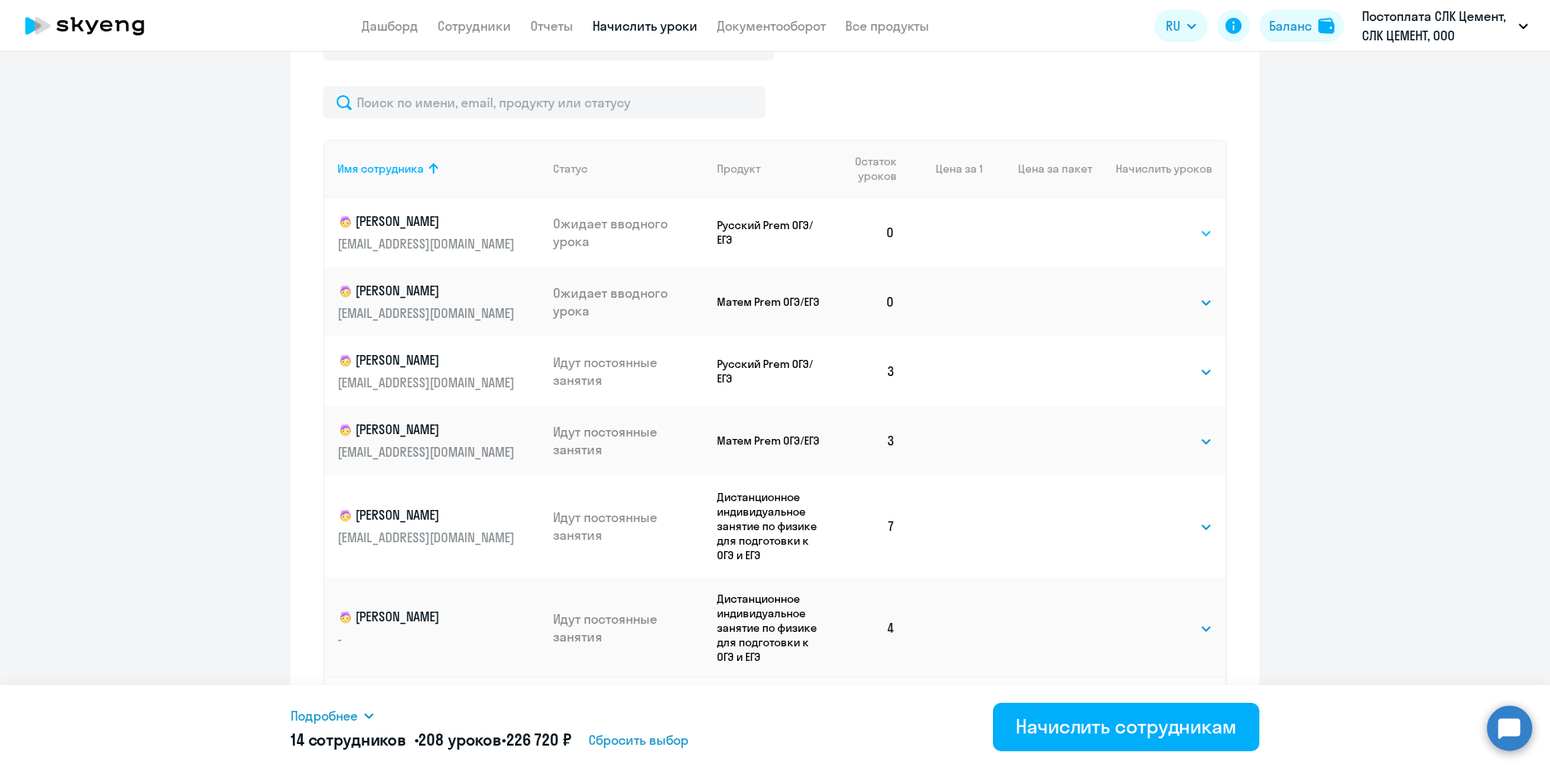
click at [1146, 232] on select "Выбрать 4 8 16 32 64 96 128" at bounding box center [1179, 233] width 66 height 19
select select "8"
click at [1146, 224] on select "Выбрать 4 8 16 32 64 96 128" at bounding box center [1179, 233] width 66 height 19
click at [1151, 309] on select "Выбрать 4 8 16 32 64 96 128" at bounding box center [1179, 302] width 66 height 19
select select "8"
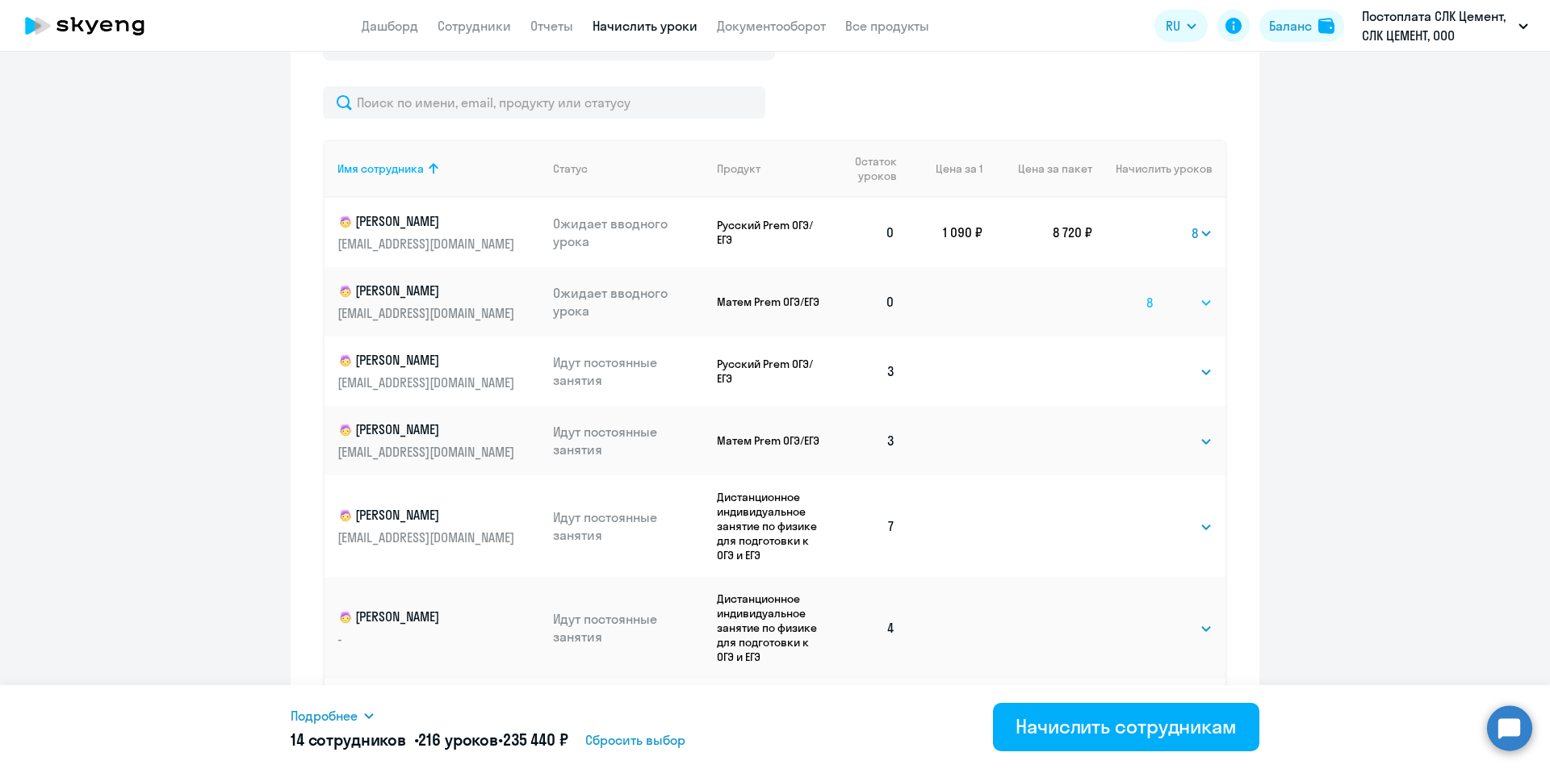
click at [1146, 293] on select "Выбрать 4 8 16 32 64 96 128" at bounding box center [1179, 302] width 66 height 19
click at [1161, 374] on select "Выбрать 4 8 16 32 64 96 128" at bounding box center [1179, 371] width 66 height 19
select select "4"
click at [1146, 362] on select "Выбрать 4 8 16 32 64 96 128" at bounding box center [1179, 371] width 66 height 19
click at [1163, 440] on select "Выбрать 4 8 16 32 64 96 128" at bounding box center [1179, 441] width 66 height 19
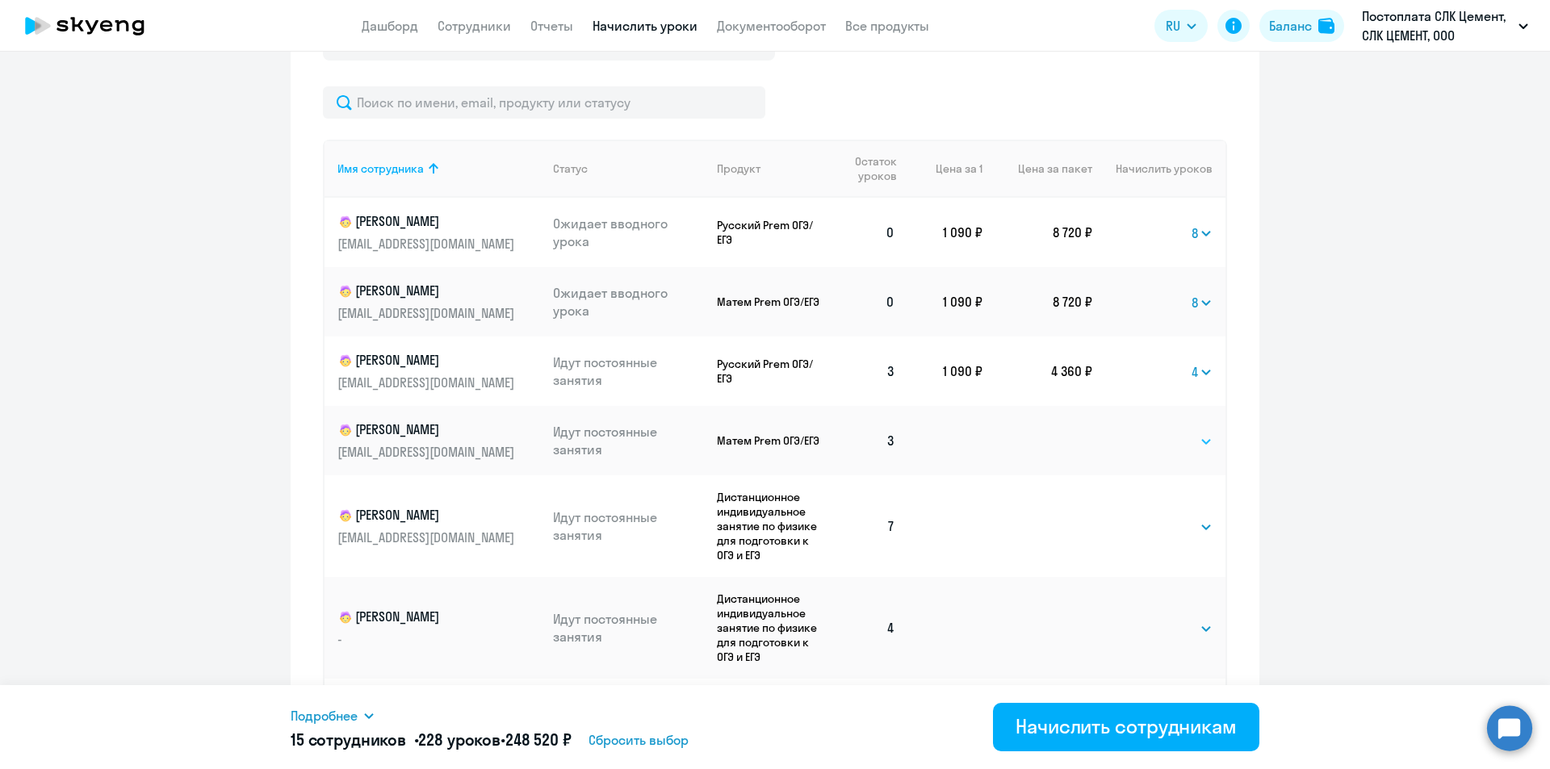
select select "4"
click at [1146, 432] on select "Выбрать 4 8 16 32 64 96 128" at bounding box center [1179, 441] width 66 height 19
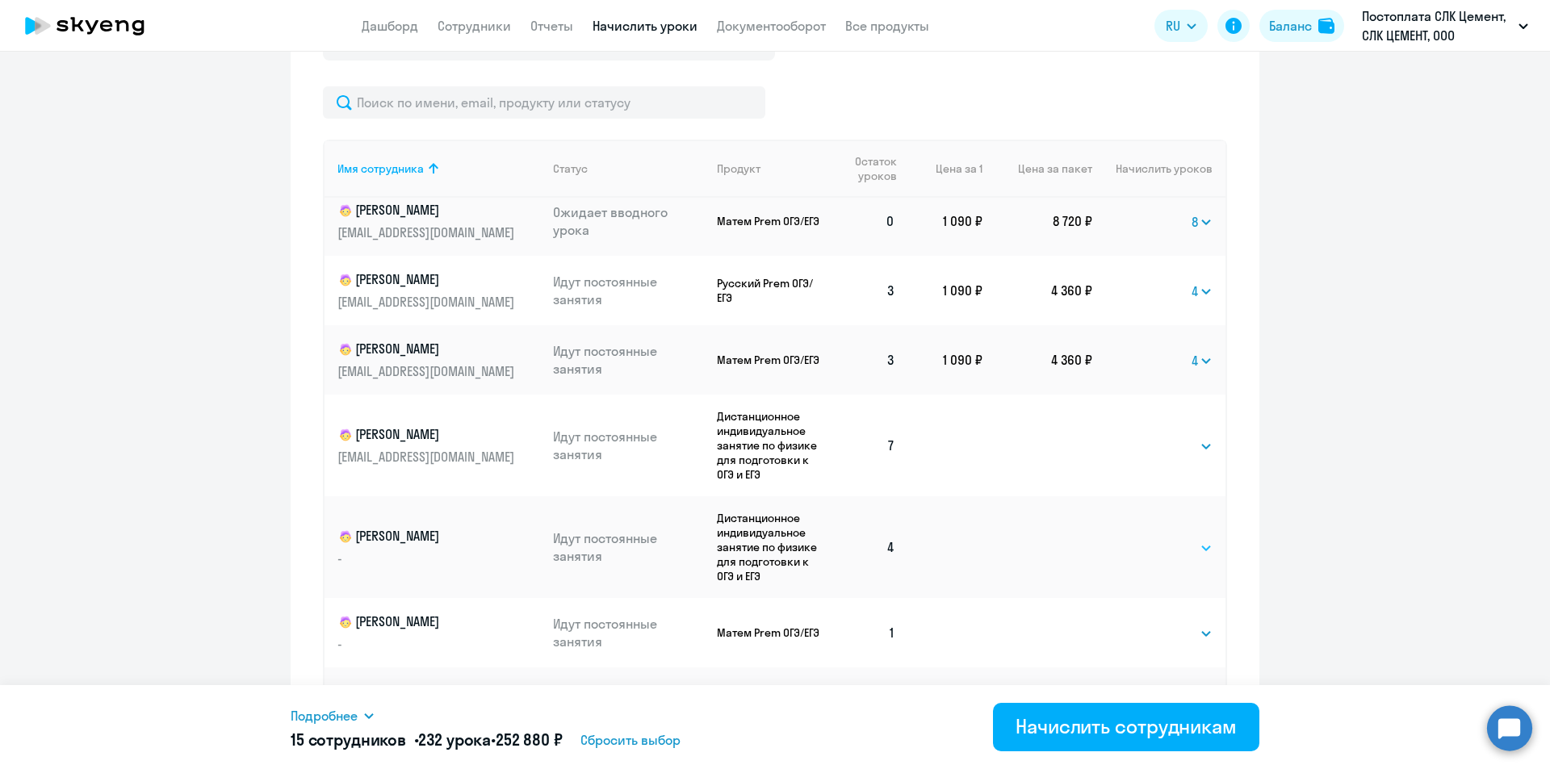
click at [1169, 548] on select "Выбрать 4 8 16 32 64 96 128" at bounding box center [1179, 547] width 66 height 19
select select "4"
click at [1146, 538] on select "Выбрать 4 8 16 32 64 96 128" at bounding box center [1179, 547] width 66 height 19
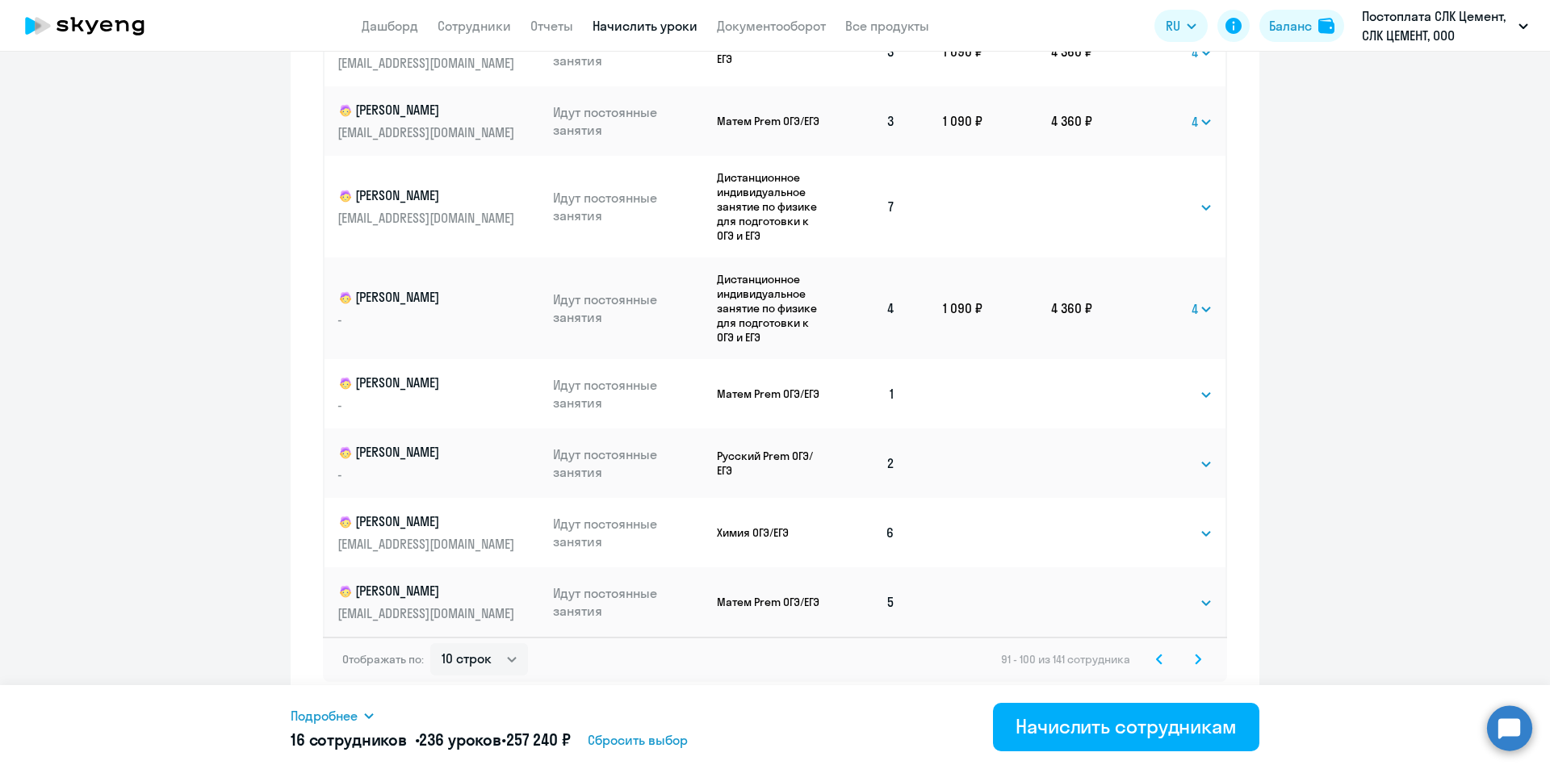
scroll to position [911, 0]
click at [1161, 384] on select "Выбрать 4 8 16 32 64 96 128" at bounding box center [1179, 391] width 66 height 19
select select "4"
click at [1146, 382] on select "Выбрать 4 8 16 32 64 96 128" at bounding box center [1179, 391] width 66 height 19
click at [1173, 467] on select "Выбрать 4 8 16 32 64 96 128" at bounding box center [1179, 460] width 66 height 19
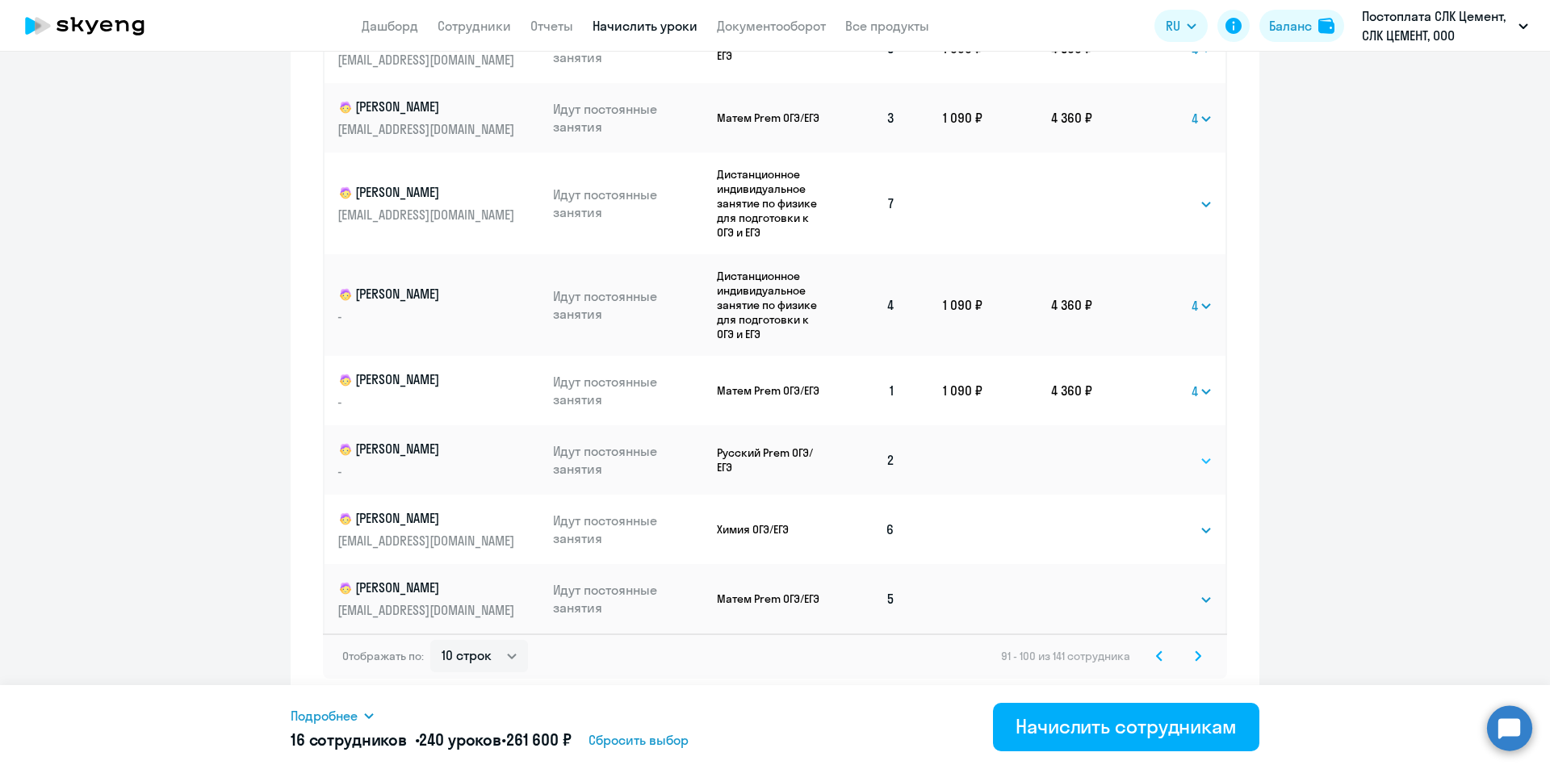
select select "4"
click at [1146, 451] on select "Выбрать 4 8 16 32 64 96 128" at bounding box center [1179, 460] width 66 height 19
click at [1188, 655] on svg-icon at bounding box center [1197, 655] width 19 height 19
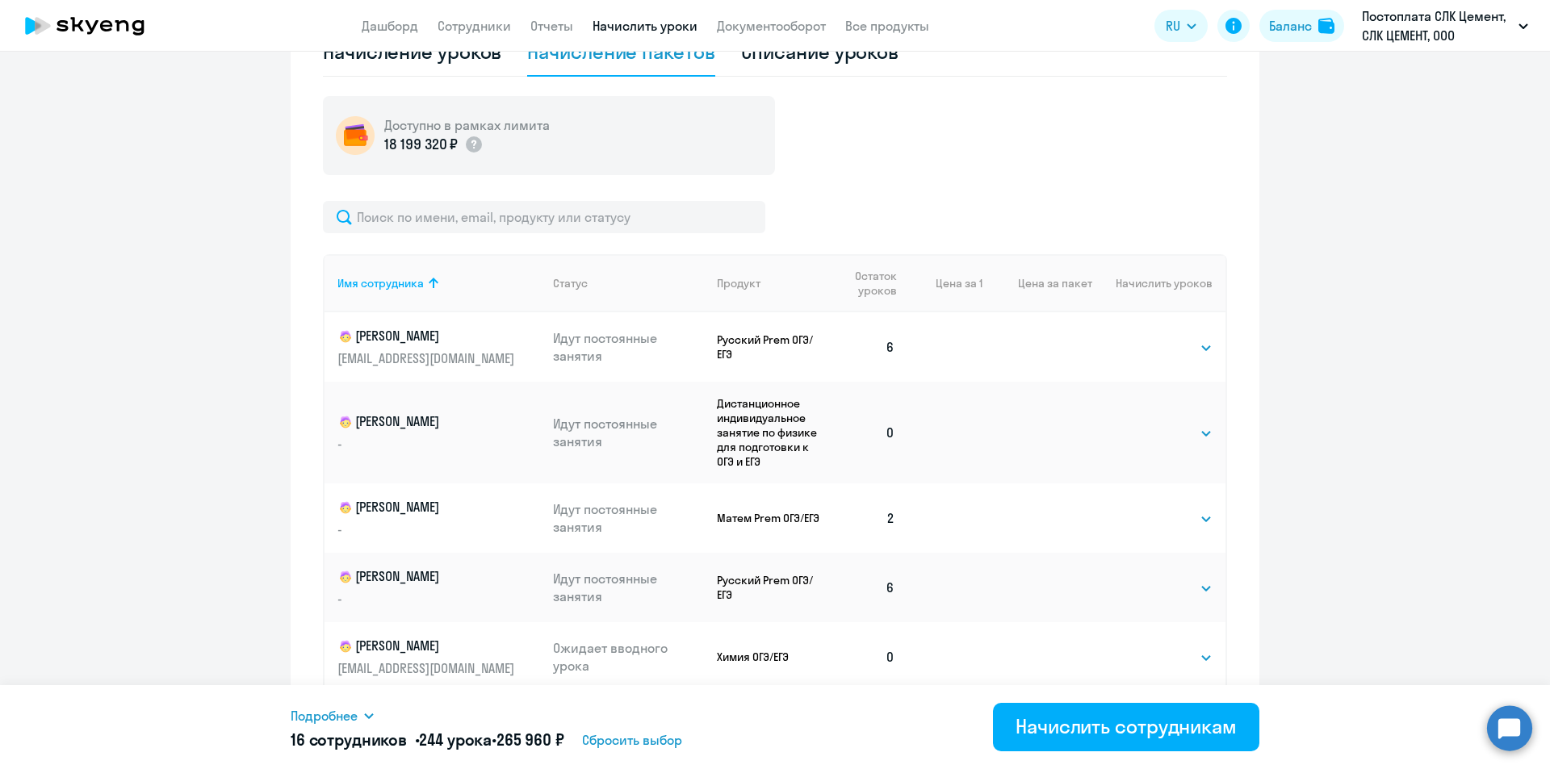
scroll to position [556, 0]
click at [1157, 441] on td "Выбрать 4 8 16 32 64 96 128 Выбрать" at bounding box center [1158, 431] width 133 height 102
click at [1150, 433] on select "Выбрать 4 8 16 32 64 96 128" at bounding box center [1179, 431] width 66 height 19
select select "8"
click at [1146, 422] on select "Выбрать 4 8 16 32 64 96 128" at bounding box center [1179, 431] width 66 height 19
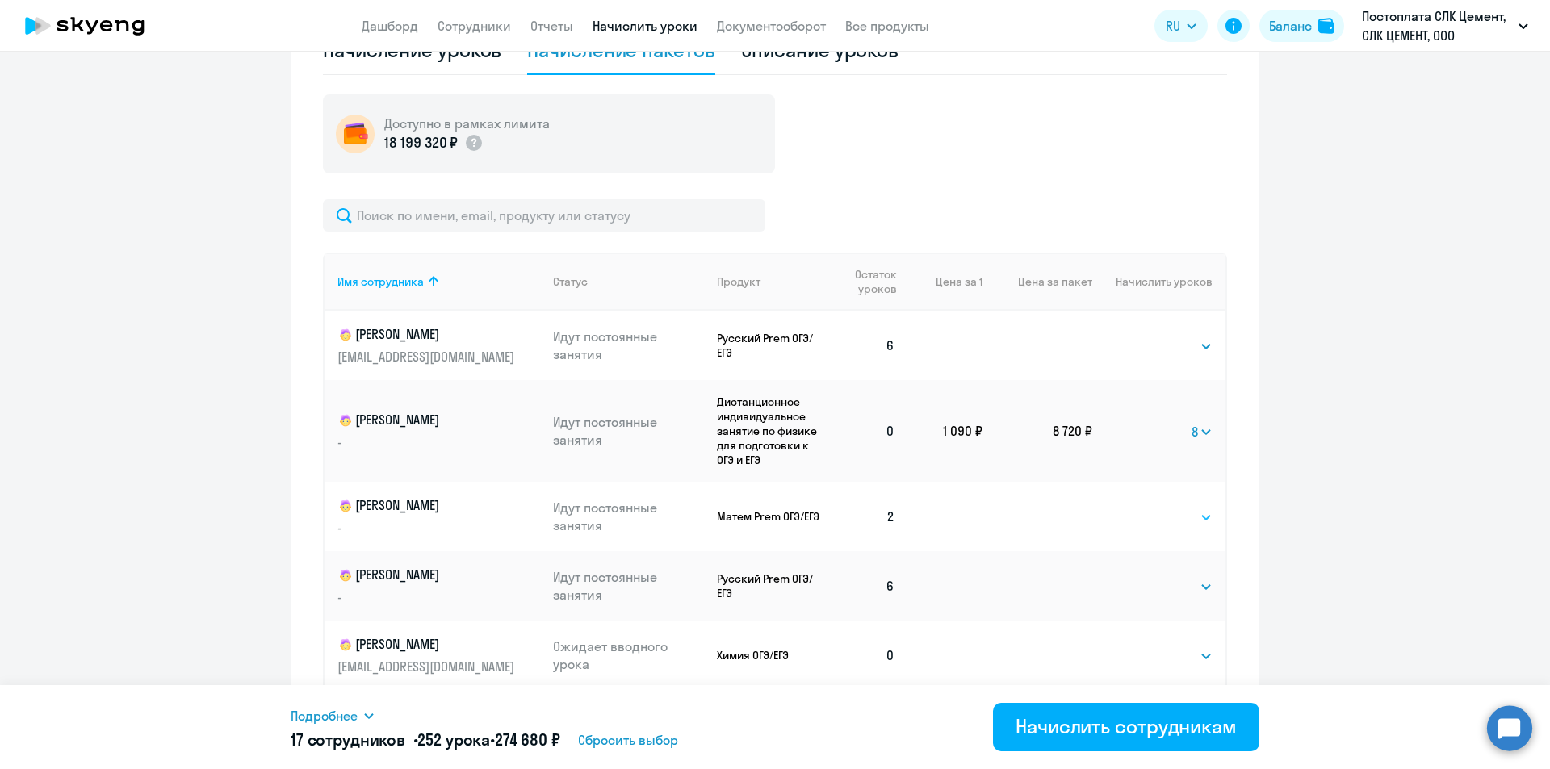
click at [1153, 520] on select "Выбрать 4 8 16 32 64 96 128" at bounding box center [1179, 517] width 66 height 19
select select "4"
click at [1146, 508] on select "Выбрать 4 8 16 32 64 96 128" at bounding box center [1179, 517] width 66 height 19
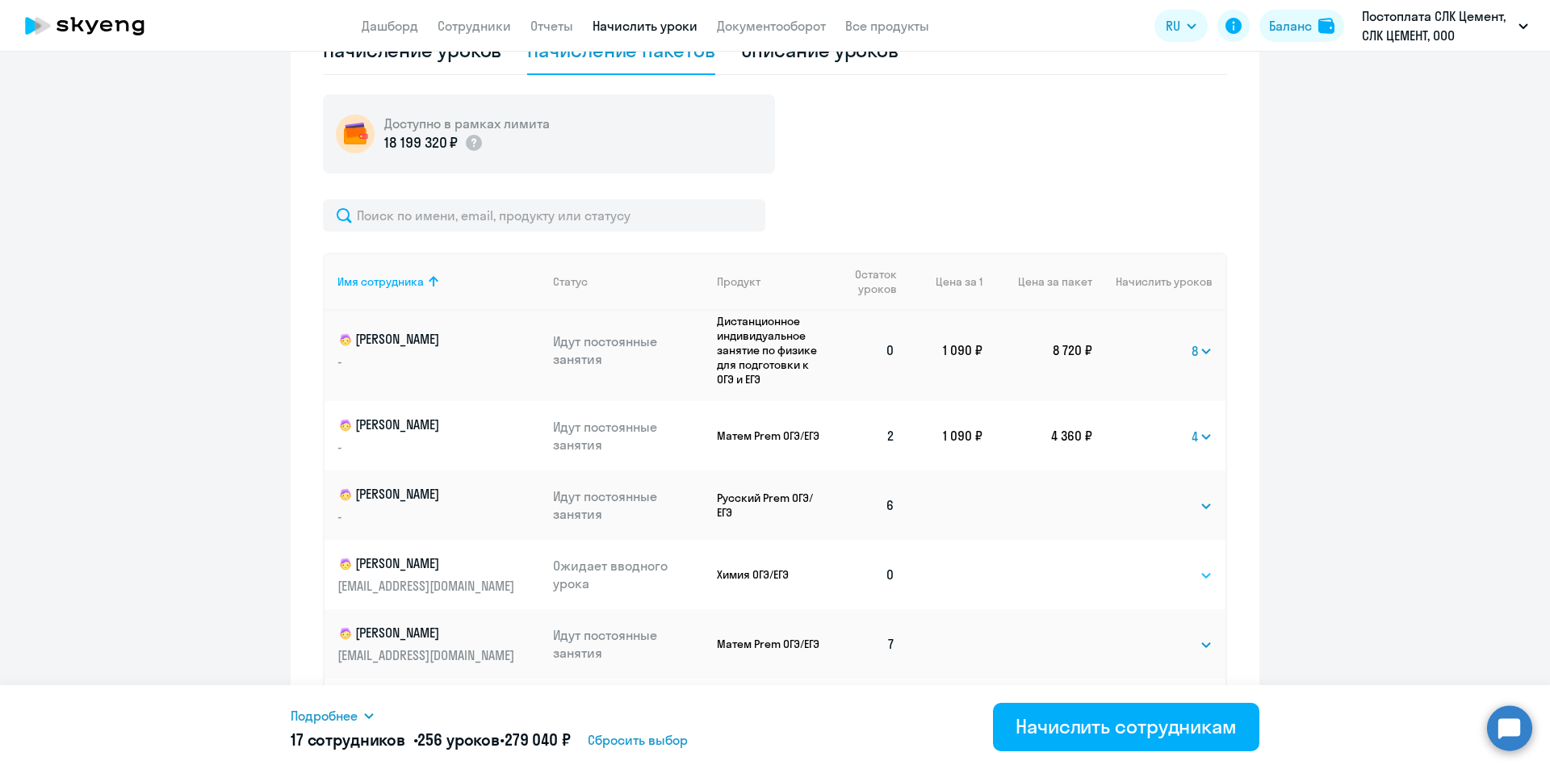
click at [1148, 573] on select "Выбрать 4 8 16 32 64 96 128" at bounding box center [1179, 575] width 66 height 19
click at [1146, 566] on select "Выбрать 4 8 16 32 64 96 128" at bounding box center [1179, 575] width 66 height 19
click at [1191, 579] on select "Выбрать 4 8 16 32 64 96 128" at bounding box center [1201, 575] width 21 height 19
select select "8"
click at [1191, 566] on select "Выбрать 4 8 16 32 64 96 128" at bounding box center [1201, 575] width 21 height 19
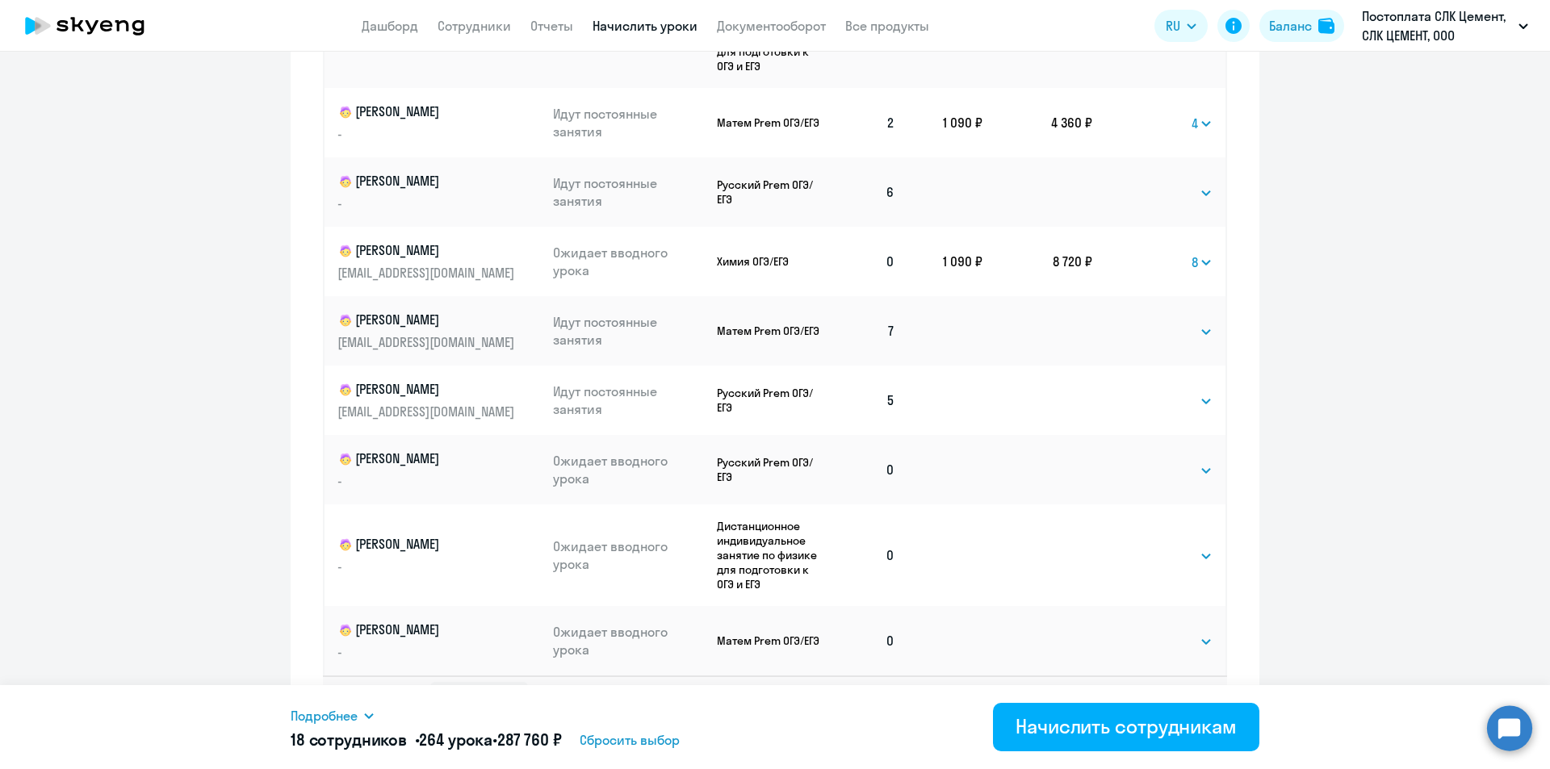
scroll to position [879, 0]
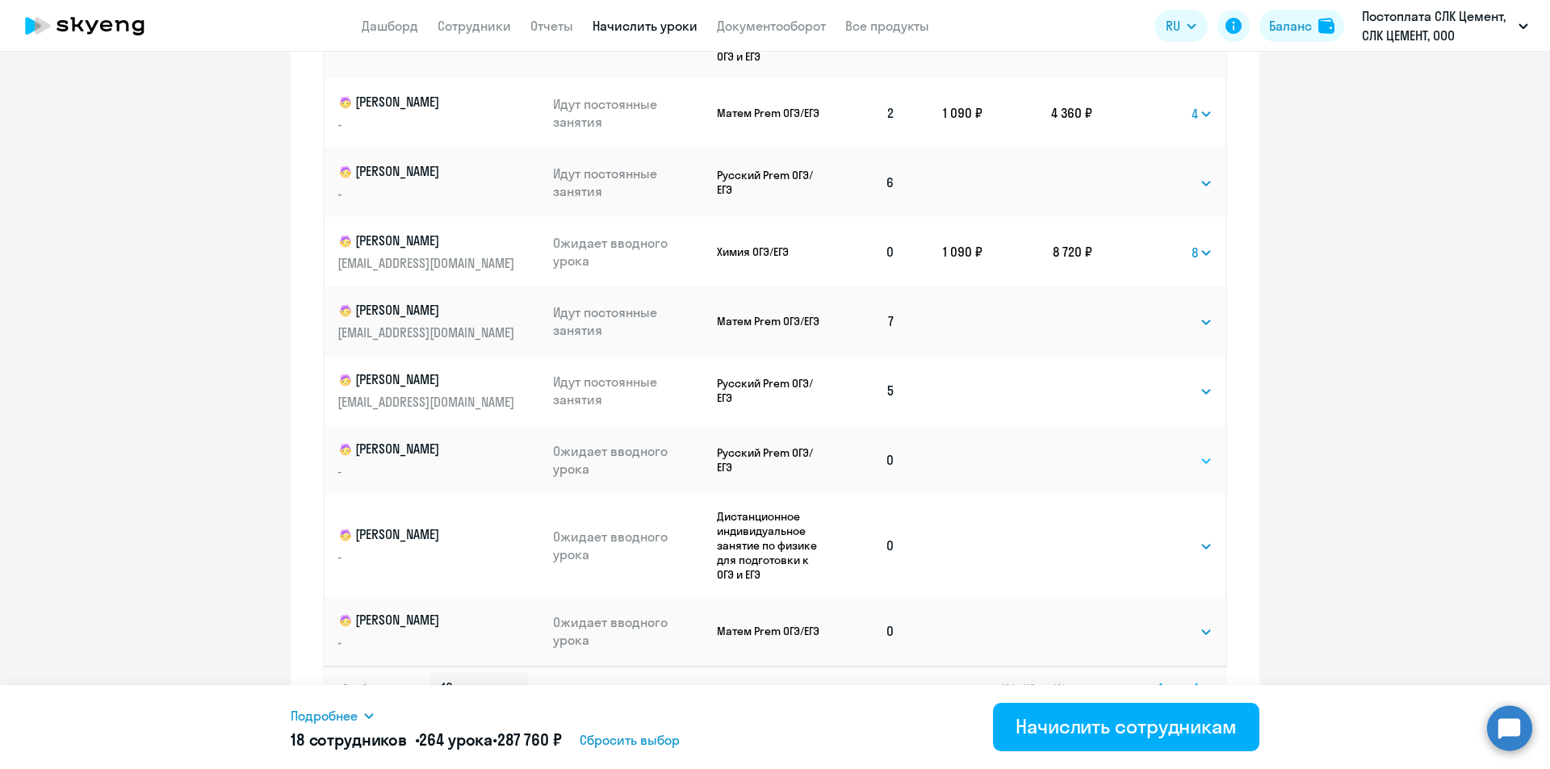
click at [1146, 466] on select "Выбрать 4 8 16 32 64 96 128" at bounding box center [1179, 460] width 66 height 19
click at [1146, 451] on select "Выбрать 4 8 16 32 64 96 128" at bounding box center [1179, 460] width 66 height 19
click at [1191, 468] on select "Выбрать 4 8 16 32 64 96 128" at bounding box center [1201, 460] width 21 height 19
select select "8"
click at [1191, 451] on select "Выбрать 4 8 16 32 64 96 128" at bounding box center [1201, 460] width 21 height 19
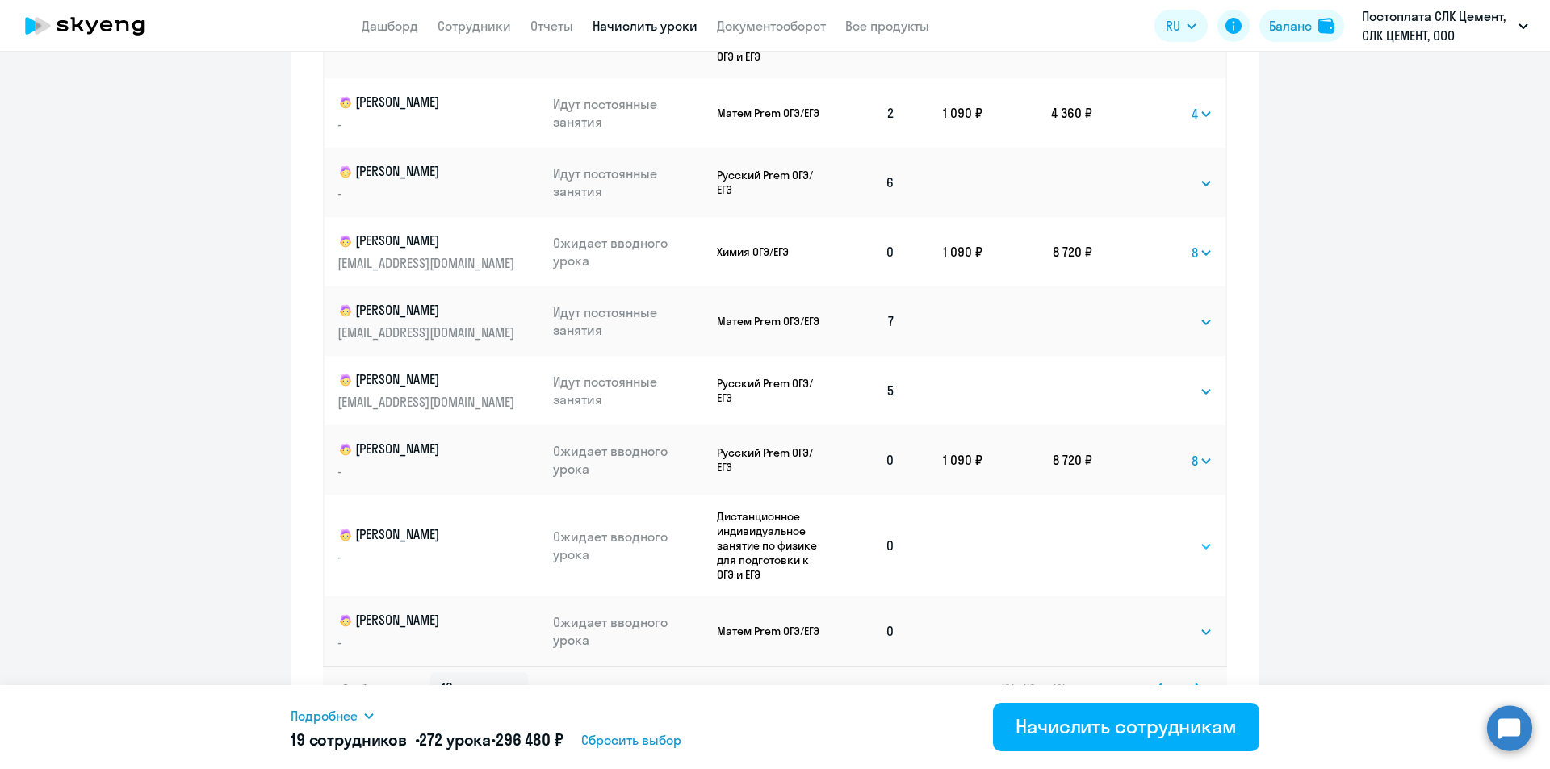
click at [1169, 549] on select "Выбрать 4 8 16 32 64 96 128" at bounding box center [1179, 546] width 66 height 19
select select "8"
click at [1146, 537] on select "Выбрать 4 8 16 32 64 96 128" at bounding box center [1179, 546] width 66 height 19
click at [1153, 641] on select "Выбрать 4 8 16 32 64 96 128" at bounding box center [1179, 631] width 66 height 19
select select "8"
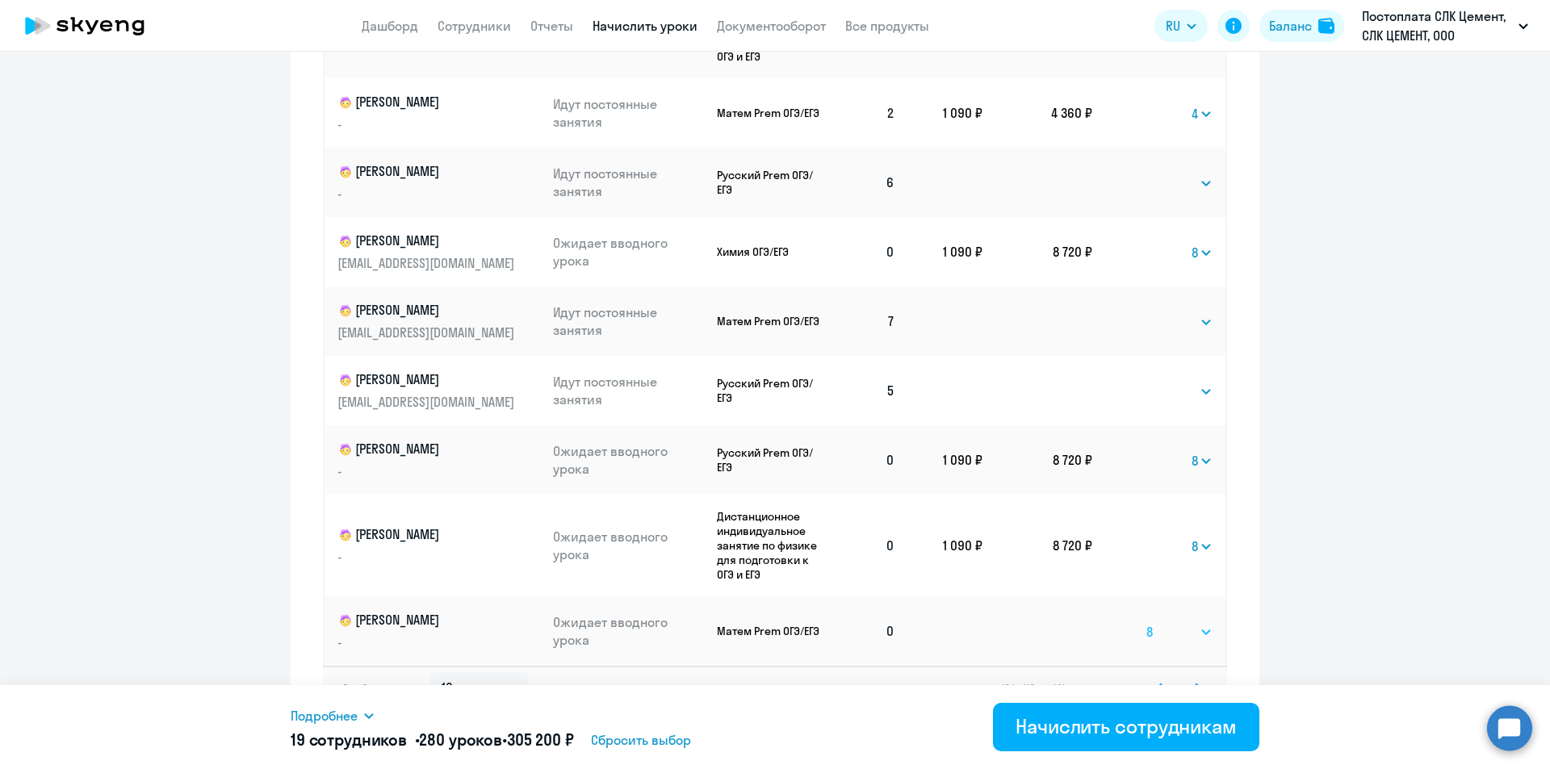
click at [1146, 622] on select "Выбрать 4 8 16 32 64 96 128" at bounding box center [1179, 631] width 66 height 19
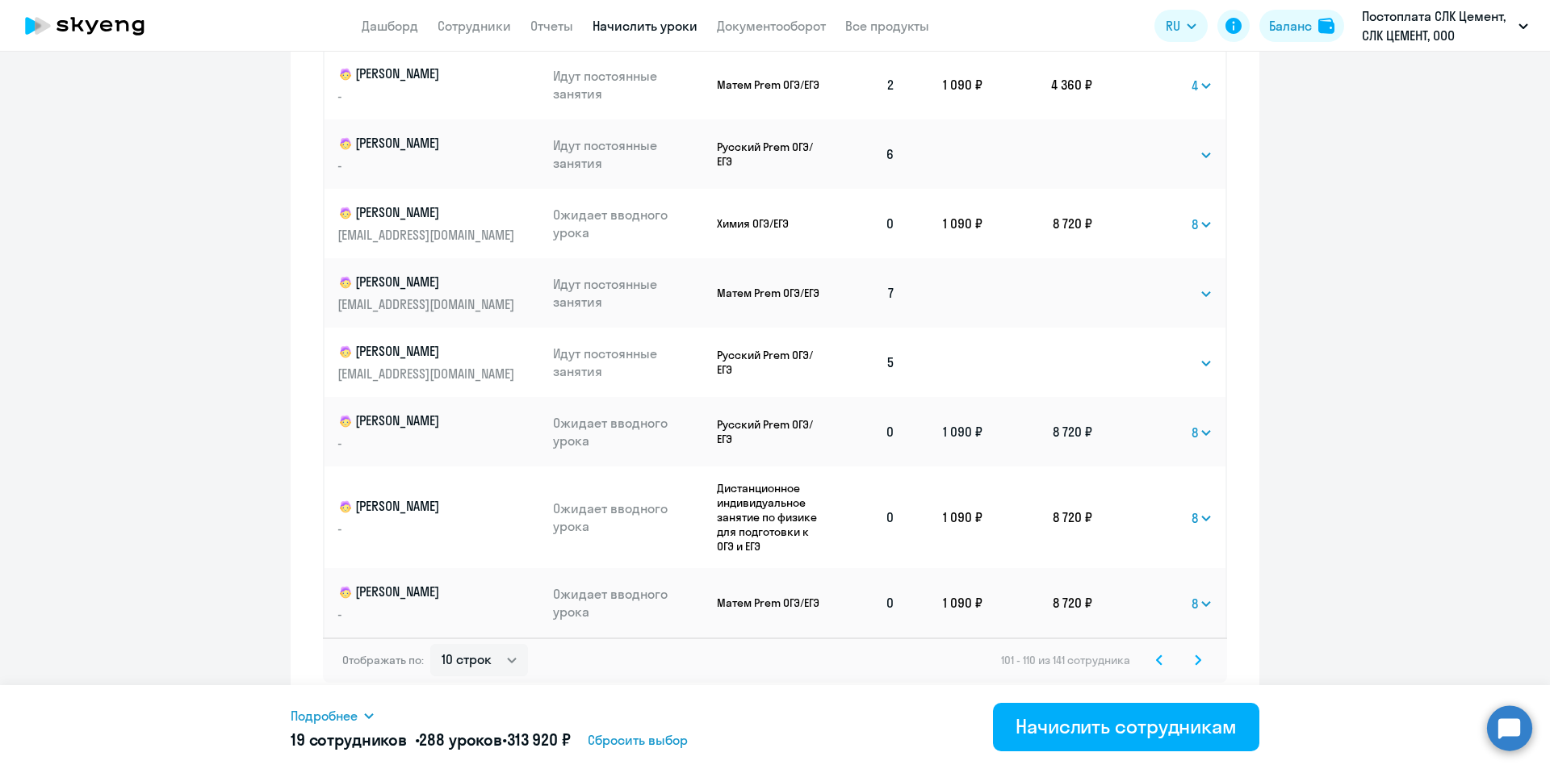
scroll to position [911, 0]
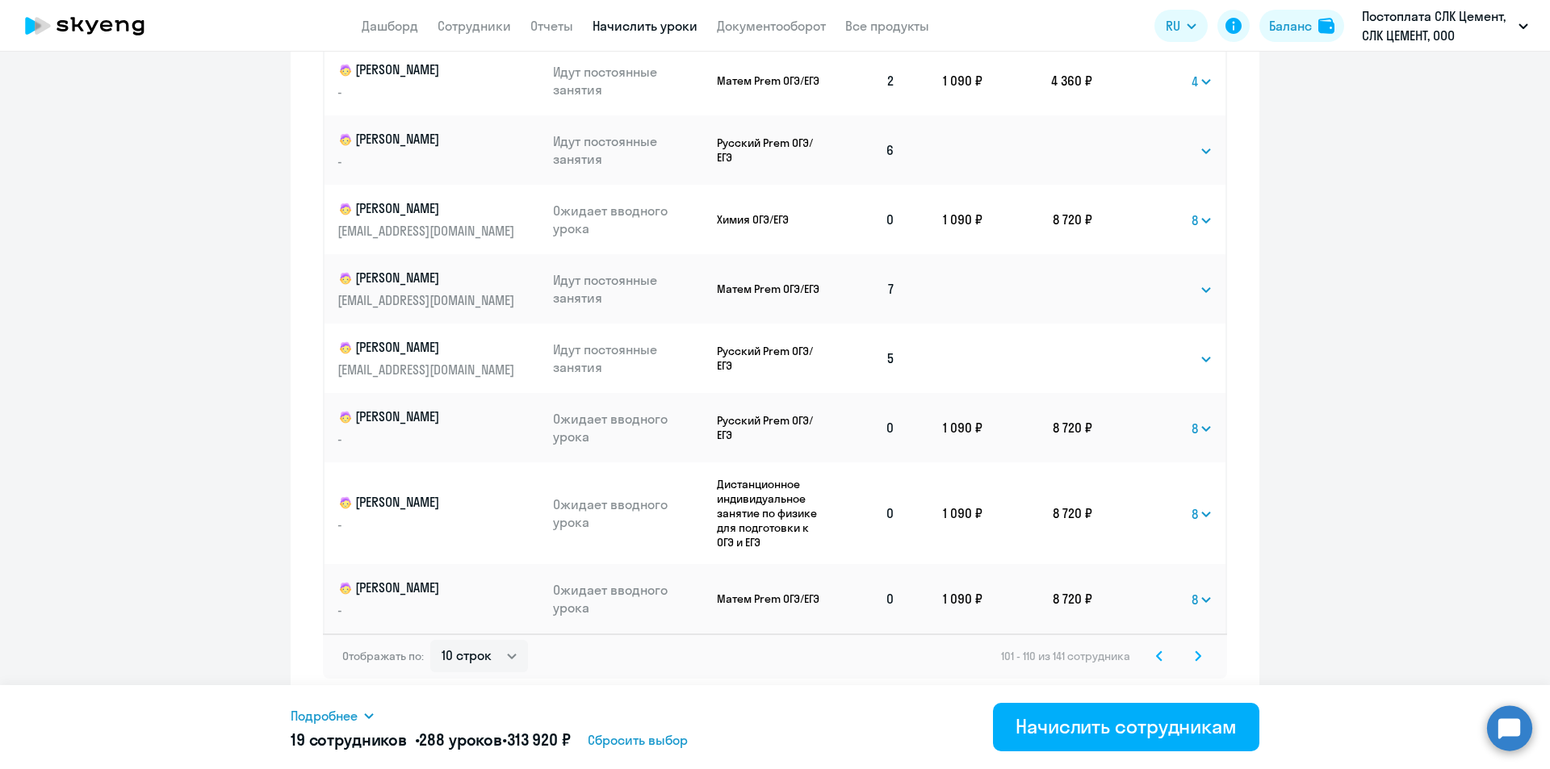
click at [1194, 651] on icon at bounding box center [1197, 656] width 6 height 11
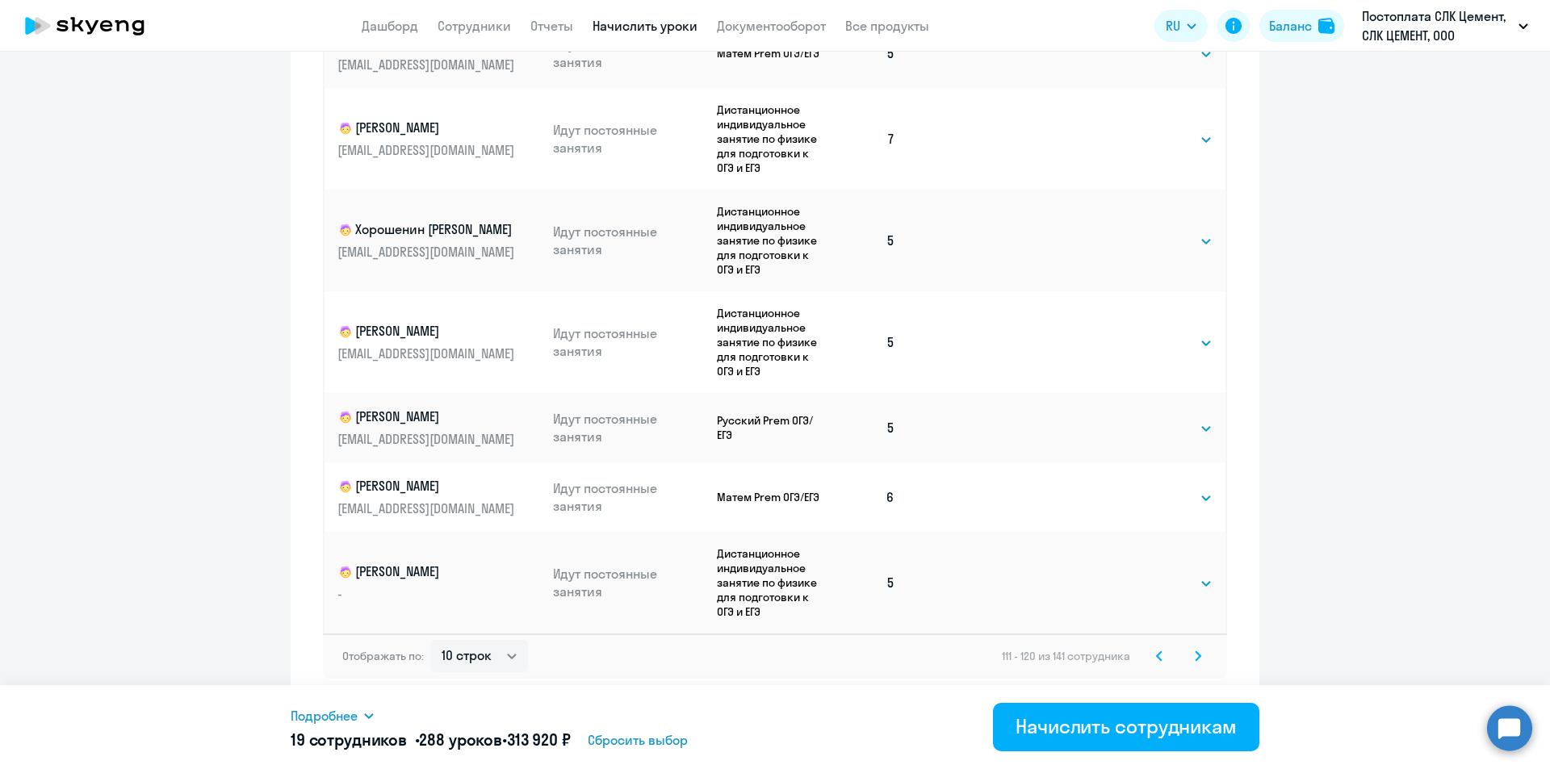
click at [1196, 661] on svg-icon at bounding box center [1197, 655] width 19 height 19
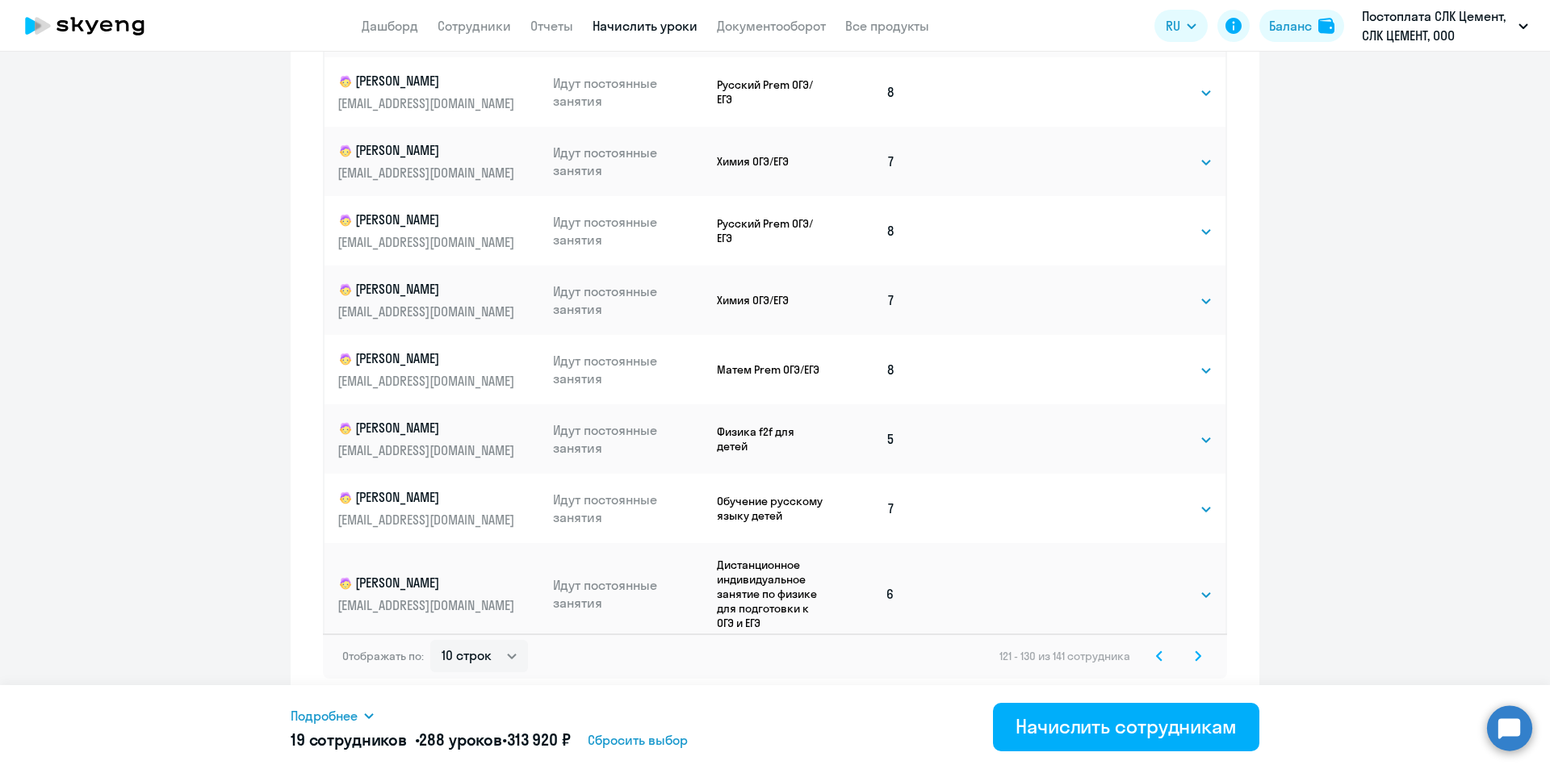
scroll to position [52, 0]
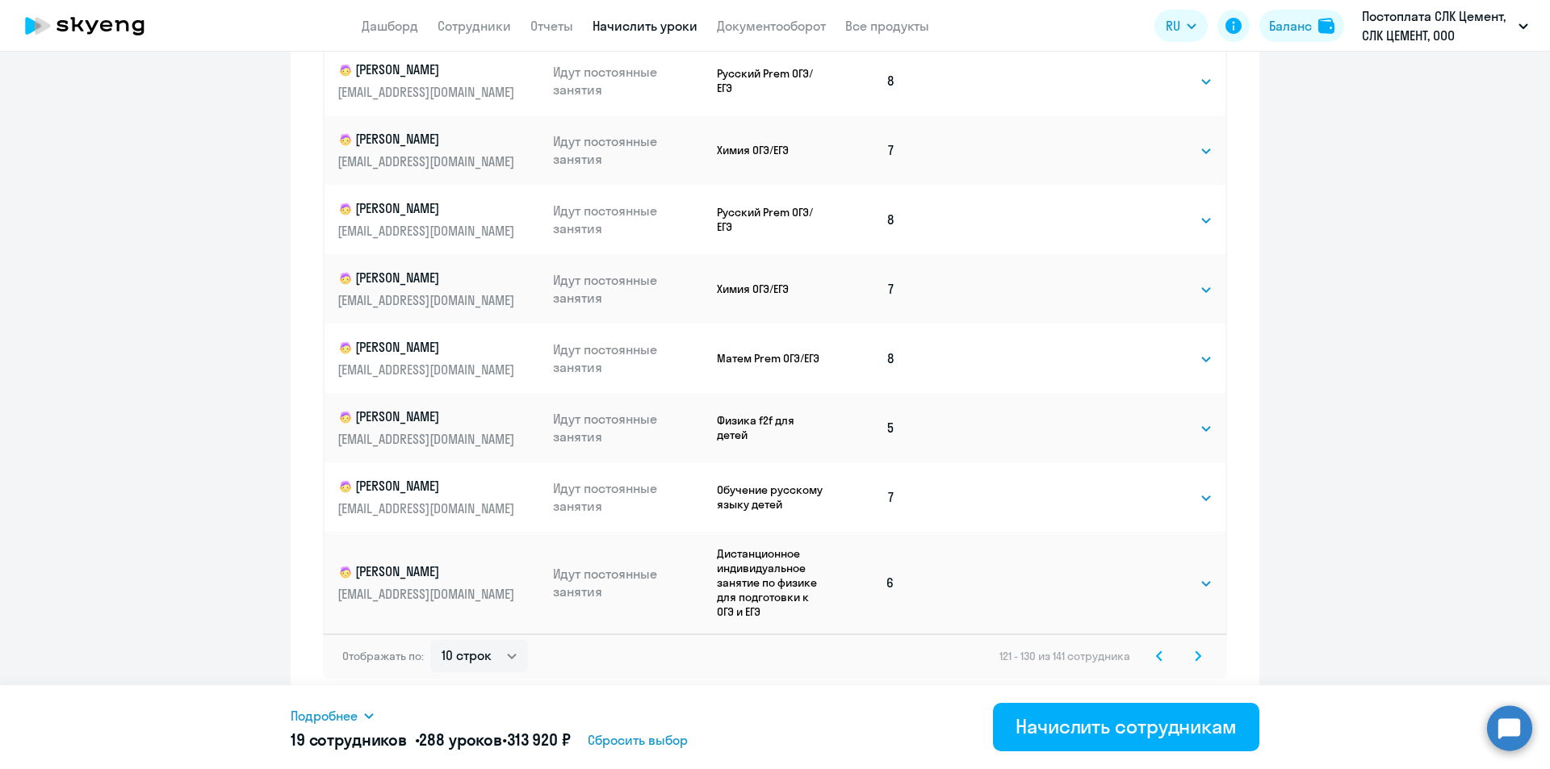
click at [1195, 651] on svg-icon at bounding box center [1197, 655] width 19 height 19
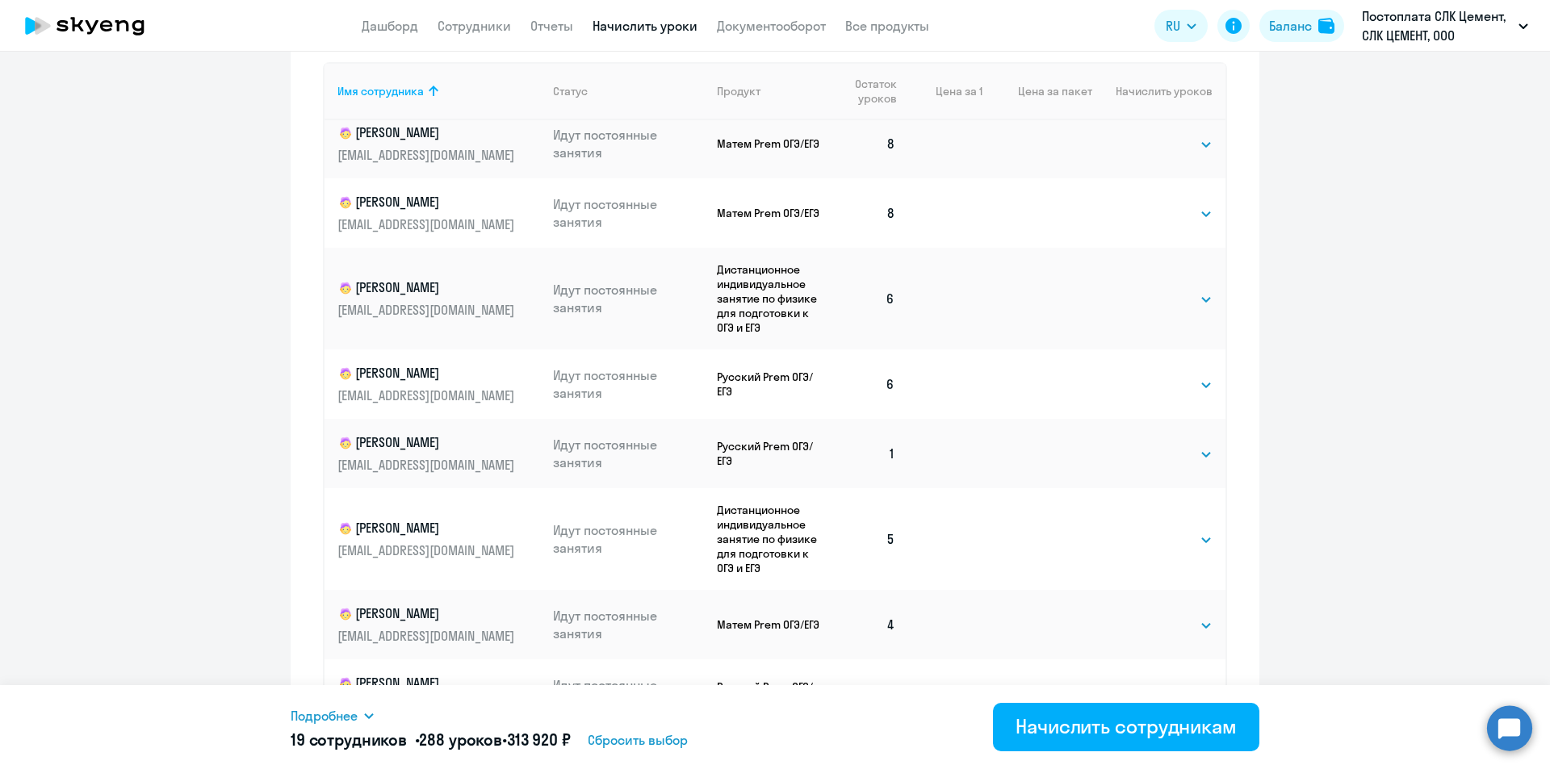
scroll to position [116, 0]
click at [1152, 454] on select "Выбрать 4 8 16 32 64 96 128" at bounding box center [1179, 454] width 66 height 19
click at [1146, 445] on select "Выбрать 4 8 16 32 64 96 128" at bounding box center [1179, 454] width 66 height 19
click at [1191, 458] on select "Выбрать 4 8 16 32 64 96 128" at bounding box center [1201, 454] width 21 height 19
select select "8"
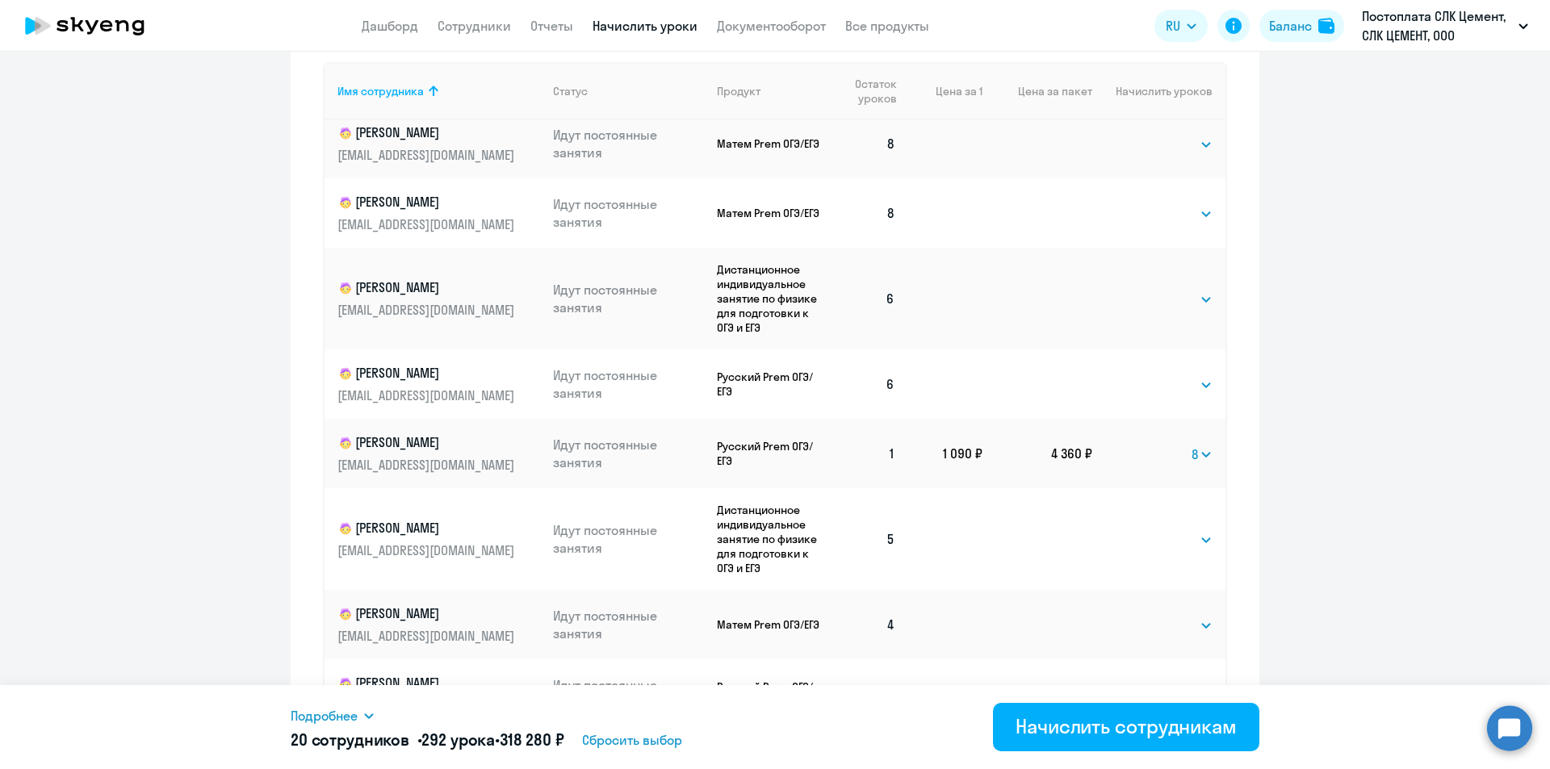
click at [1191, 445] on select "Выбрать 4 8 16 32 64 96 128" at bounding box center [1201, 454] width 21 height 19
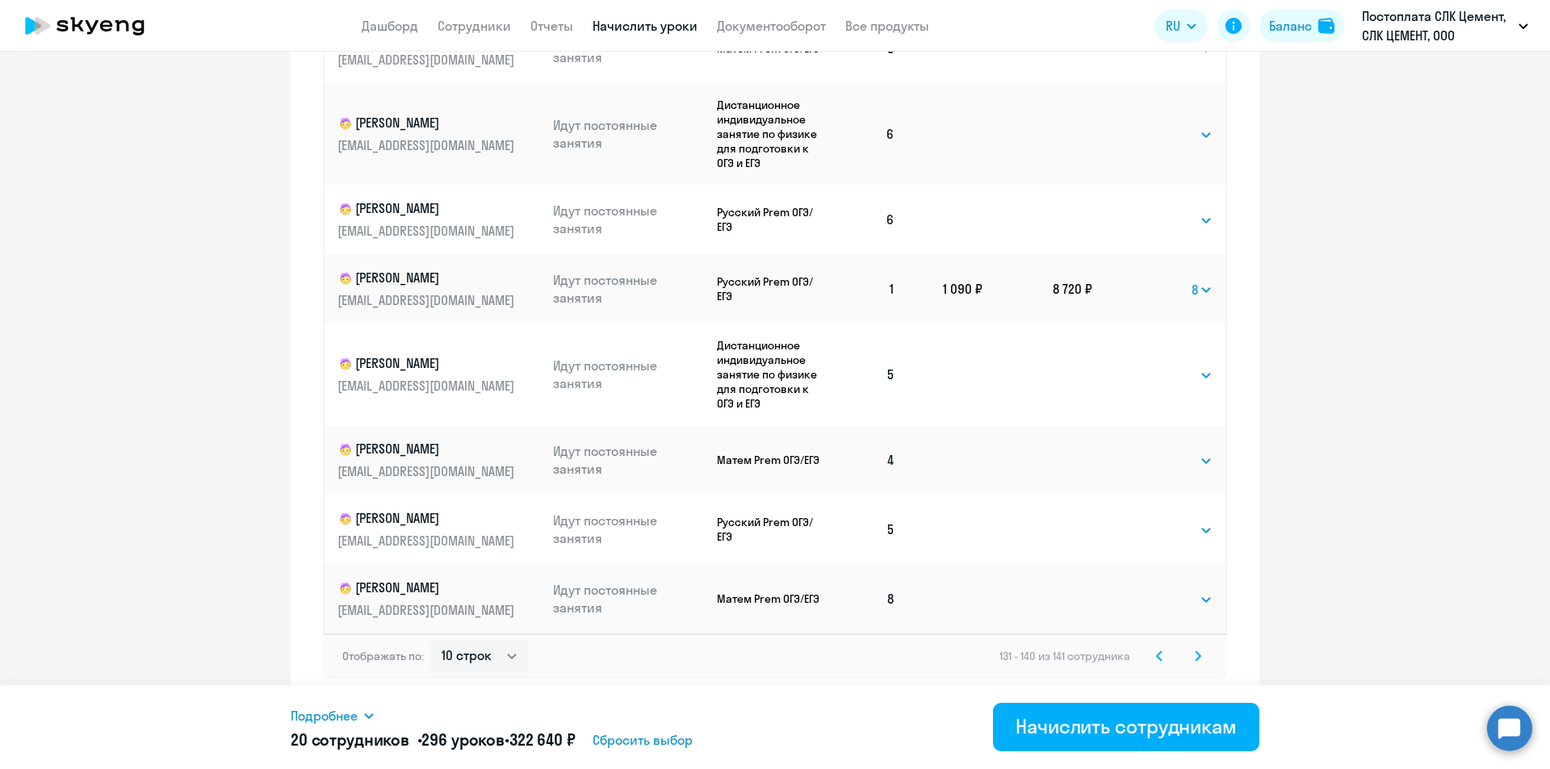
click at [1194, 659] on icon at bounding box center [1197, 656] width 6 height 11
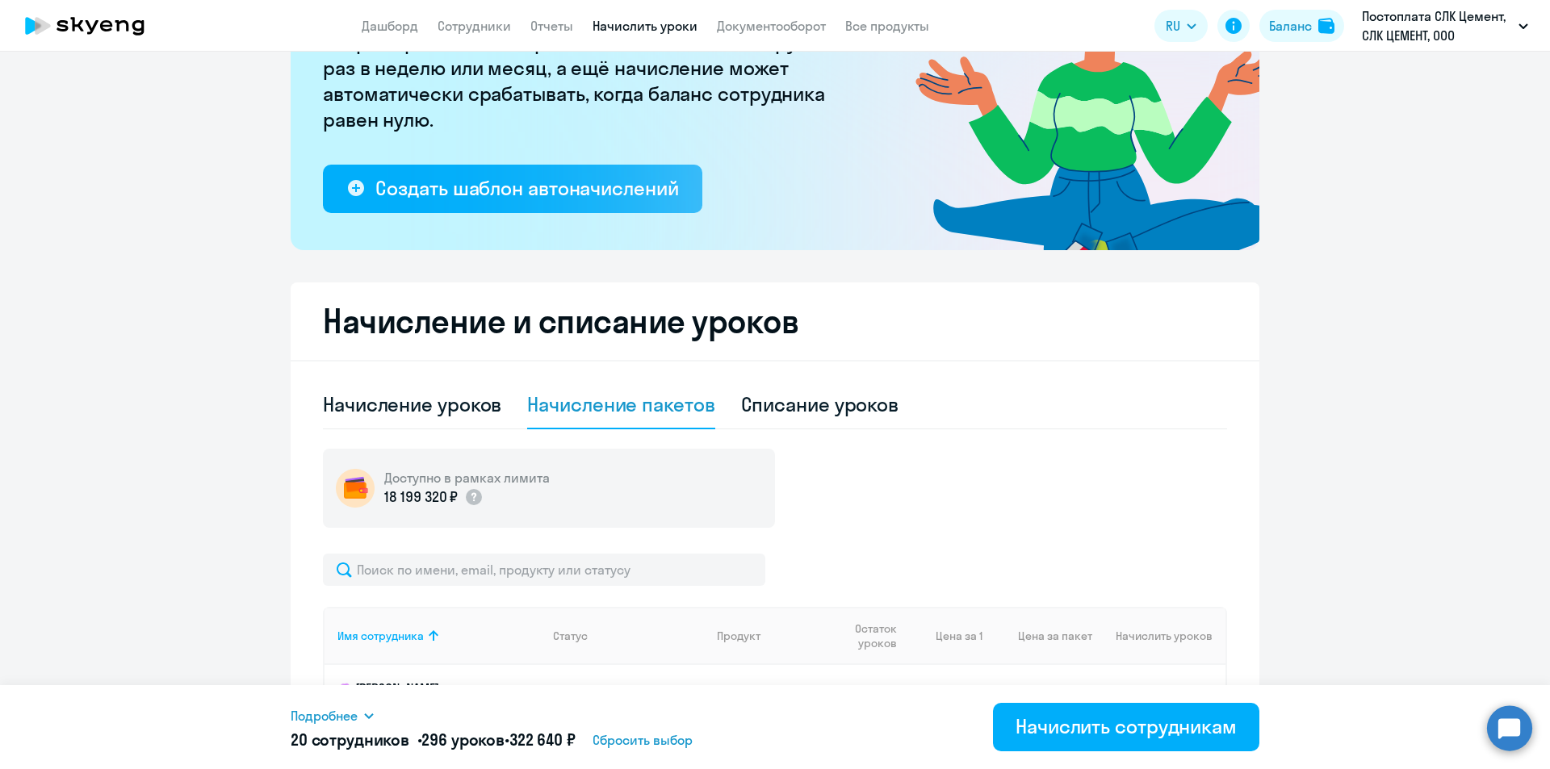
scroll to position [417, 0]
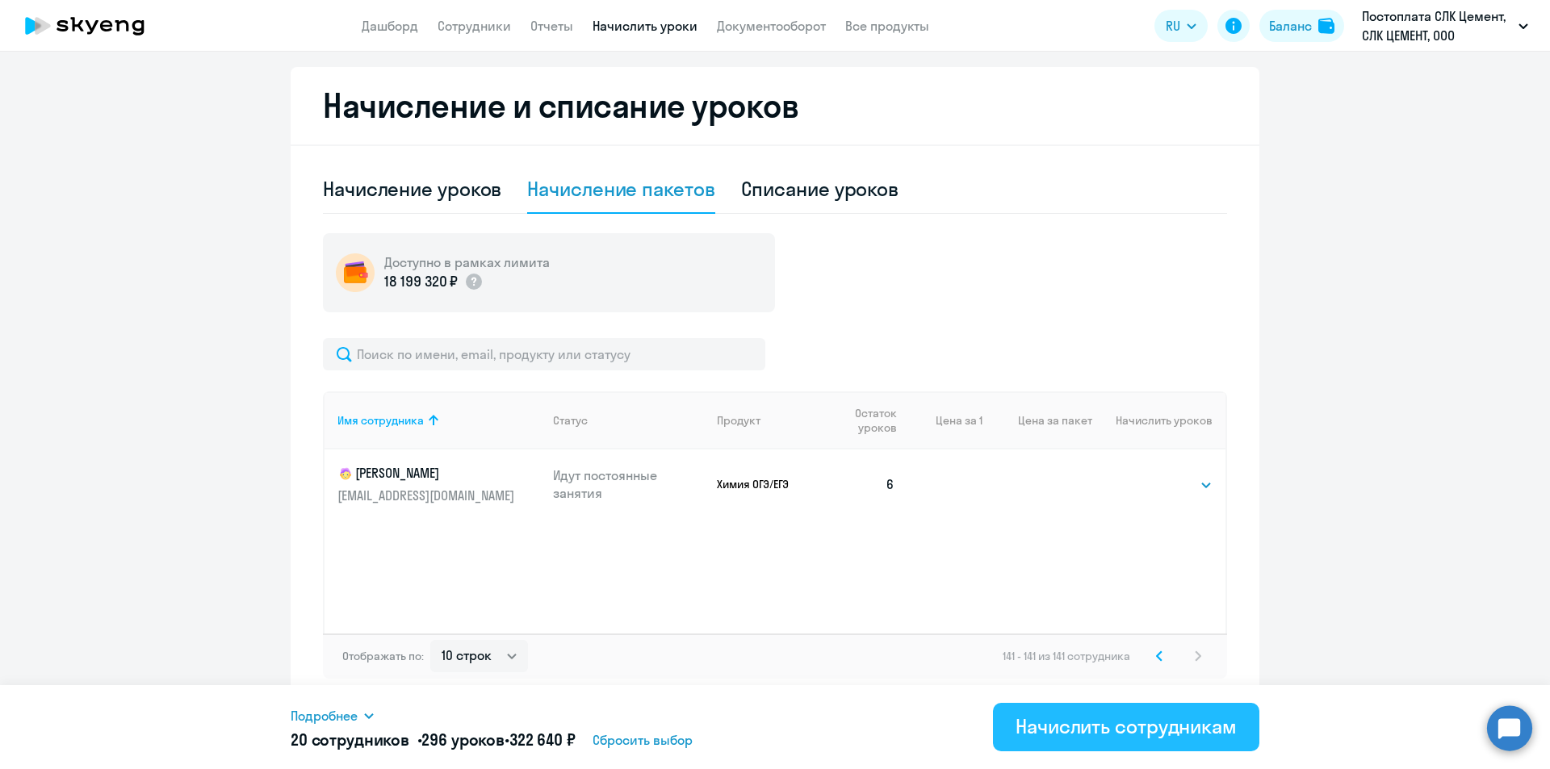
click at [1161, 730] on div "Начислить сотрудникам" at bounding box center [1125, 726] width 221 height 26
